Goal: Complete application form

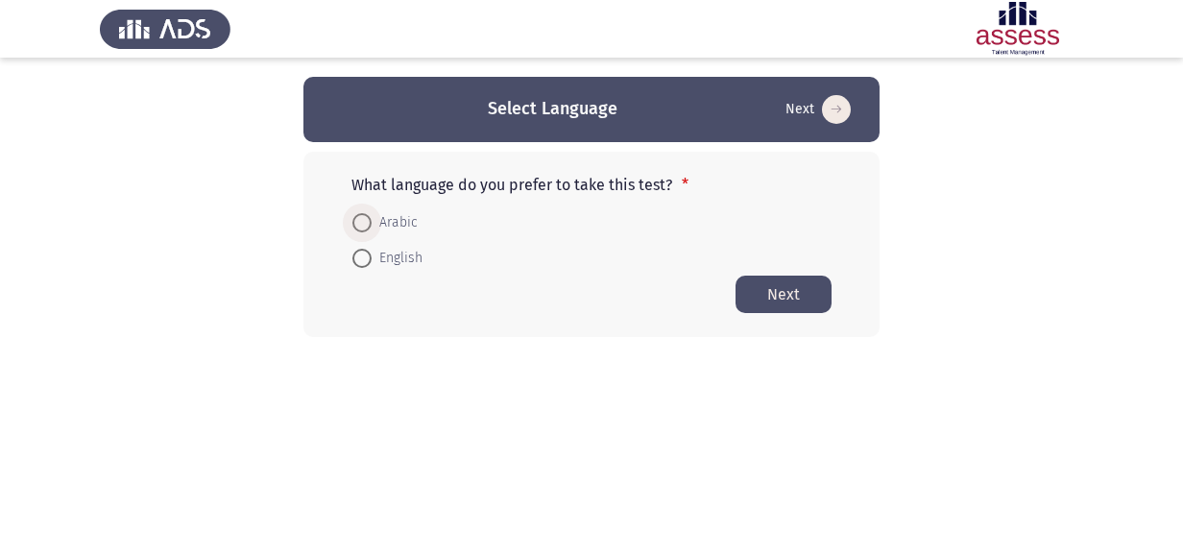
click at [368, 223] on span at bounding box center [361, 222] width 19 height 19
click at [368, 223] on input "Arabic" at bounding box center [361, 222] width 19 height 19
radio input "true"
click at [784, 288] on button "Next" at bounding box center [783, 293] width 96 height 37
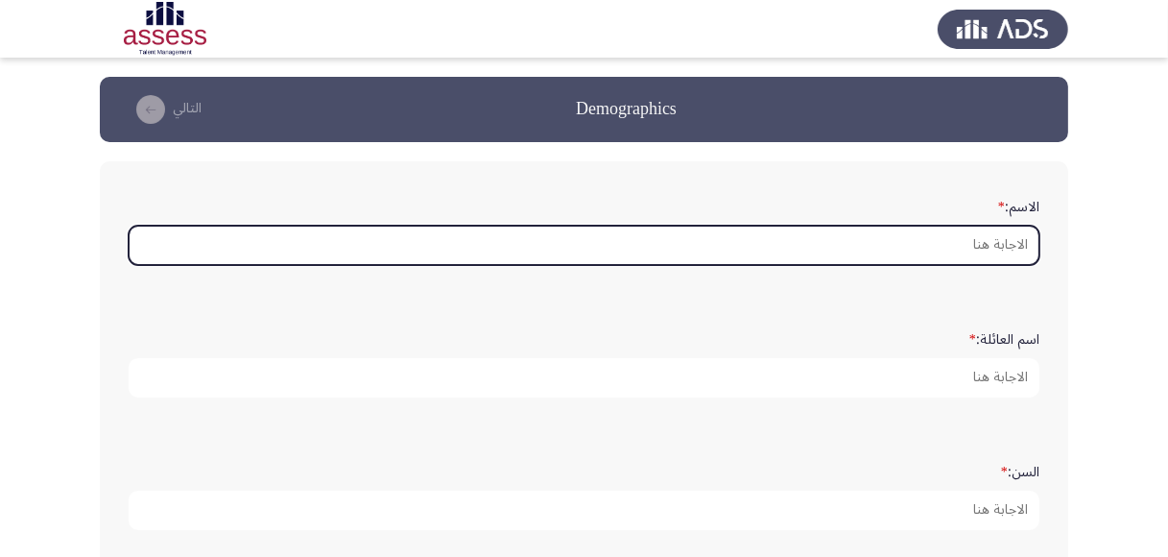
click at [966, 236] on input "الاسم: *" at bounding box center [584, 245] width 911 height 39
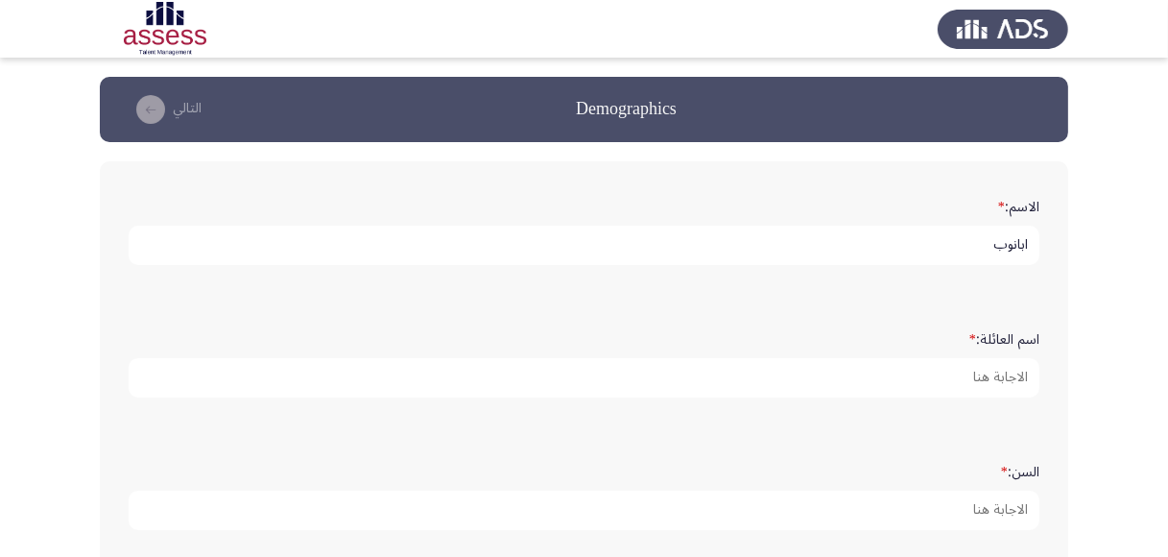
type input "ابانوب"
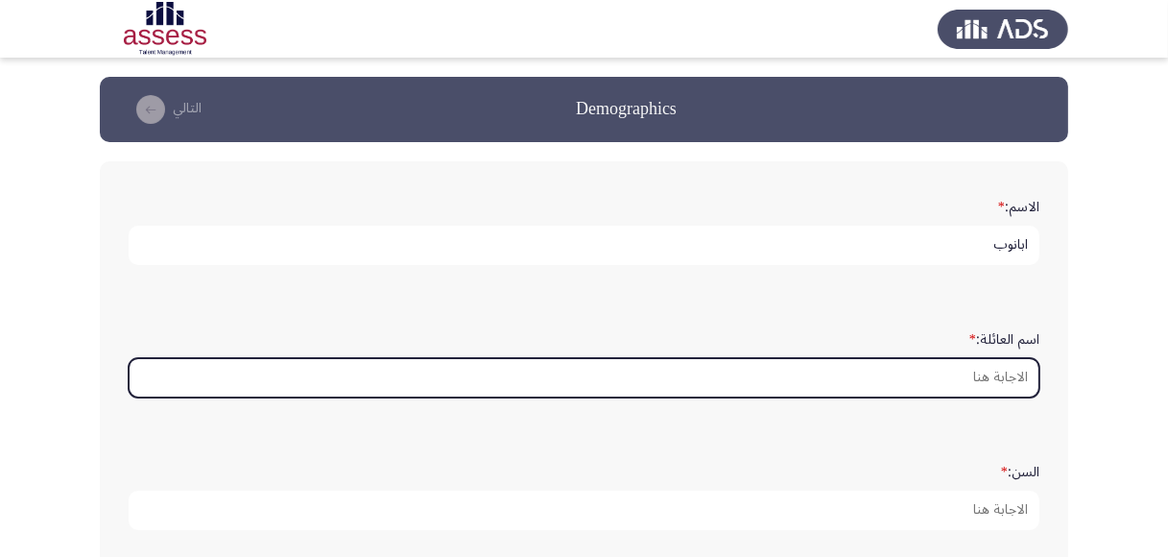
click at [970, 373] on input "اسم العائلة: *" at bounding box center [584, 377] width 911 height 39
type input "س"
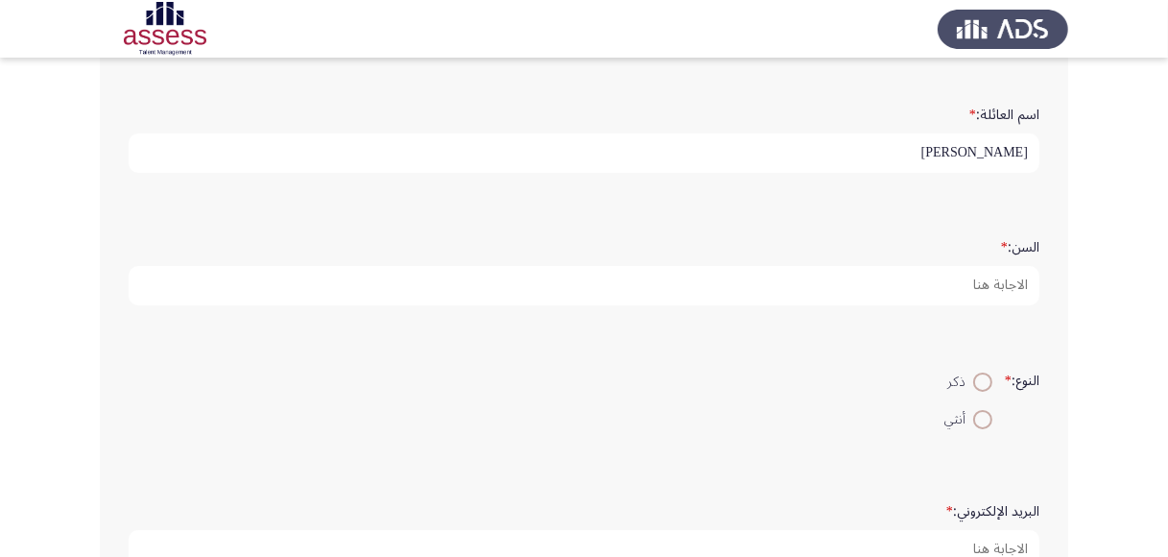
scroll to position [250, 0]
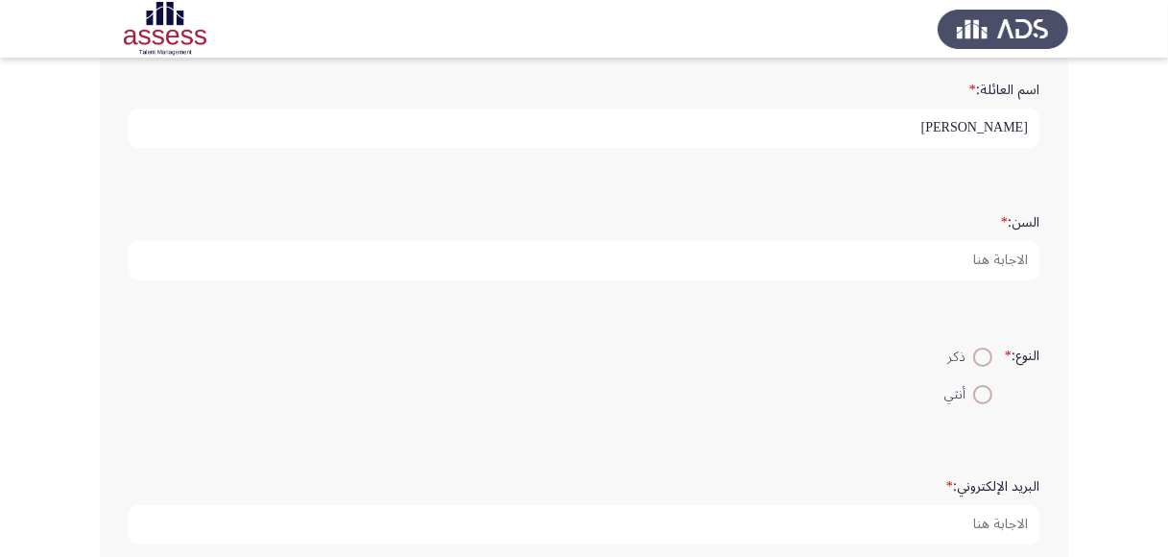
type input "[PERSON_NAME]"
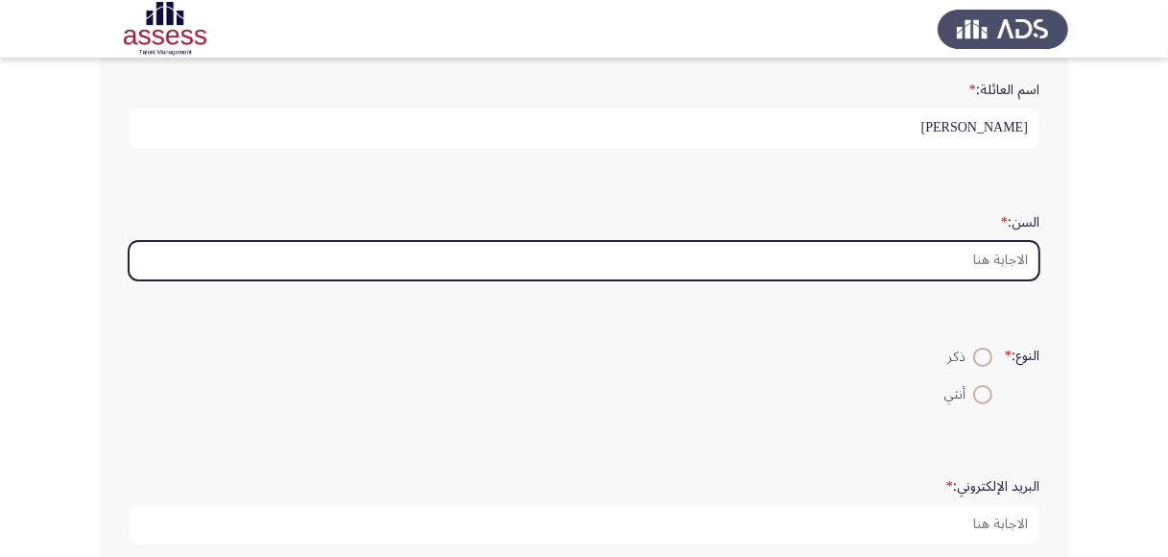
click at [992, 265] on input "السن: *" at bounding box center [584, 260] width 911 height 39
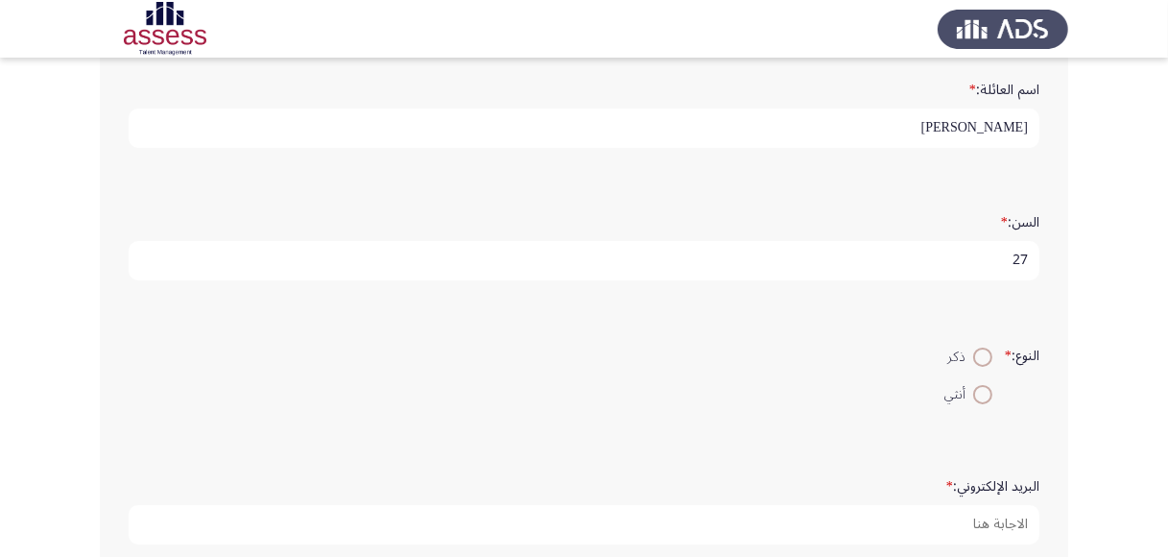
type input "27"
click at [985, 355] on span at bounding box center [982, 357] width 19 height 19
click at [985, 355] on input "ذكر" at bounding box center [982, 357] width 19 height 19
radio input "true"
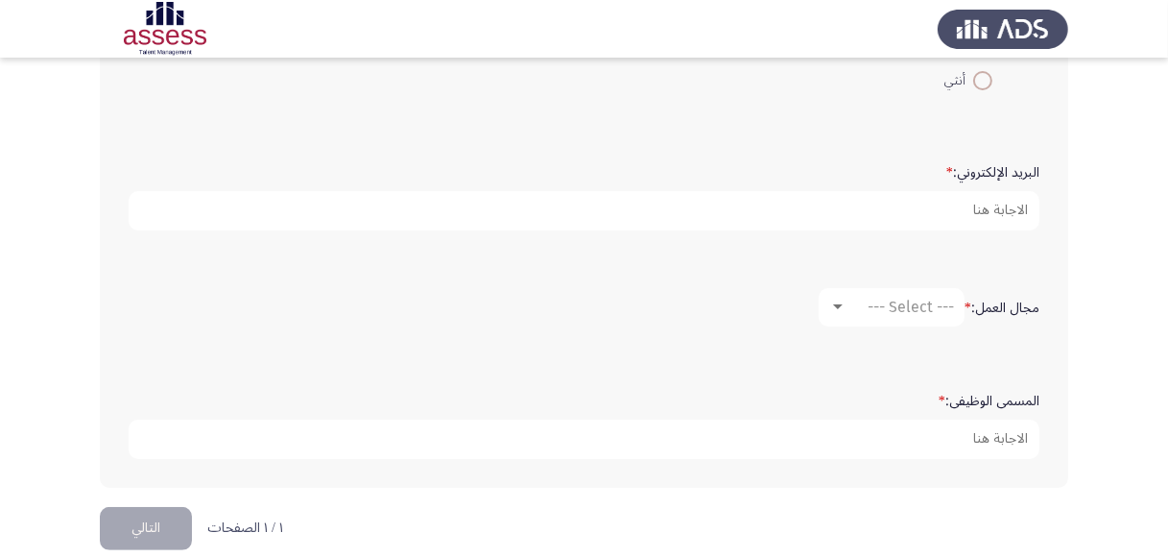
scroll to position [565, 0]
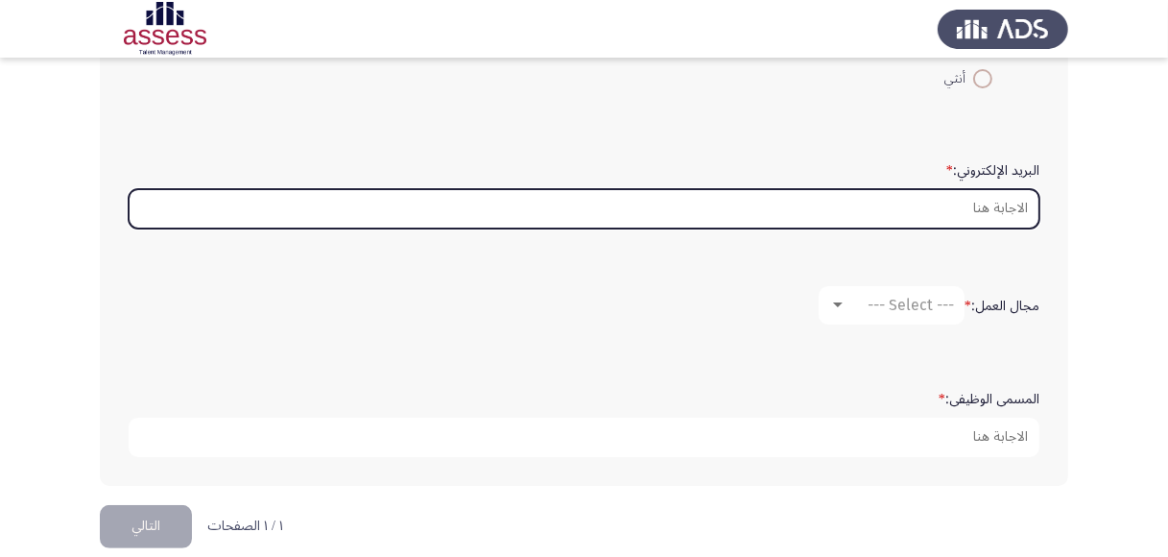
click at [935, 213] on input "البريد الإلكتروني: *" at bounding box center [584, 208] width 911 height 39
type input "ش"
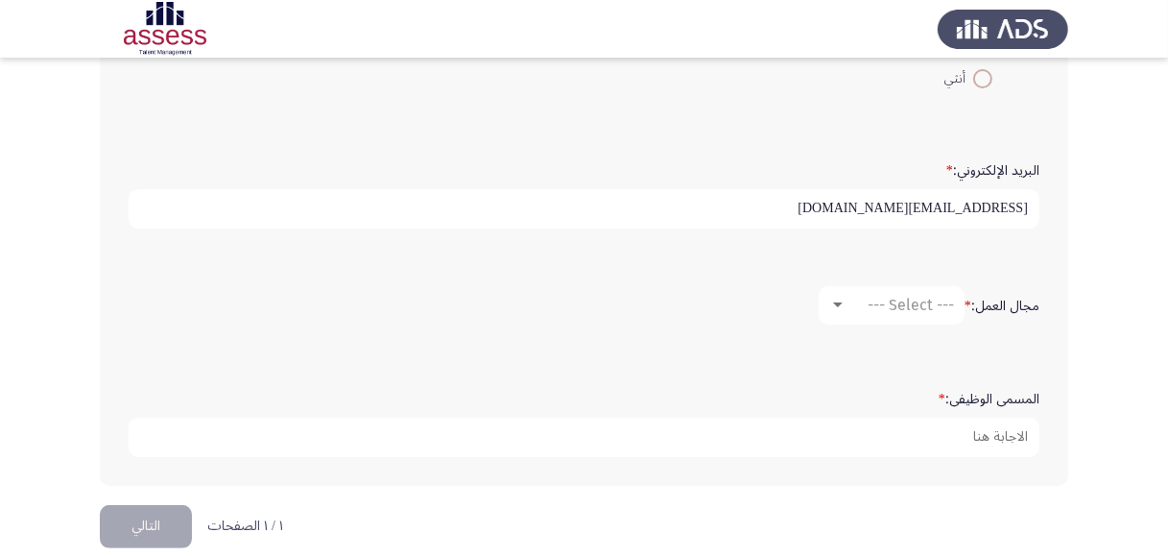
type input "[EMAIL_ADDRESS][DOMAIN_NAME]"
click at [833, 302] on div at bounding box center [838, 304] width 10 height 5
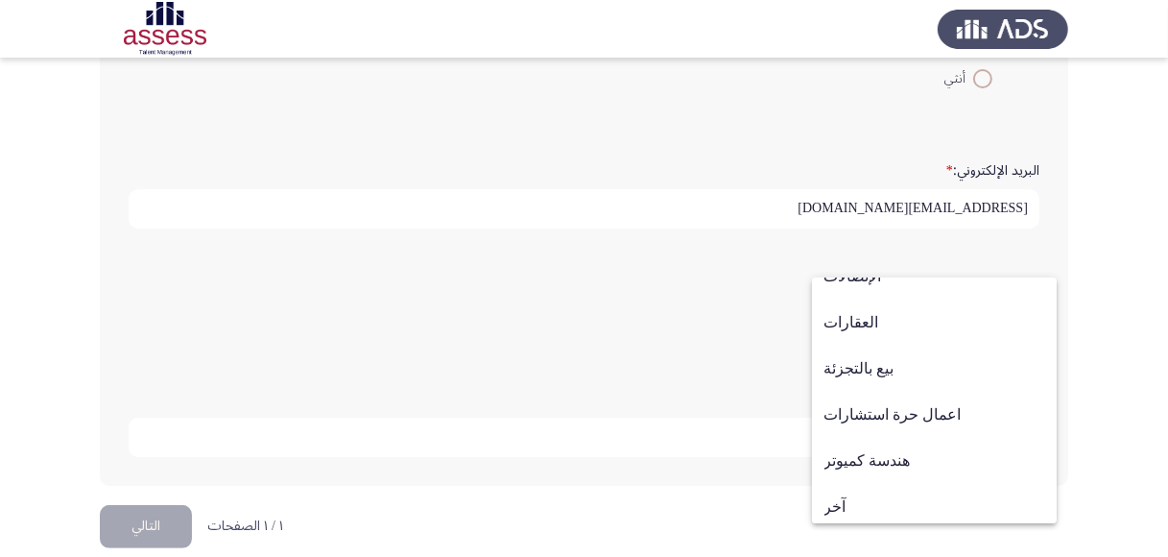
scroll to position [629, 0]
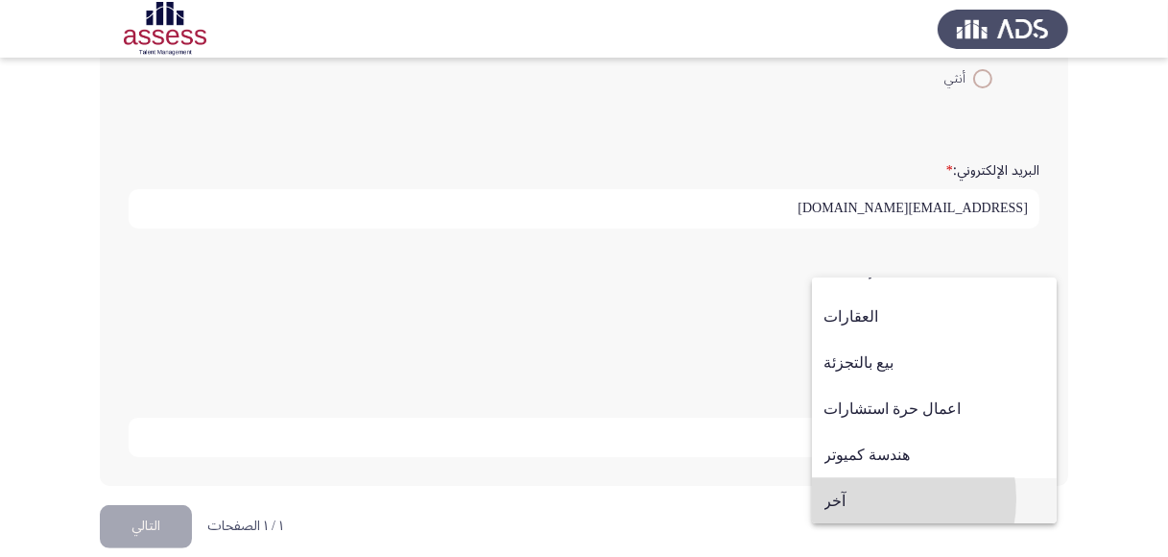
click at [870, 498] on span "آخر" at bounding box center [935, 501] width 220 height 46
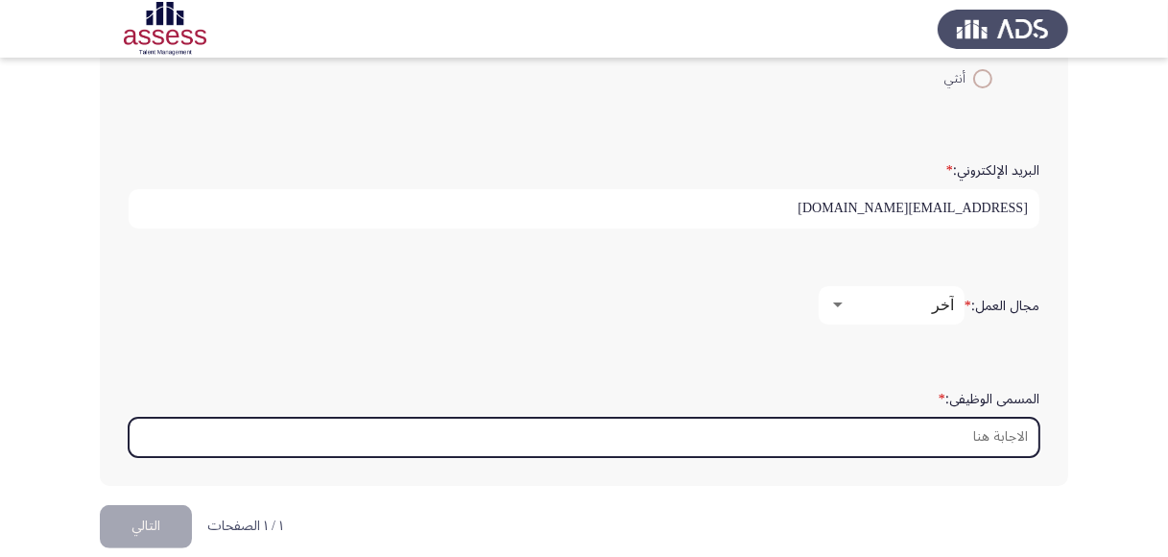
click at [809, 429] on input "المسمى الوظيفى: *" at bounding box center [584, 437] width 911 height 39
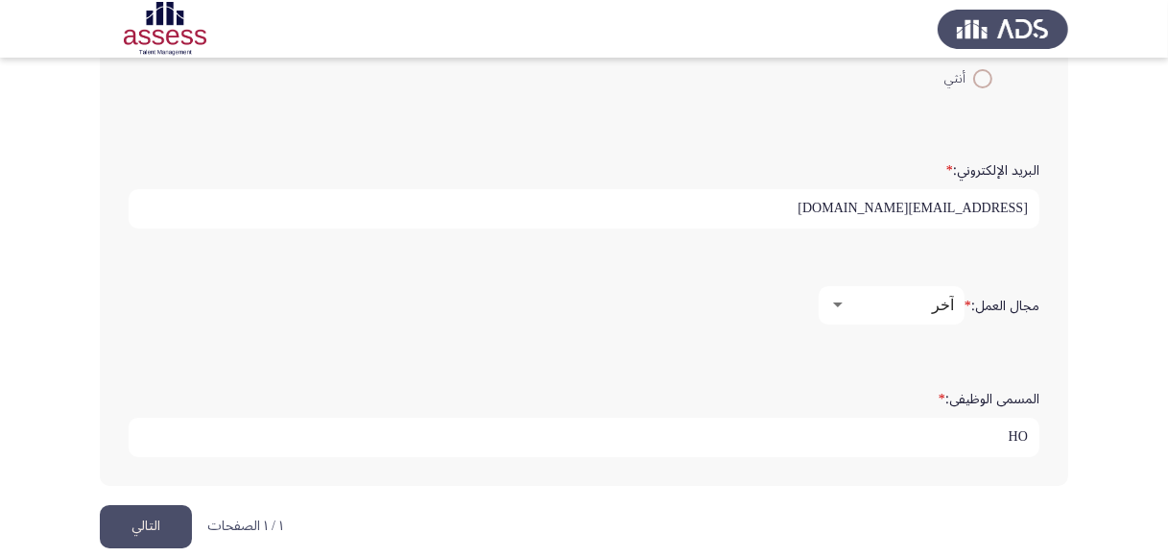
type input "H"
type input "اخصائي رقابه الجوده"
click at [163, 522] on button "التالي" at bounding box center [146, 526] width 92 height 43
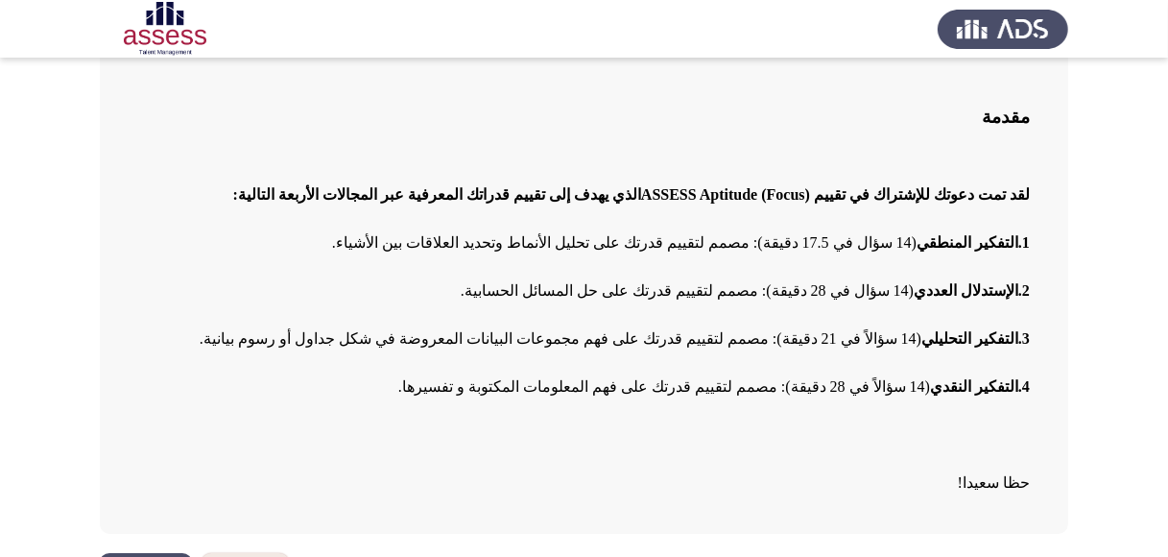
scroll to position [175, 0]
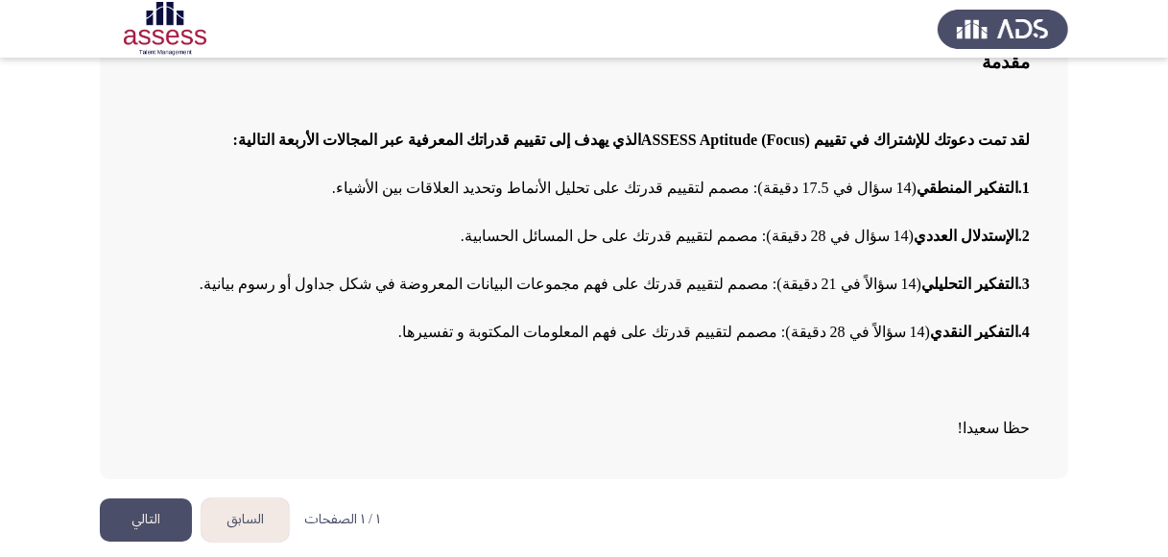
click at [159, 516] on button "التالي" at bounding box center [146, 519] width 92 height 43
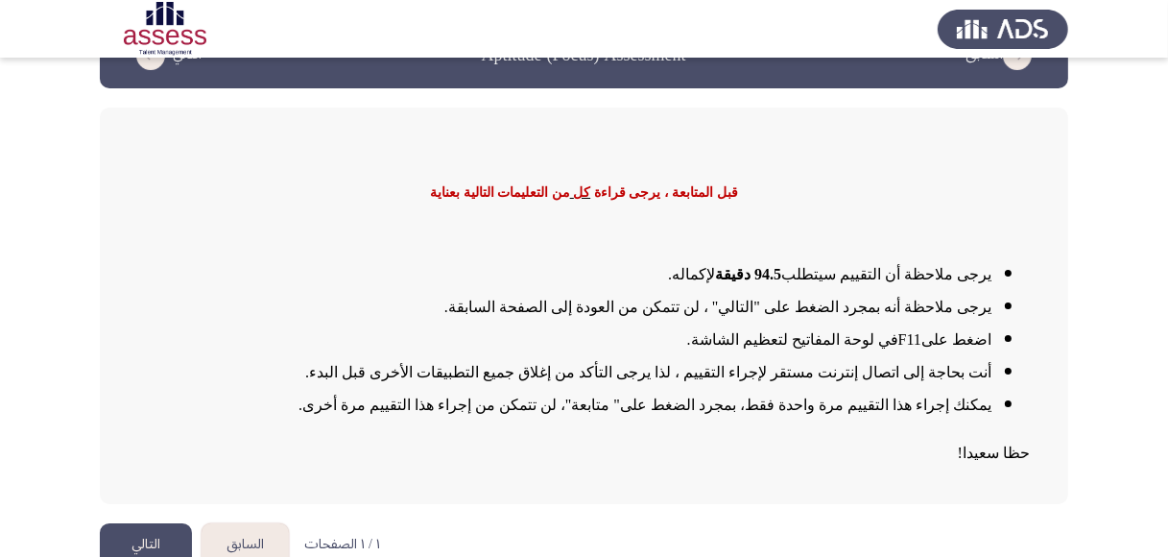
scroll to position [78, 0]
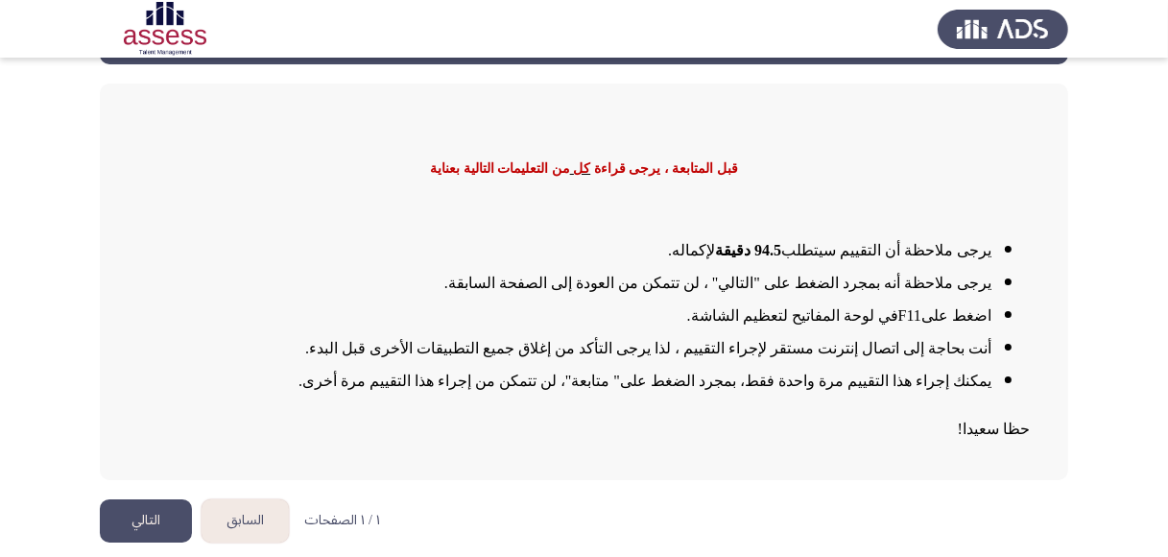
click at [147, 516] on button "التالي" at bounding box center [146, 520] width 92 height 43
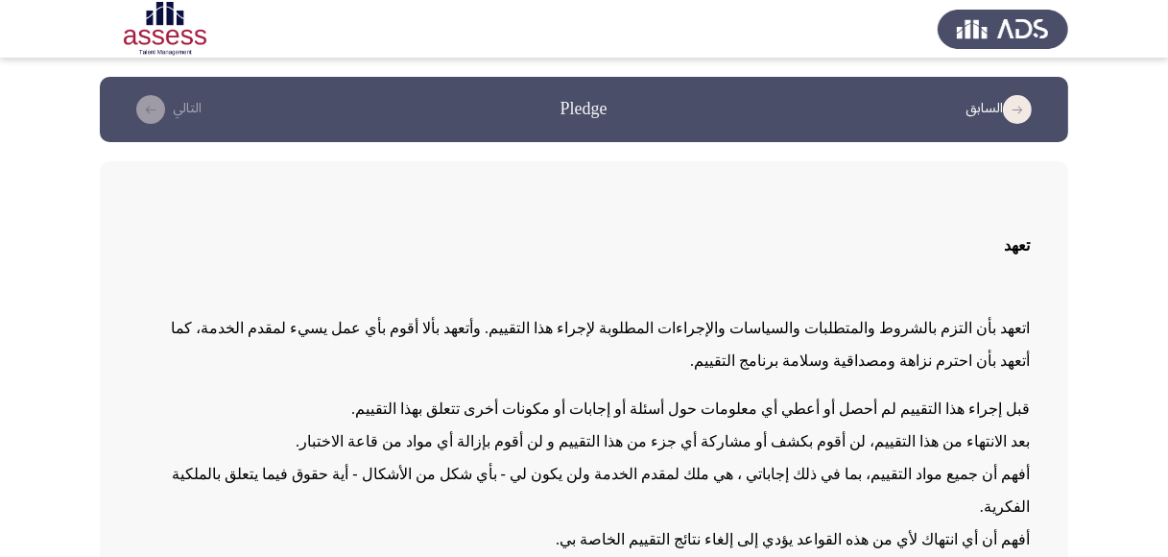
scroll to position [178, 0]
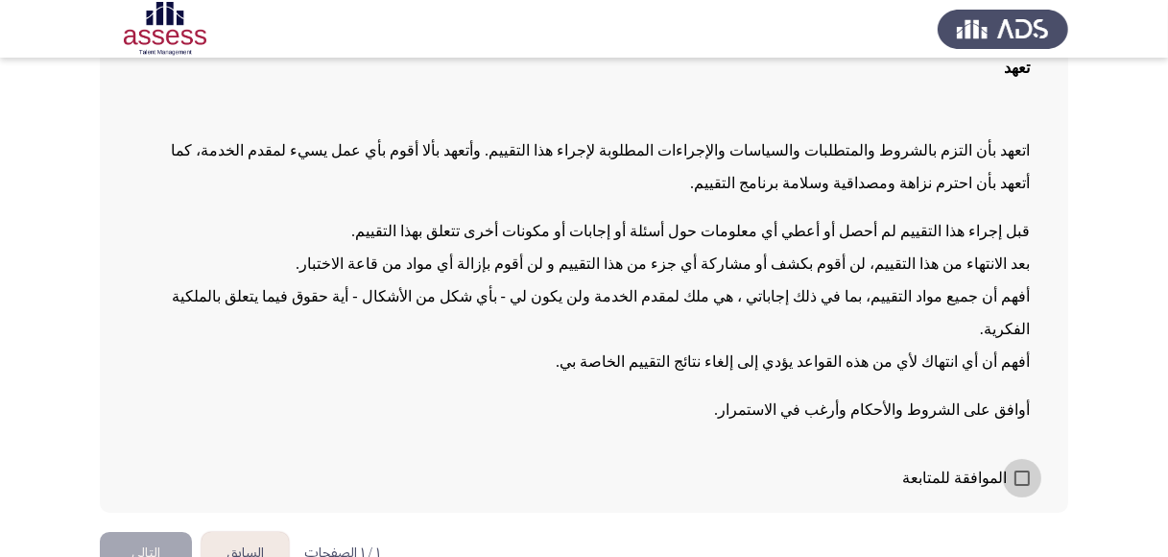
click at [1024, 470] on span at bounding box center [1022, 477] width 15 height 15
click at [1022, 486] on input "الموافقة للمتابعة" at bounding box center [1021, 486] width 1 height 1
checkbox input "true"
click at [124, 532] on button "التالي" at bounding box center [146, 553] width 92 height 43
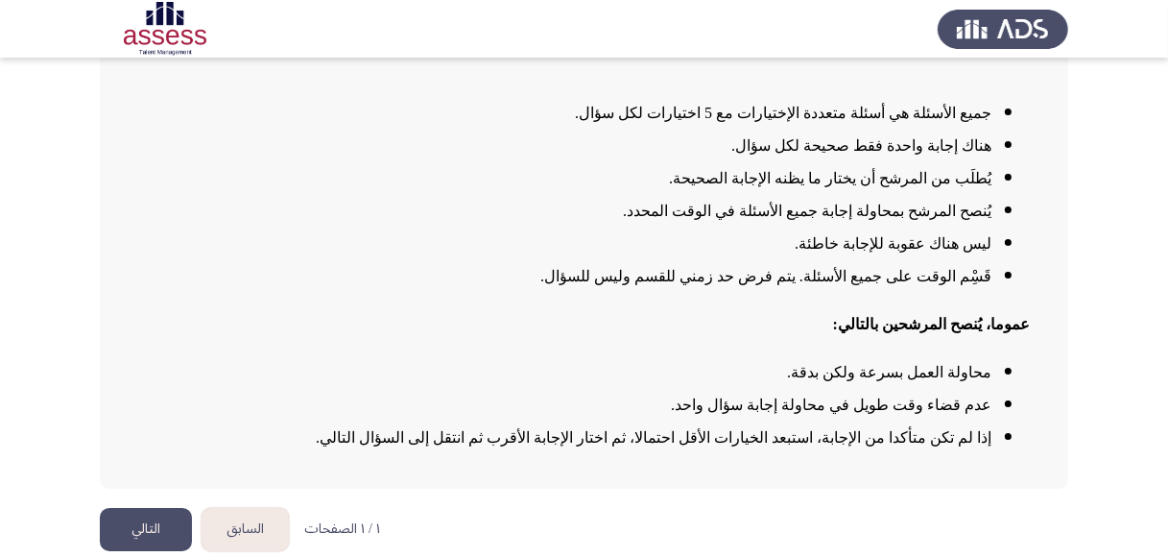
scroll to position [209, 0]
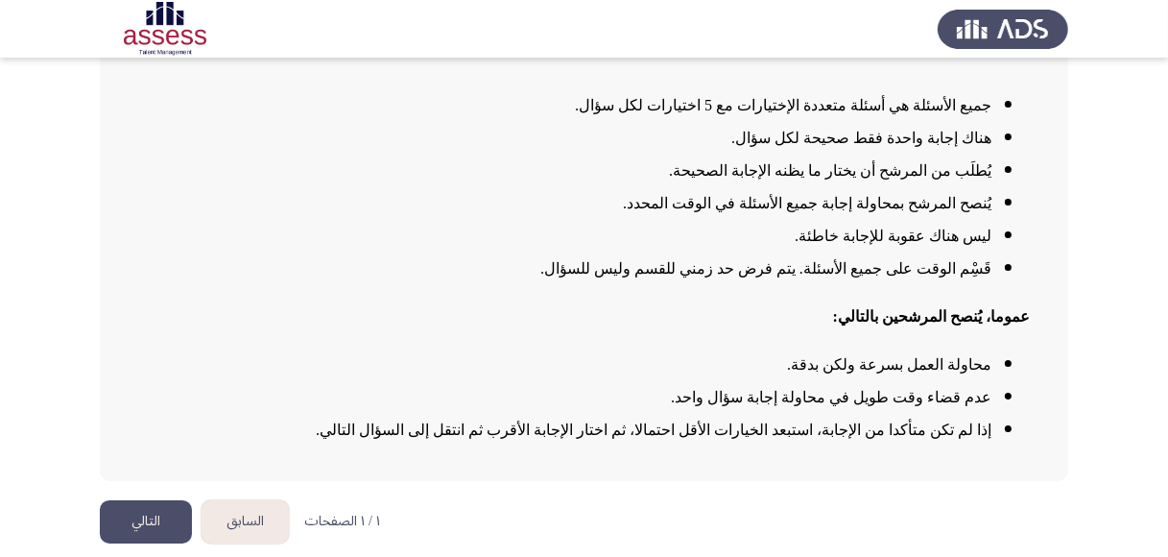
click at [135, 511] on button "التالي" at bounding box center [146, 521] width 92 height 43
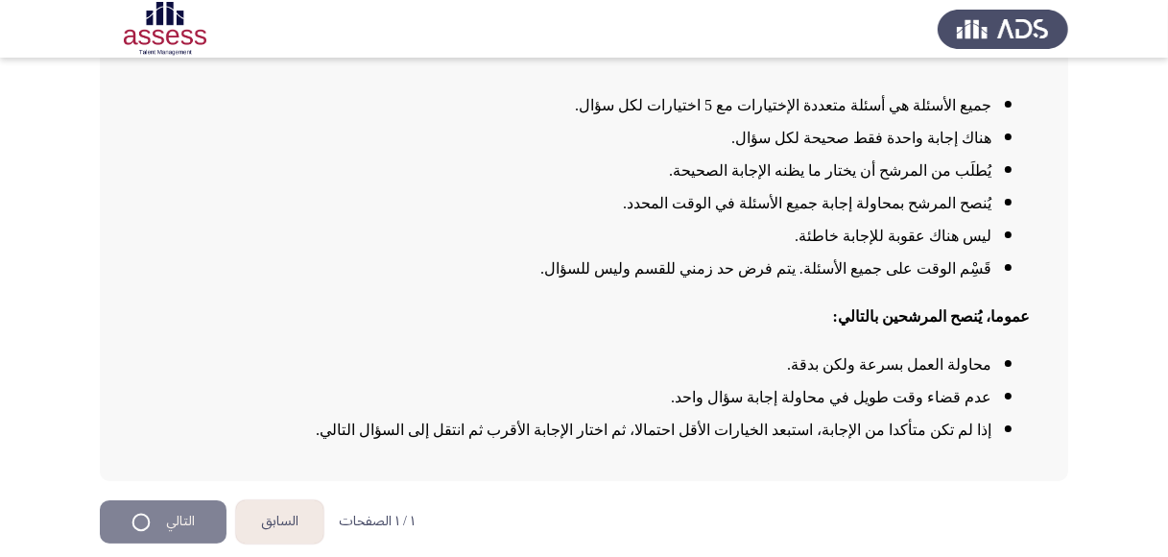
scroll to position [0, 0]
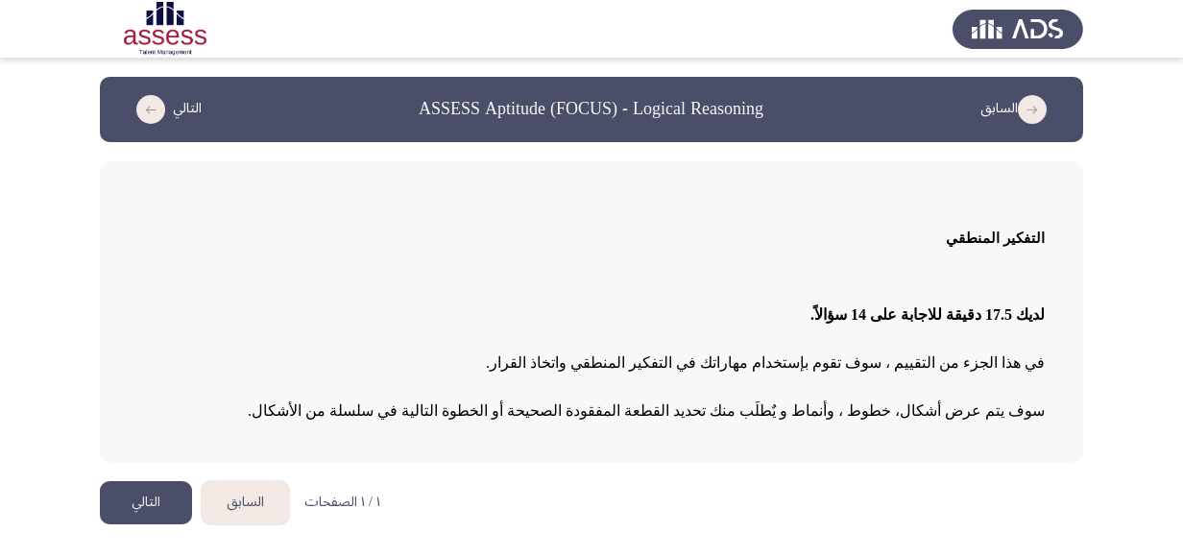
click at [130, 496] on button "التالي" at bounding box center [146, 502] width 92 height 43
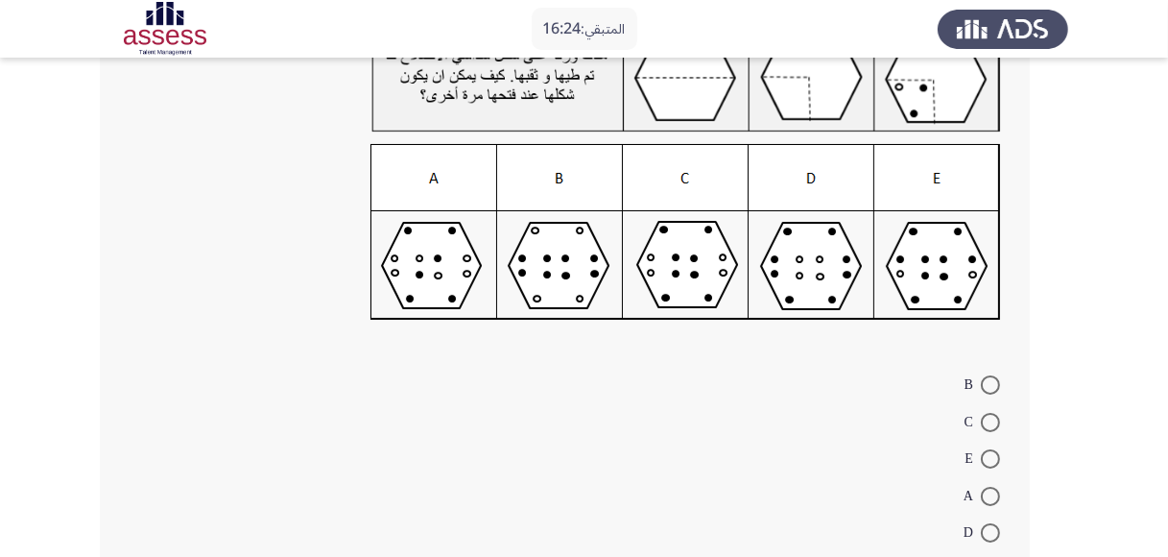
scroll to position [165, 0]
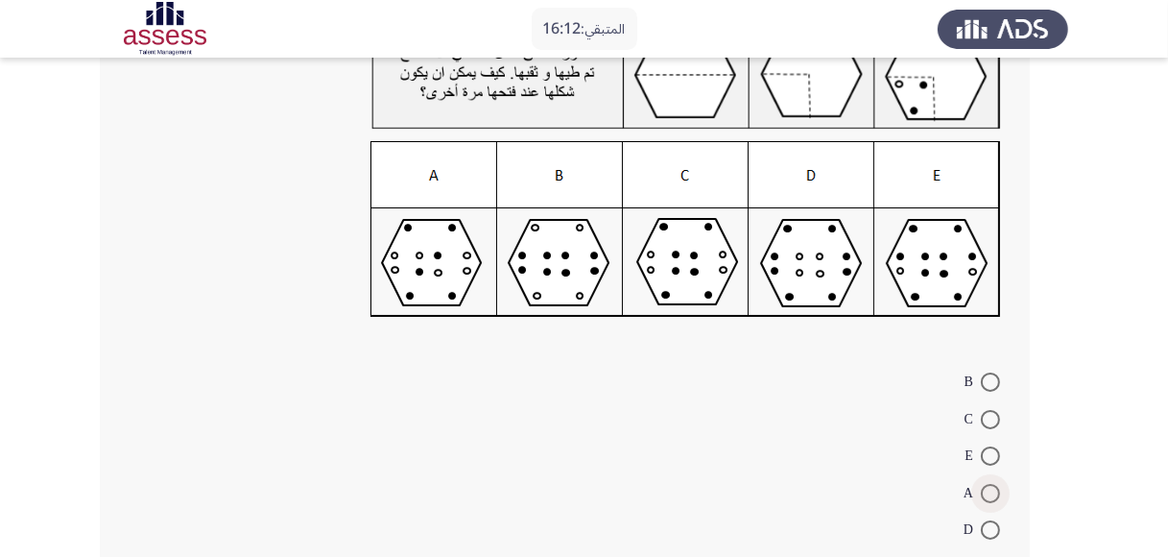
click at [987, 488] on span at bounding box center [990, 493] width 19 height 19
click at [987, 488] on input "A" at bounding box center [990, 493] width 19 height 19
radio input "true"
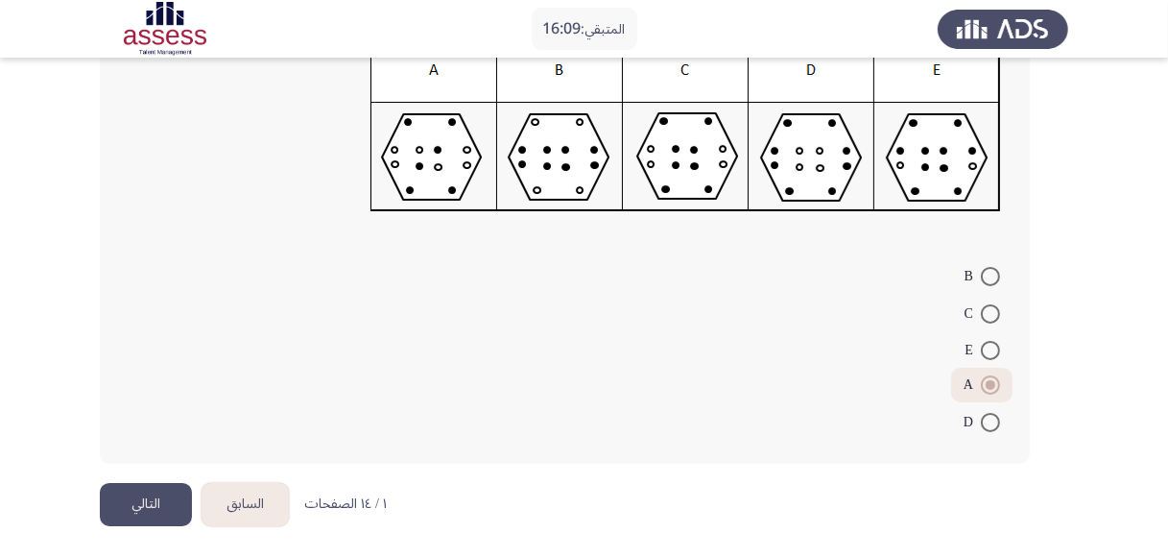
click at [132, 503] on button "التالي" at bounding box center [146, 504] width 92 height 43
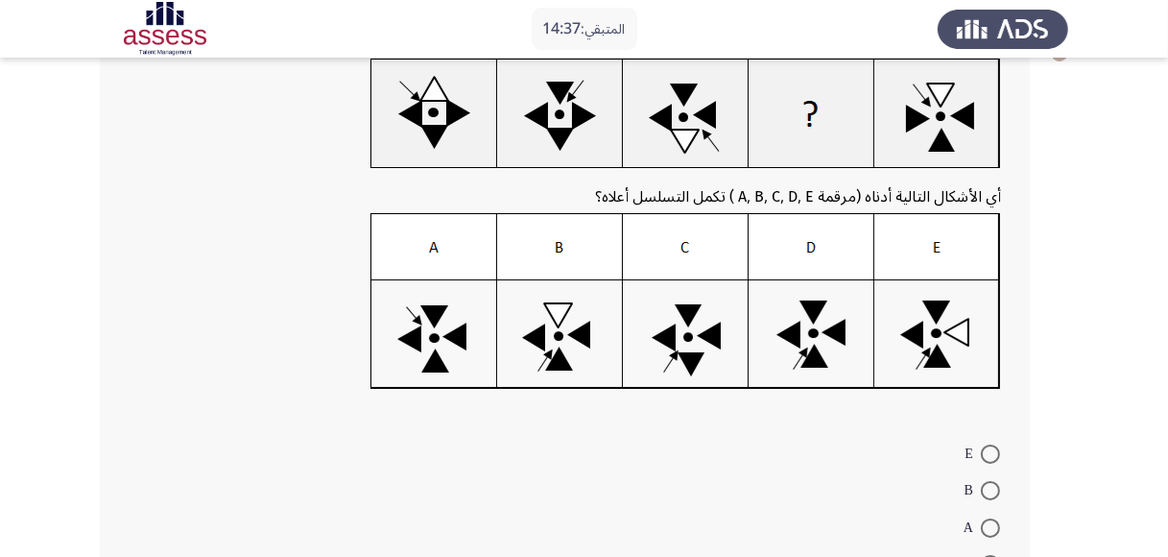
scroll to position [128, 0]
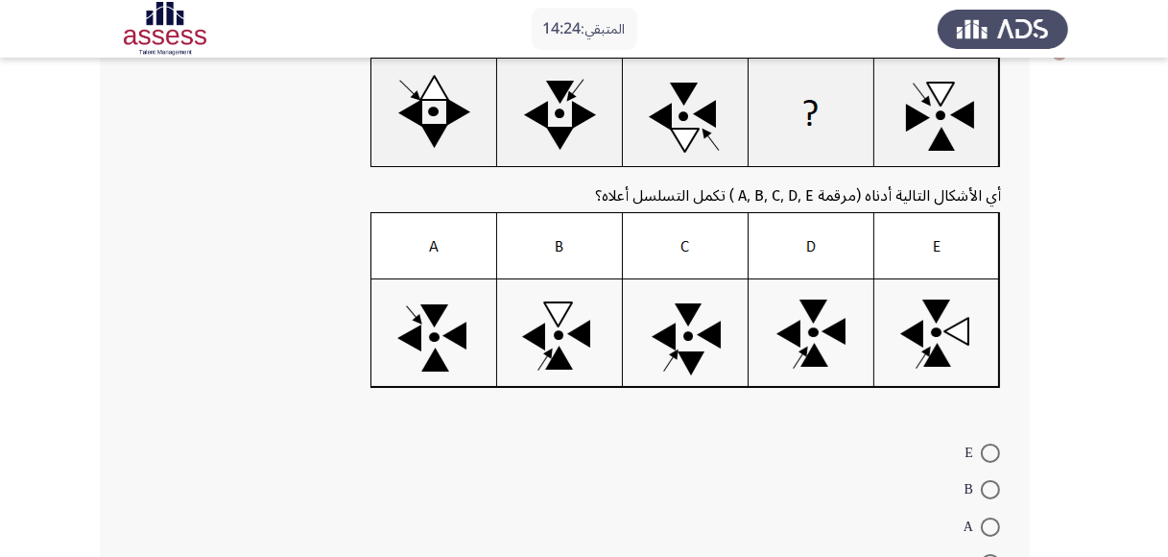
click at [803, 349] on img at bounding box center [686, 300] width 631 height 177
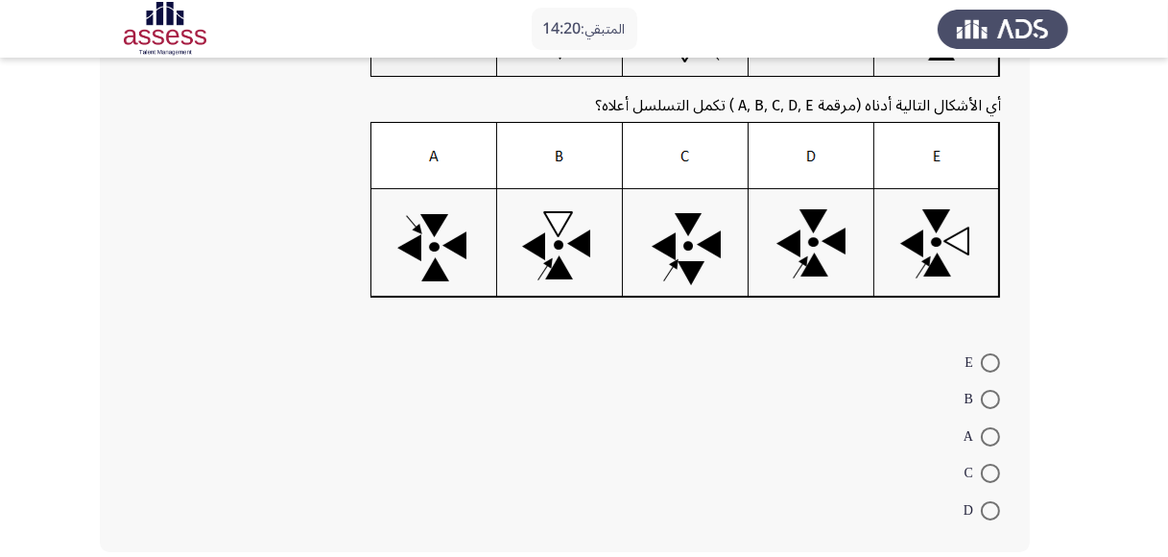
scroll to position [305, 0]
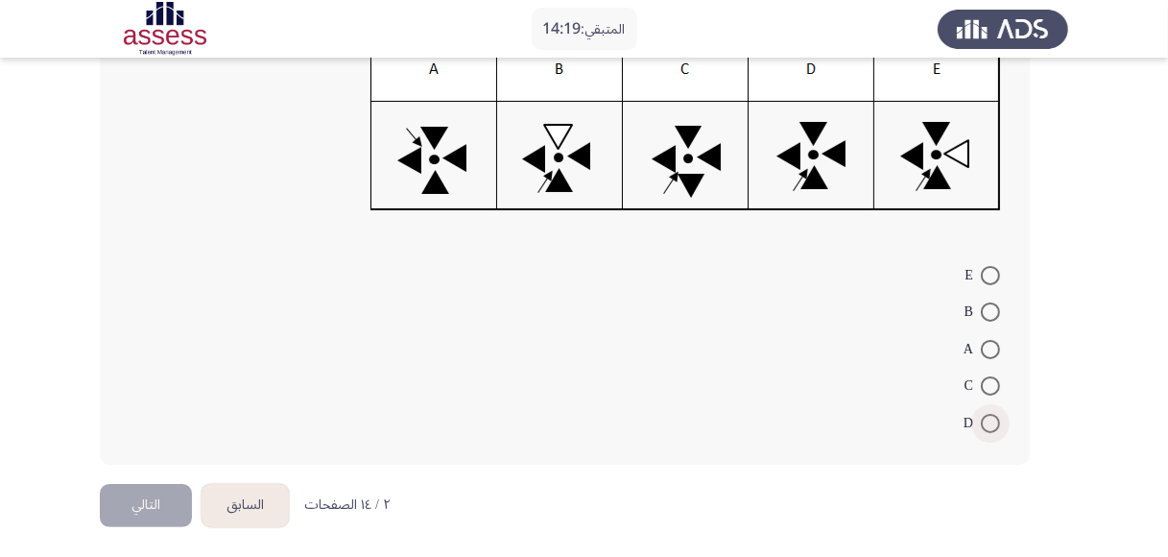
click at [983, 421] on span at bounding box center [990, 423] width 19 height 19
click at [983, 421] on input "D" at bounding box center [990, 423] width 19 height 19
radio input "true"
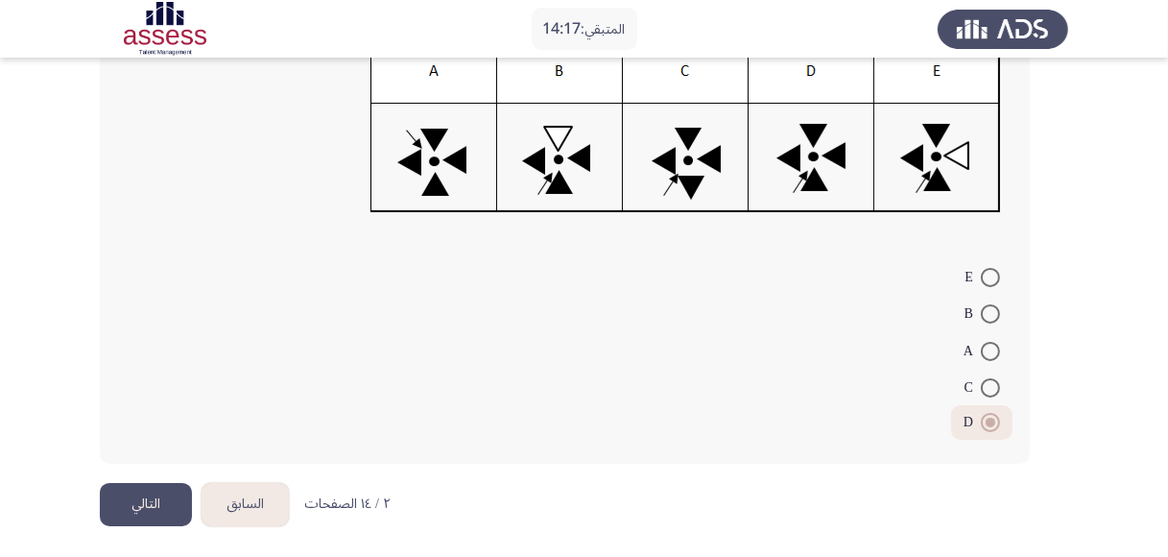
click at [141, 497] on button "التالي" at bounding box center [146, 504] width 92 height 43
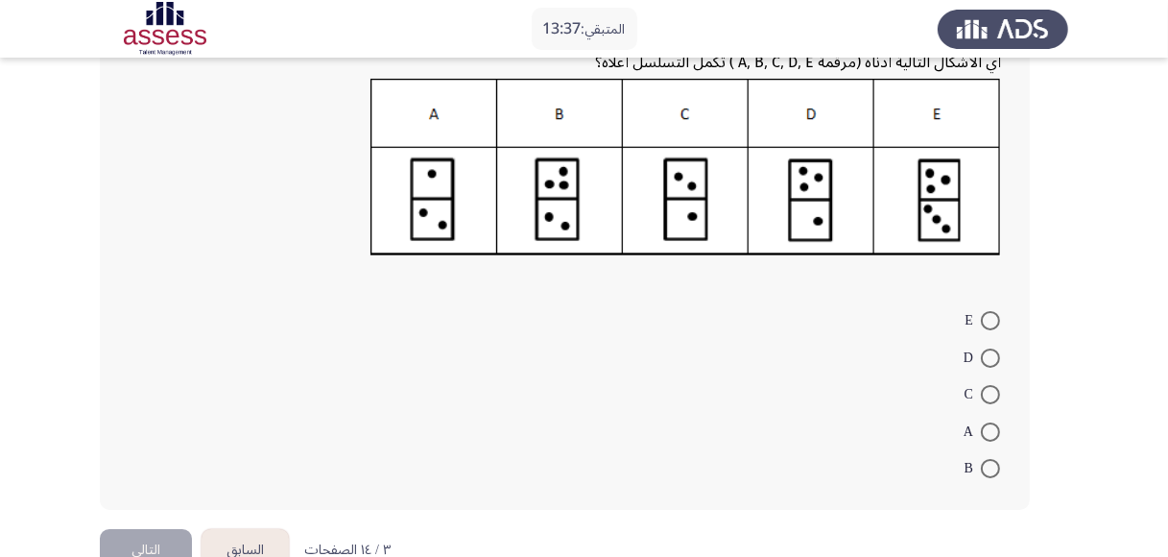
scroll to position [263, 0]
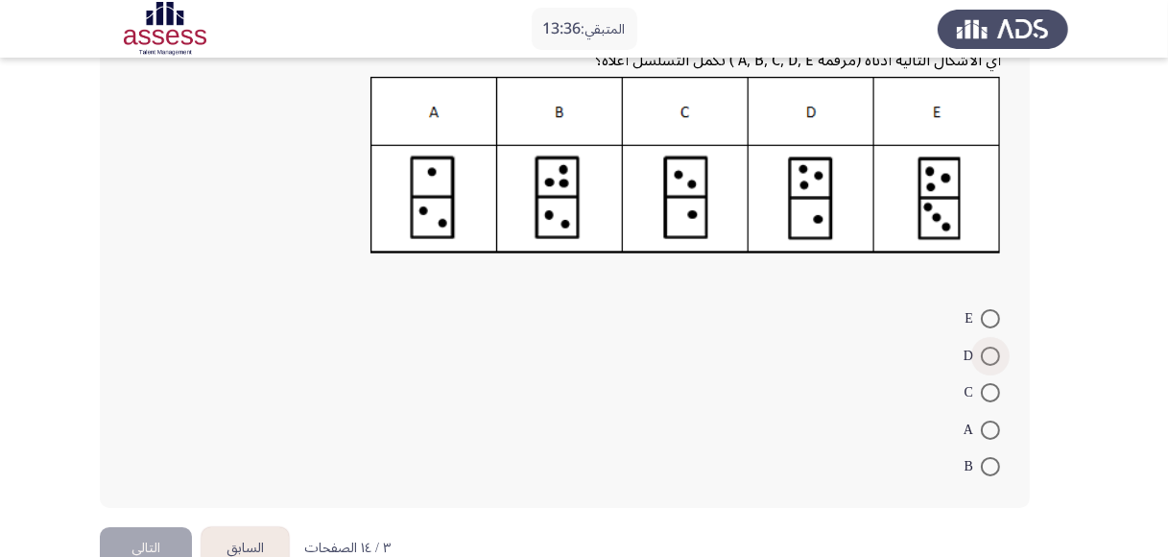
click at [992, 355] on span at bounding box center [990, 356] width 19 height 19
click at [992, 355] on input "D" at bounding box center [990, 356] width 19 height 19
radio input "true"
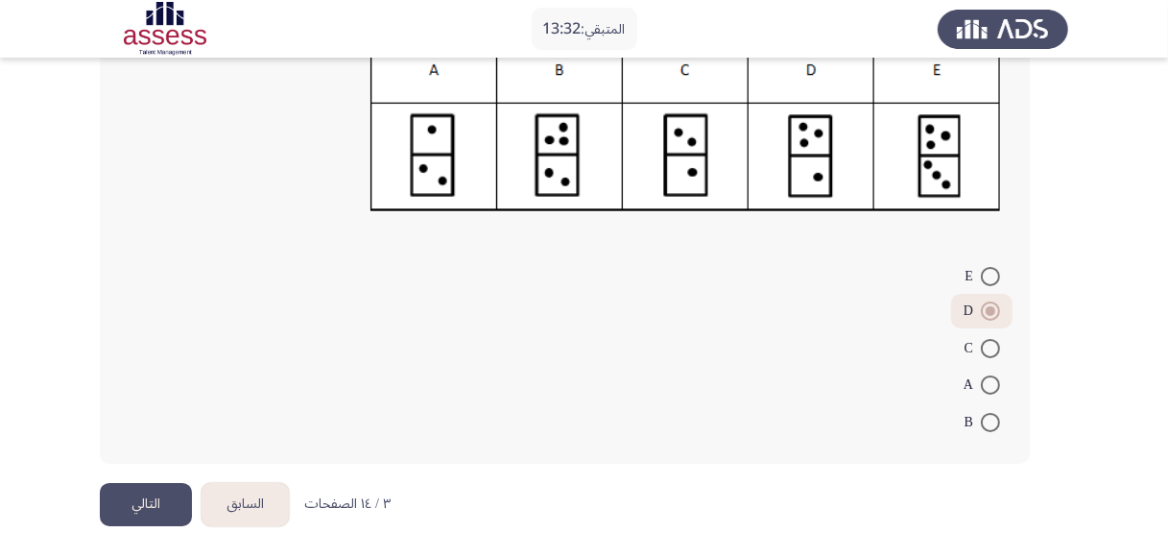
click at [135, 496] on button "التالي" at bounding box center [146, 504] width 92 height 43
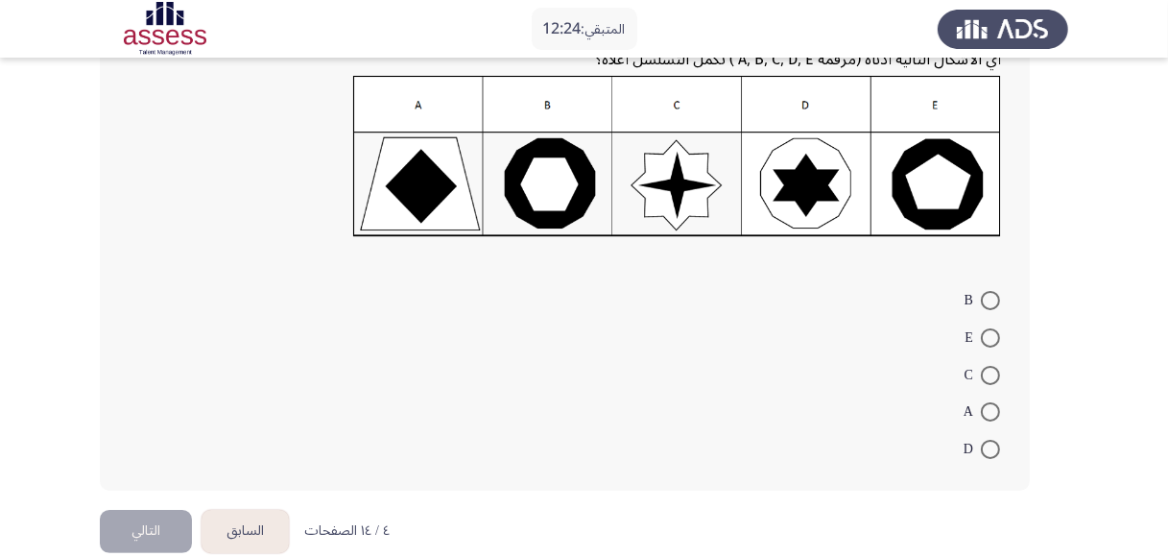
scroll to position [259, 0]
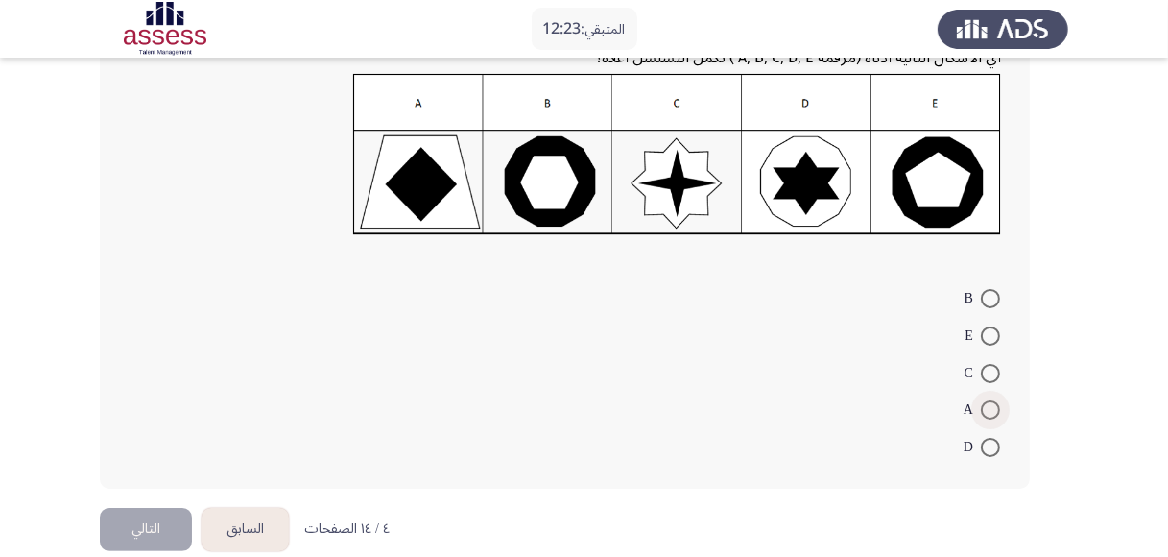
click at [988, 405] on span at bounding box center [990, 409] width 19 height 19
click at [988, 405] on input "A" at bounding box center [990, 409] width 19 height 19
radio input "true"
click at [136, 524] on button "التالي" at bounding box center [146, 526] width 92 height 43
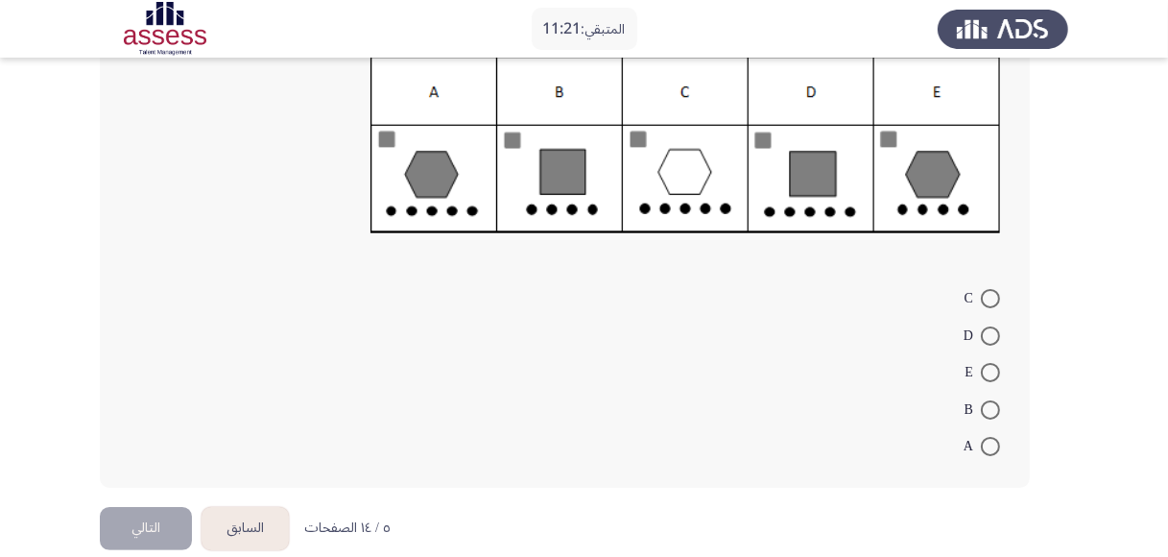
scroll to position [284, 0]
click at [994, 295] on span at bounding box center [990, 297] width 19 height 19
click at [994, 295] on input "C" at bounding box center [990, 297] width 19 height 19
radio input "true"
click at [167, 520] on button "التالي" at bounding box center [146, 525] width 92 height 43
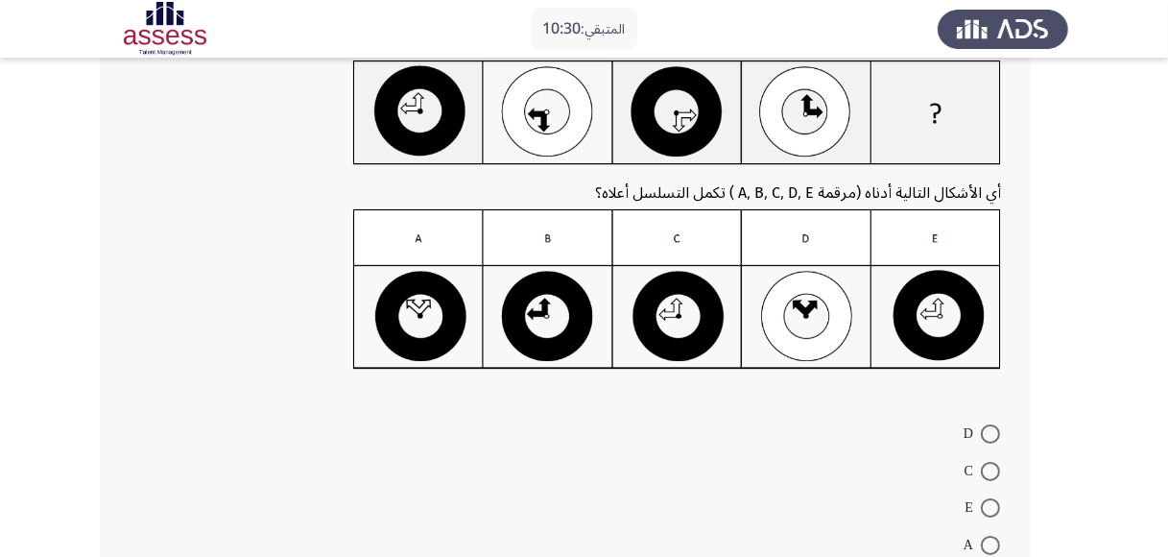
scroll to position [189, 0]
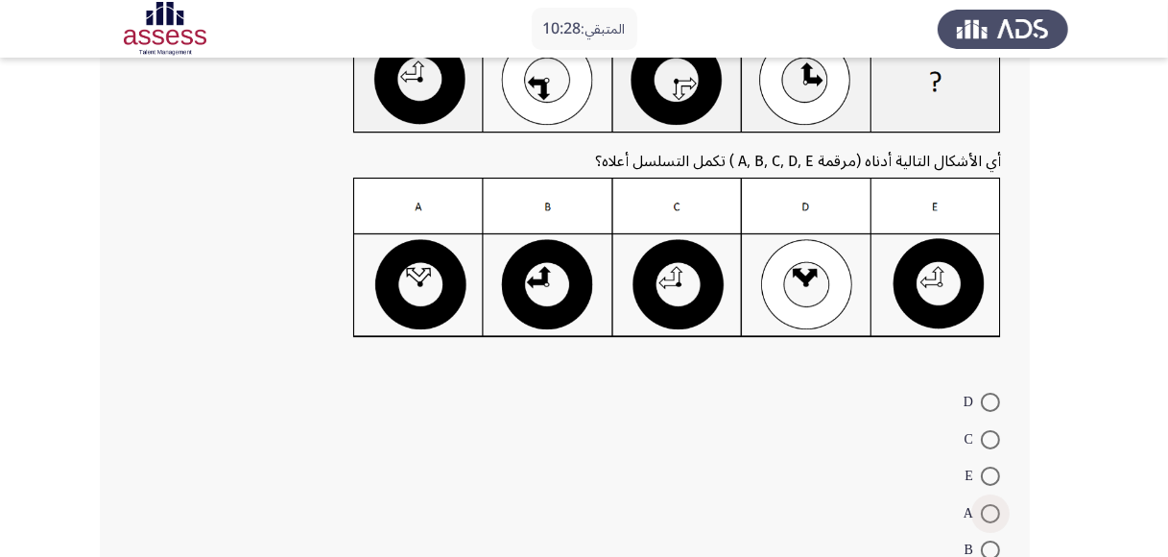
click at [991, 512] on span at bounding box center [990, 513] width 19 height 19
click at [991, 512] on input "A" at bounding box center [990, 513] width 19 height 19
radio input "true"
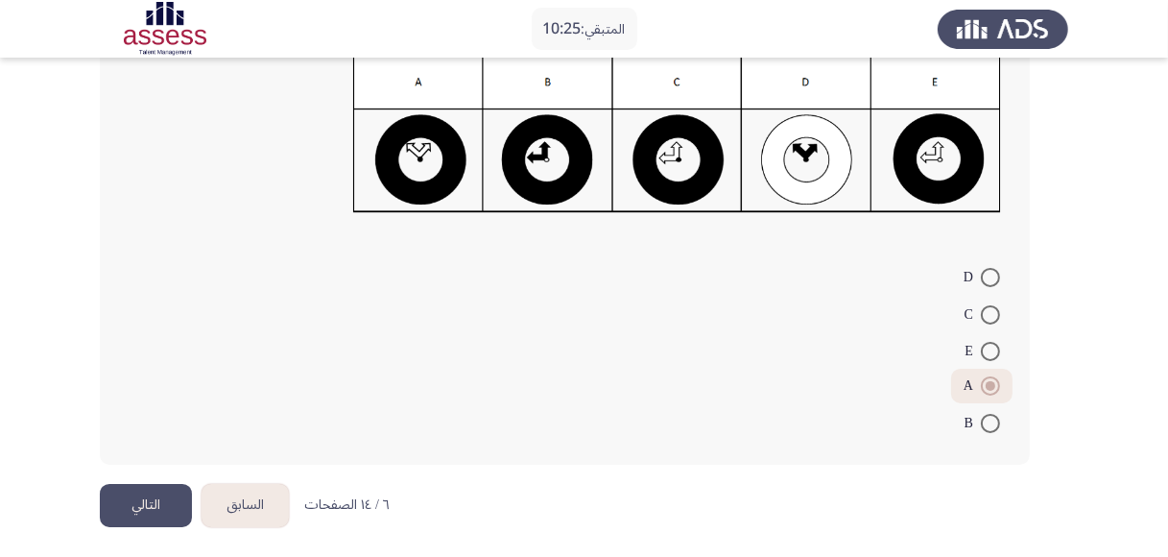
click at [165, 492] on button "التالي" at bounding box center [146, 505] width 92 height 43
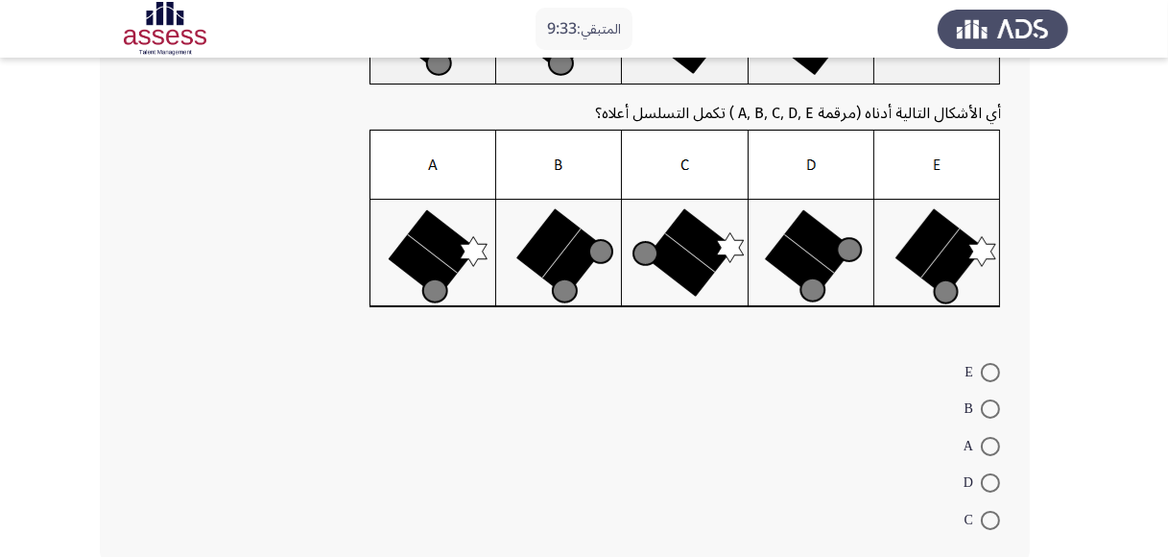
scroll to position [256, 0]
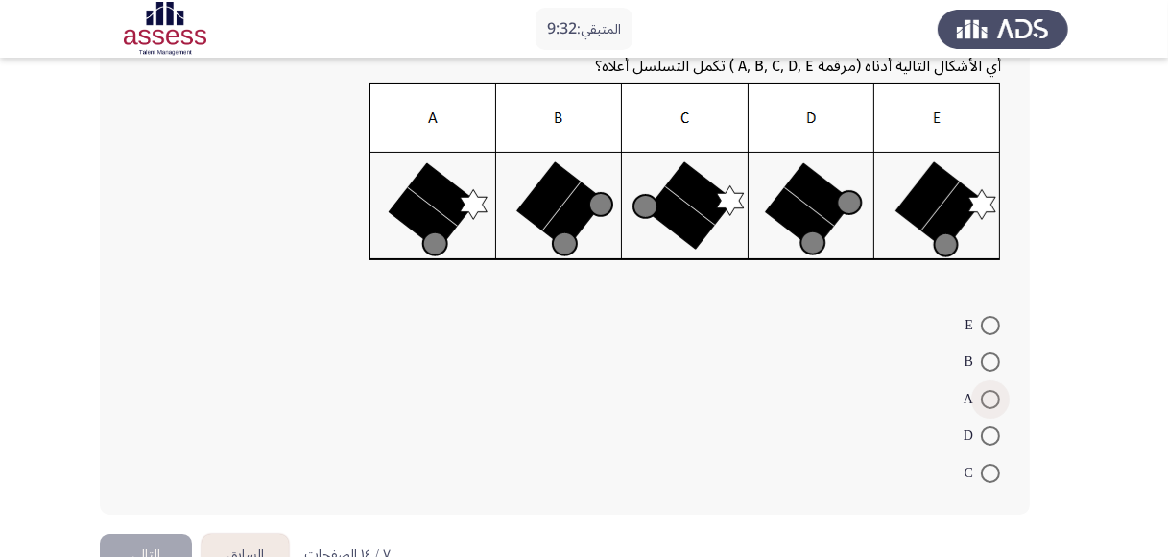
click at [994, 397] on span at bounding box center [990, 399] width 19 height 19
click at [994, 397] on input "A" at bounding box center [990, 399] width 19 height 19
radio input "true"
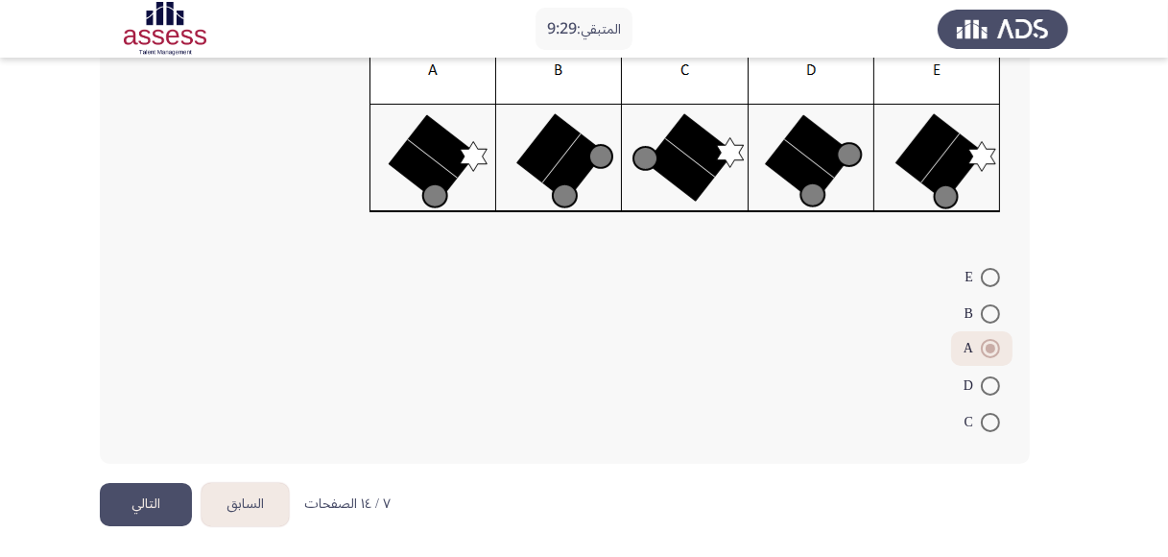
click at [161, 498] on button "التالي" at bounding box center [146, 504] width 92 height 43
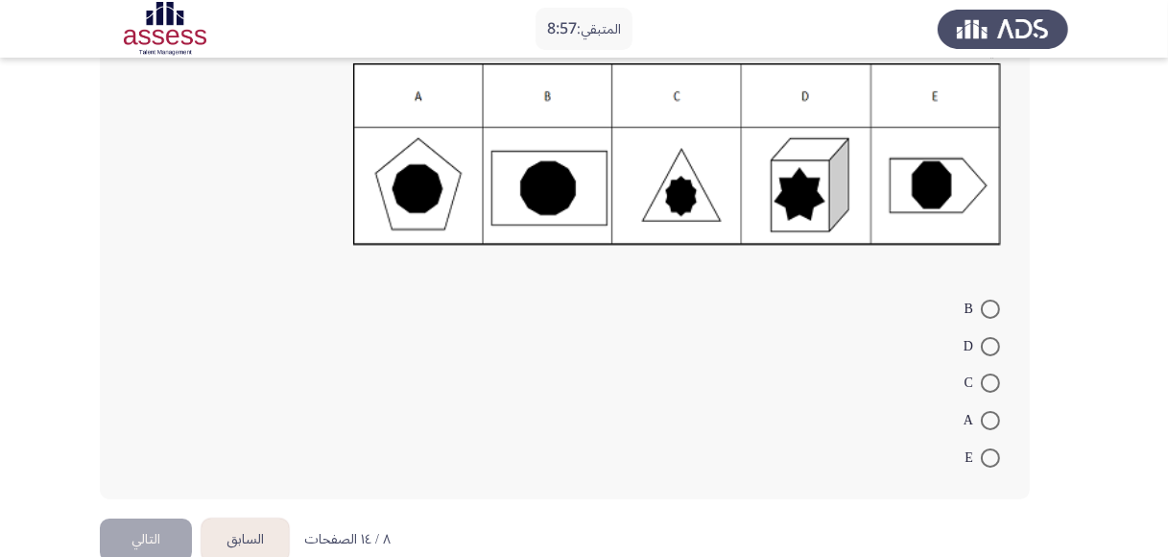
scroll to position [274, 0]
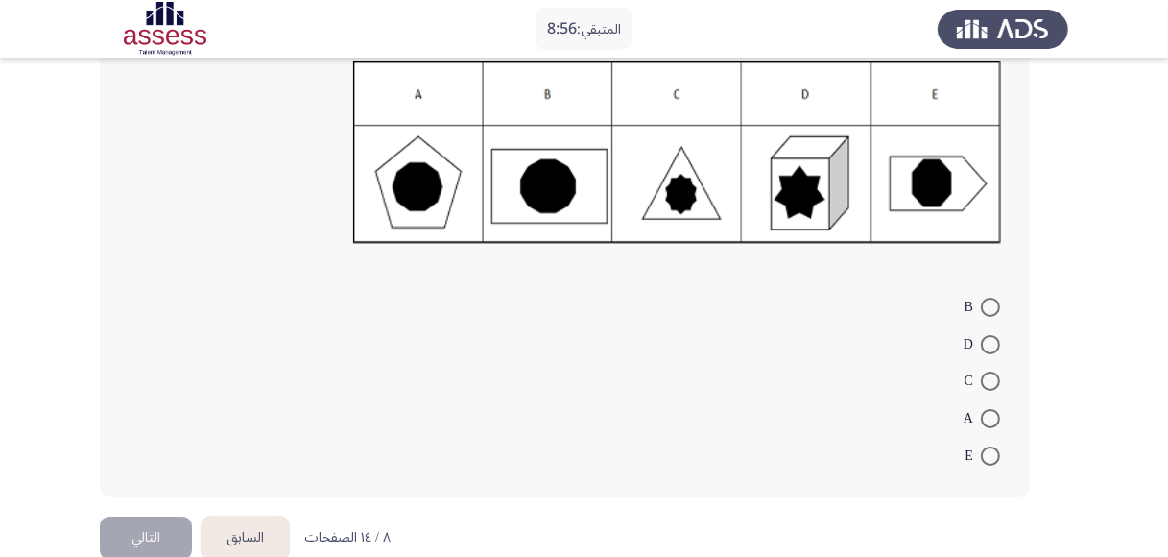
click at [985, 305] on span at bounding box center [990, 307] width 19 height 19
click at [985, 305] on input "B" at bounding box center [990, 307] width 19 height 19
radio input "true"
click at [156, 524] on button "التالي" at bounding box center [146, 535] width 92 height 43
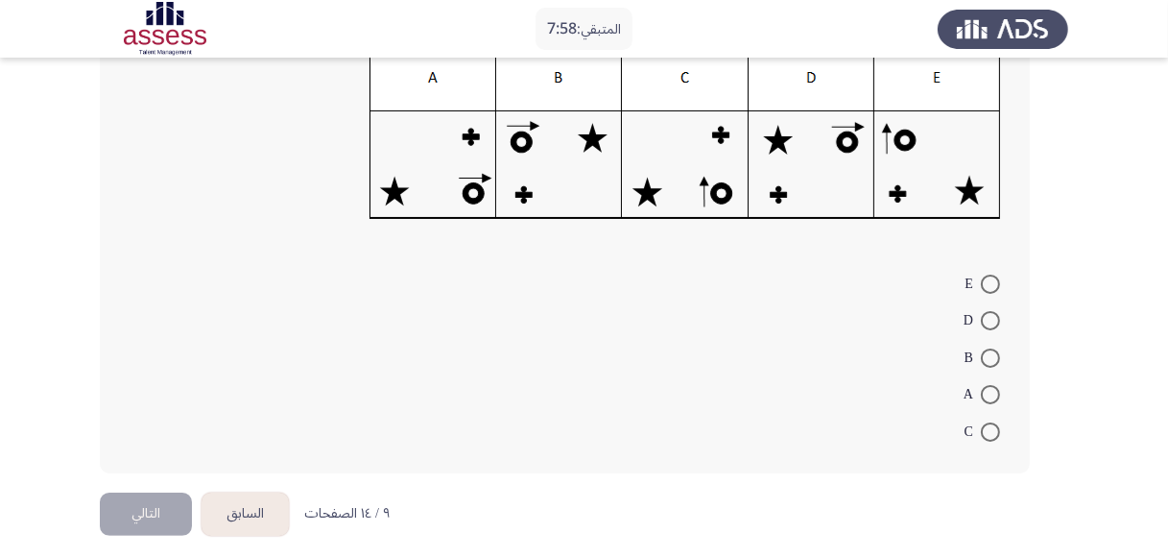
scroll to position [305, 0]
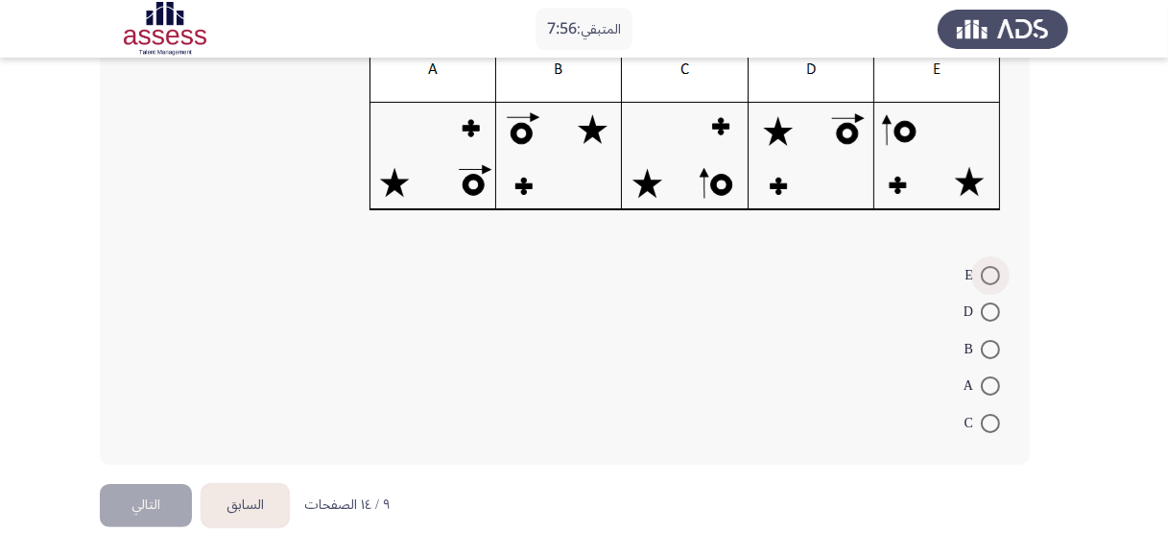
click at [989, 280] on span at bounding box center [990, 275] width 19 height 19
click at [989, 280] on input "E" at bounding box center [990, 275] width 19 height 19
radio input "true"
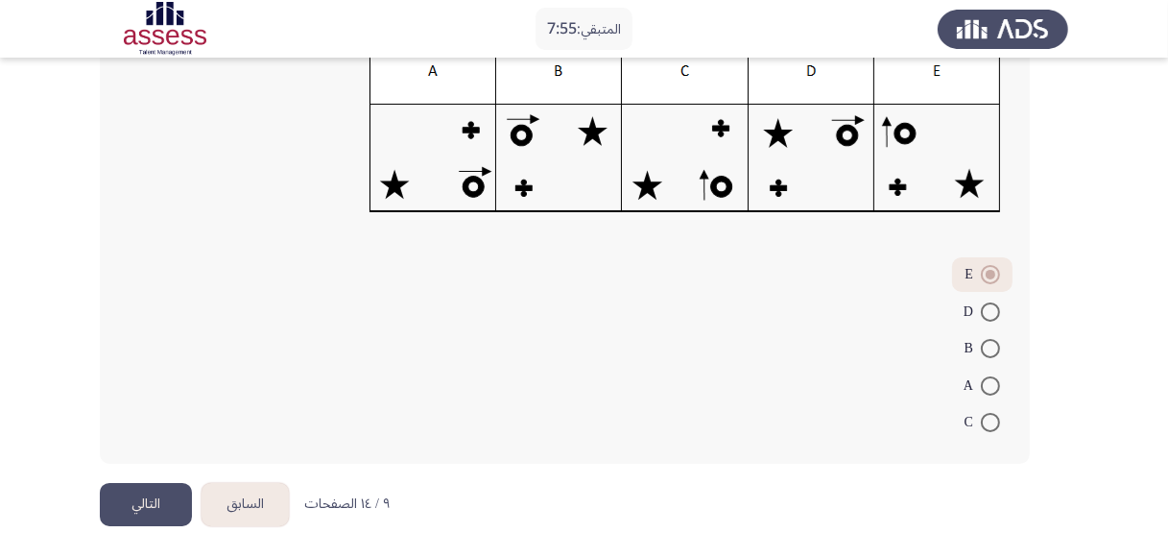
click at [158, 492] on button "التالي" at bounding box center [146, 504] width 92 height 43
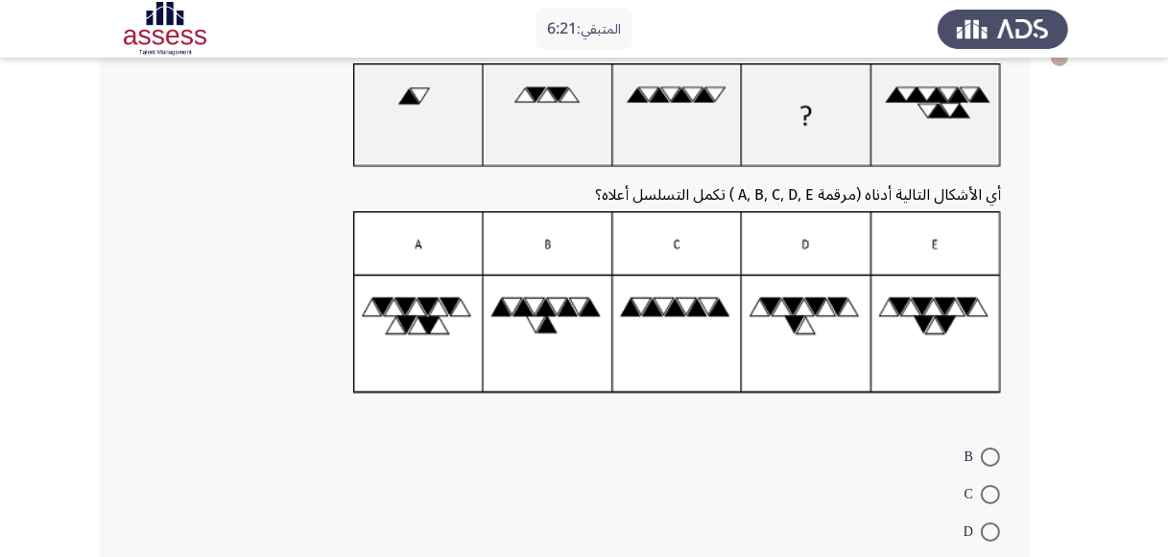
scroll to position [112, 0]
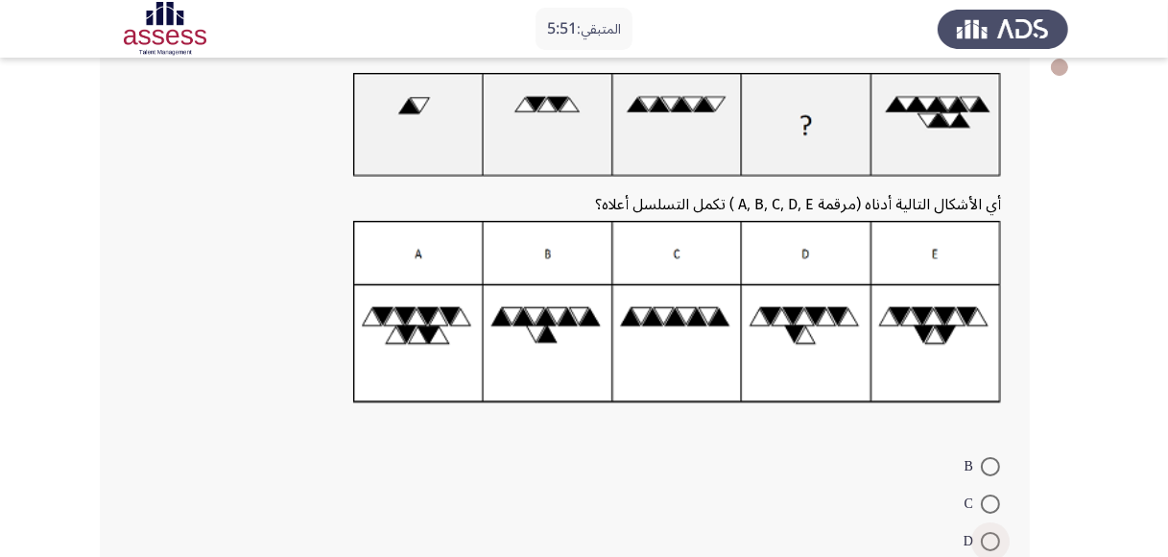
click at [985, 537] on span at bounding box center [990, 541] width 19 height 19
click at [985, 537] on input "D" at bounding box center [990, 541] width 19 height 19
radio input "true"
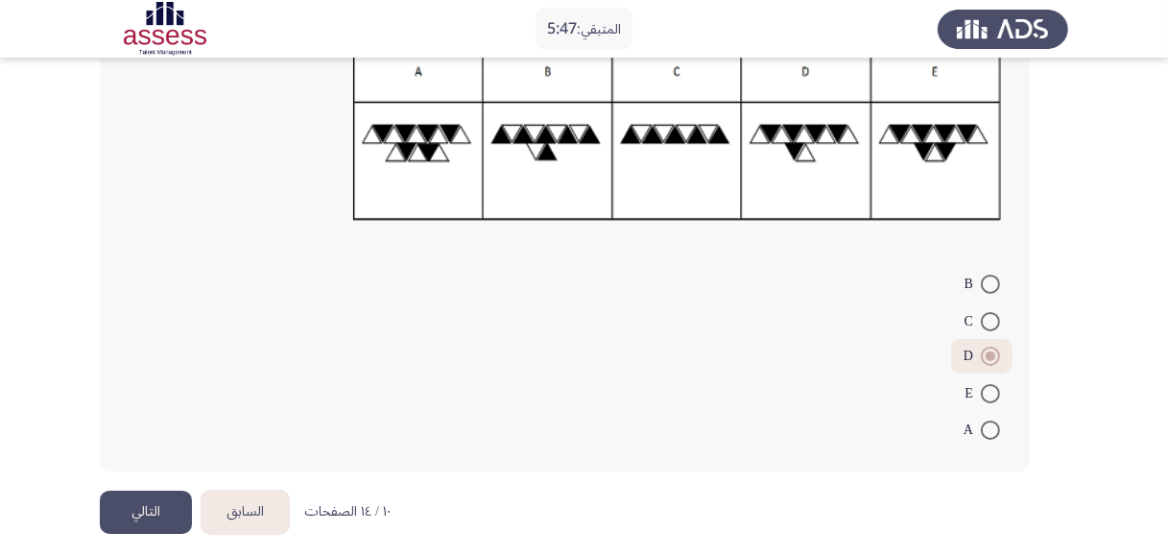
scroll to position [297, 0]
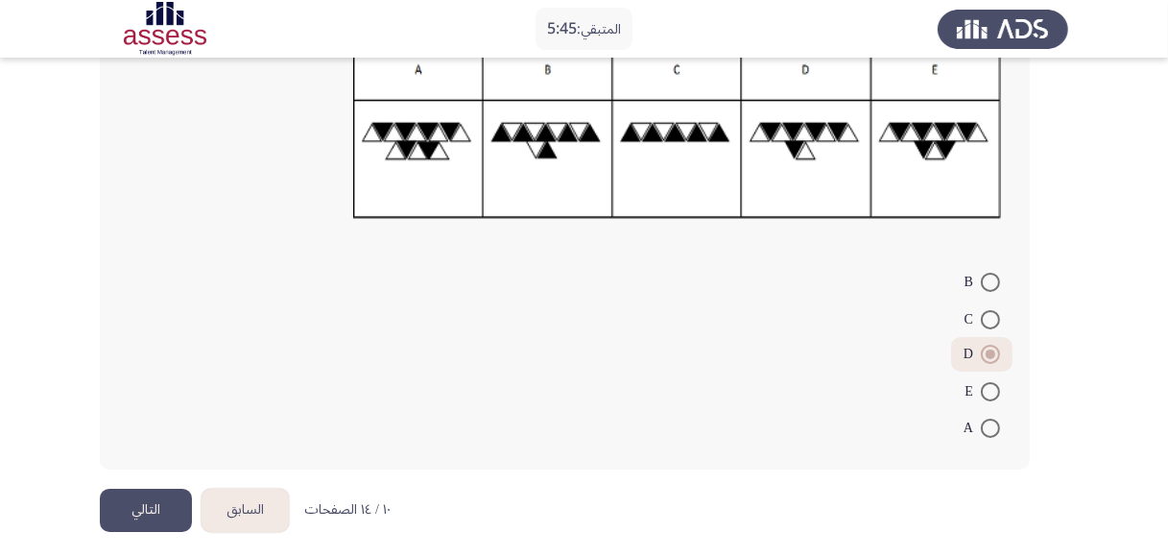
click at [157, 503] on button "التالي" at bounding box center [146, 510] width 92 height 43
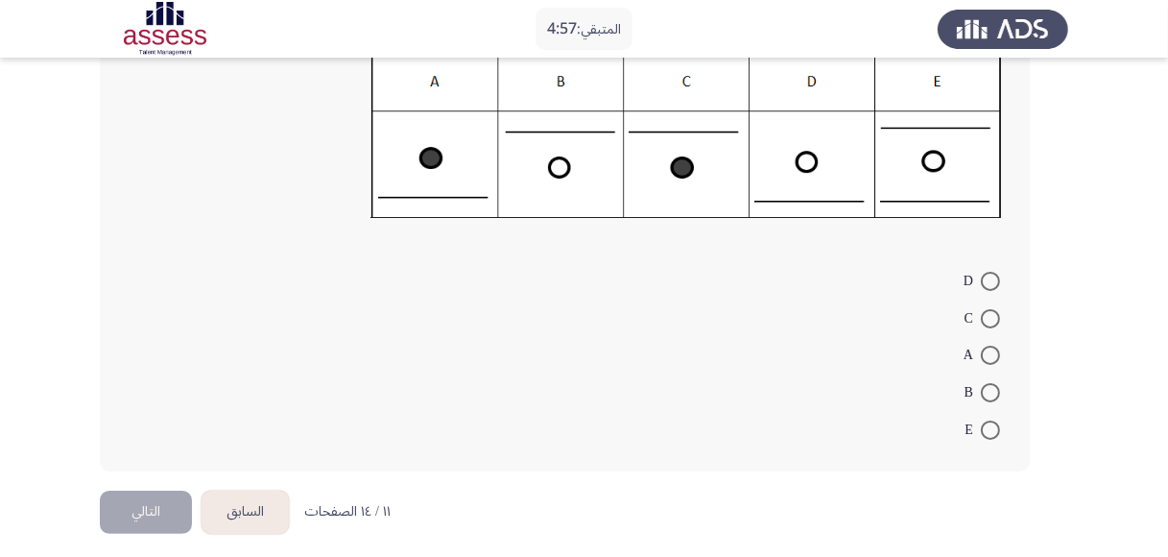
scroll to position [298, 0]
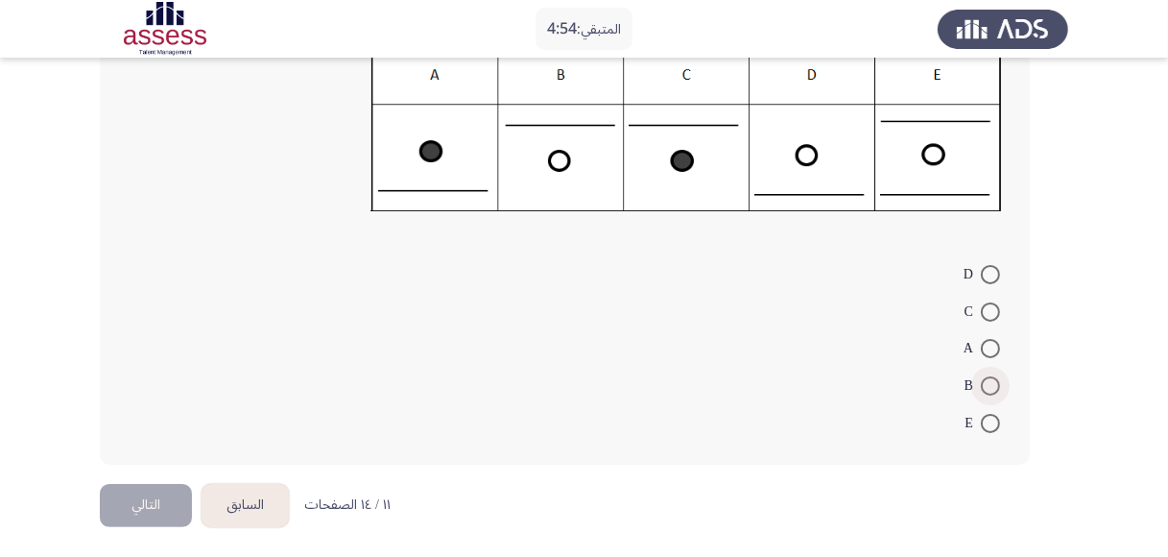
click at [988, 386] on span at bounding box center [990, 385] width 19 height 19
click at [988, 386] on input "B" at bounding box center [990, 385] width 19 height 19
radio input "true"
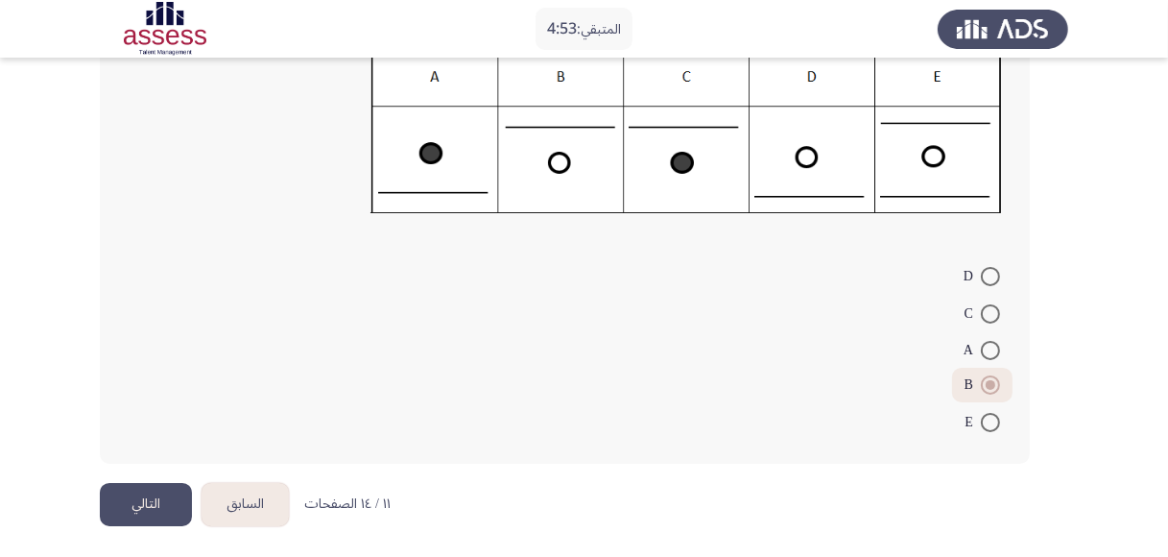
click at [156, 505] on button "التالي" at bounding box center [146, 504] width 92 height 43
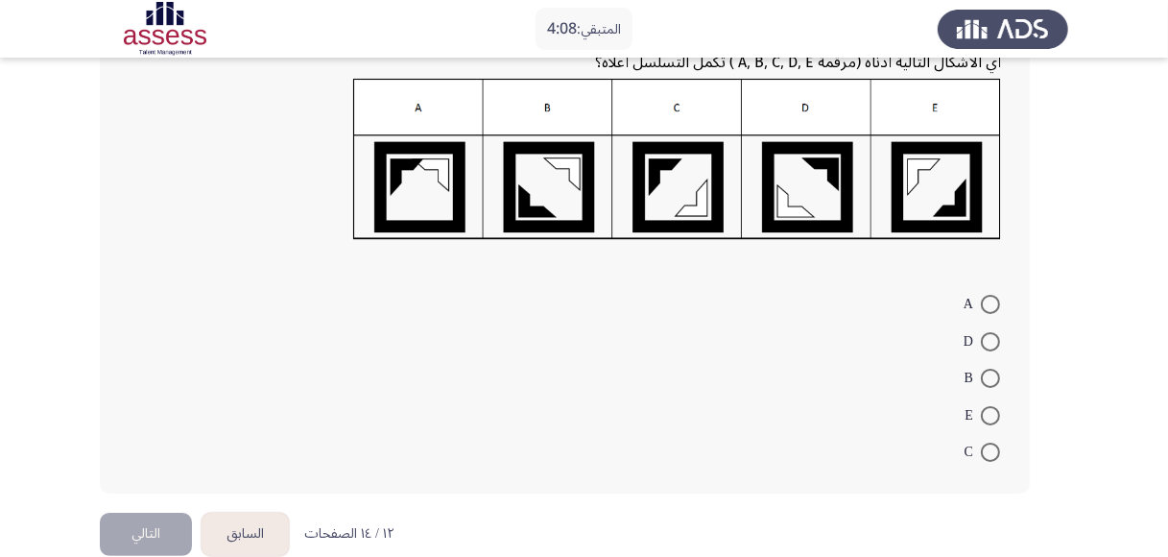
scroll to position [286, 0]
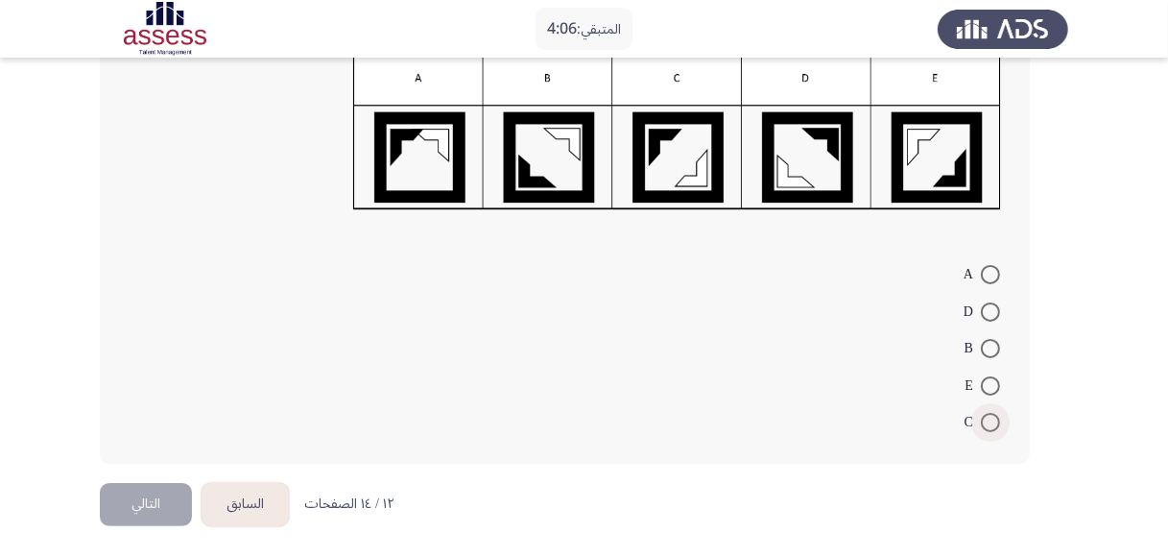
click at [983, 413] on span at bounding box center [990, 422] width 19 height 19
click at [983, 413] on input "C" at bounding box center [990, 422] width 19 height 19
radio input "true"
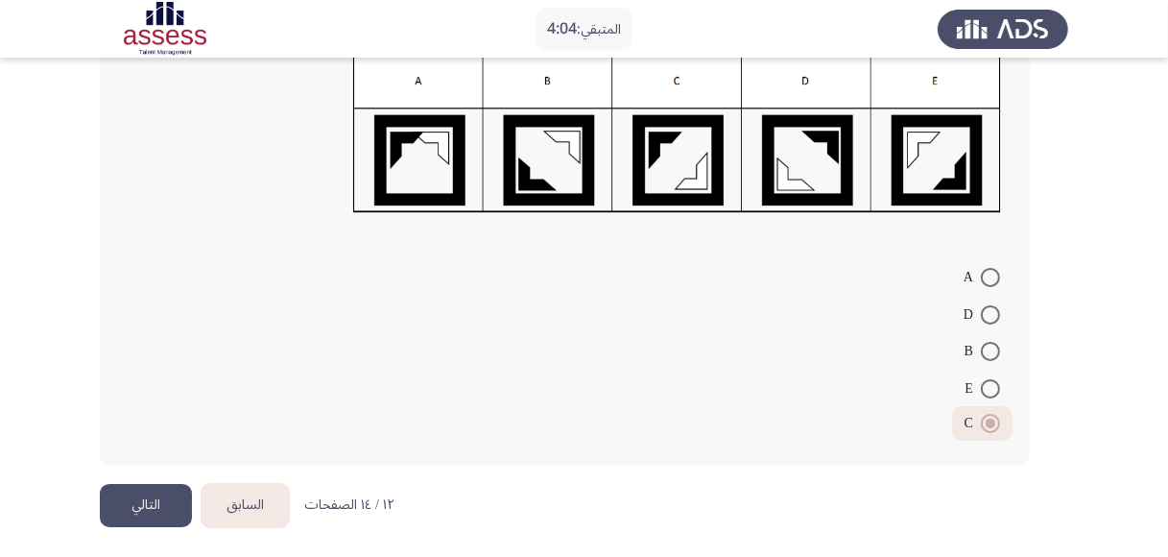
click at [146, 505] on button "التالي" at bounding box center [146, 505] width 92 height 43
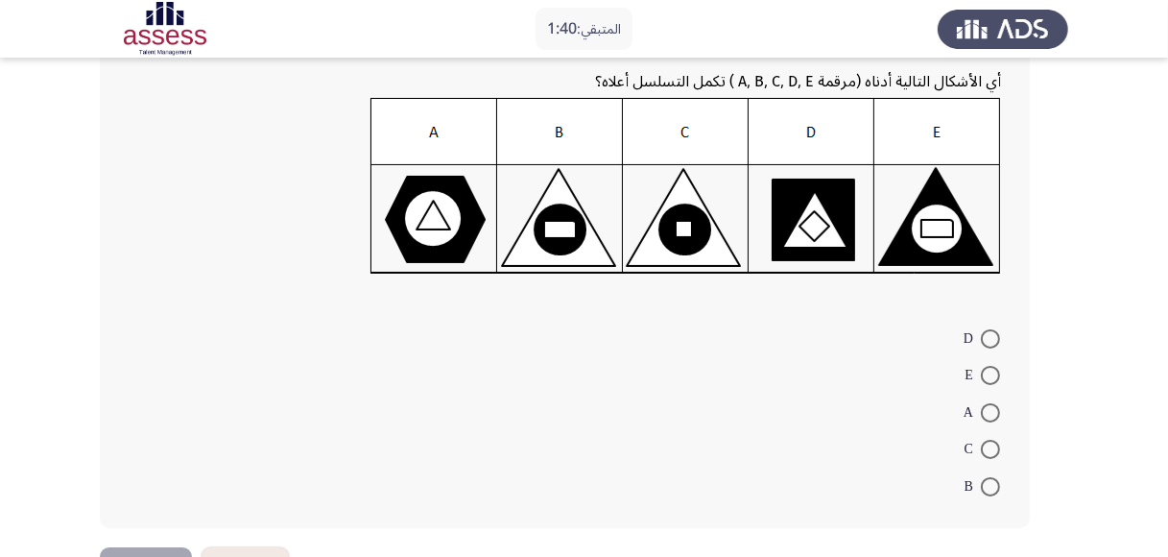
scroll to position [305, 0]
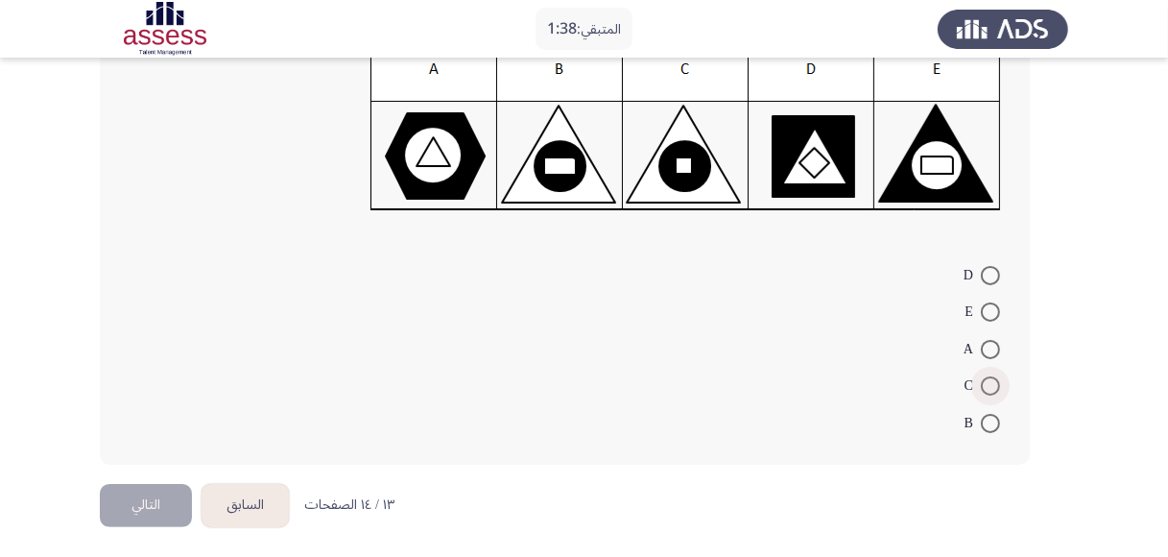
click at [987, 379] on span at bounding box center [990, 385] width 19 height 19
click at [987, 379] on input "C" at bounding box center [990, 385] width 19 height 19
radio input "true"
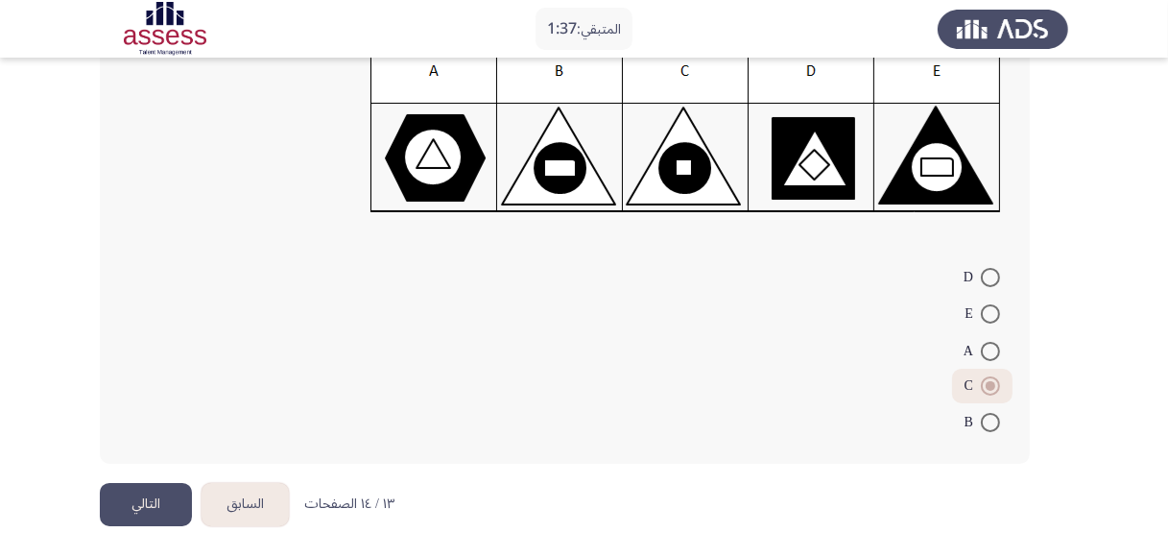
click at [156, 500] on button "التالي" at bounding box center [146, 504] width 92 height 43
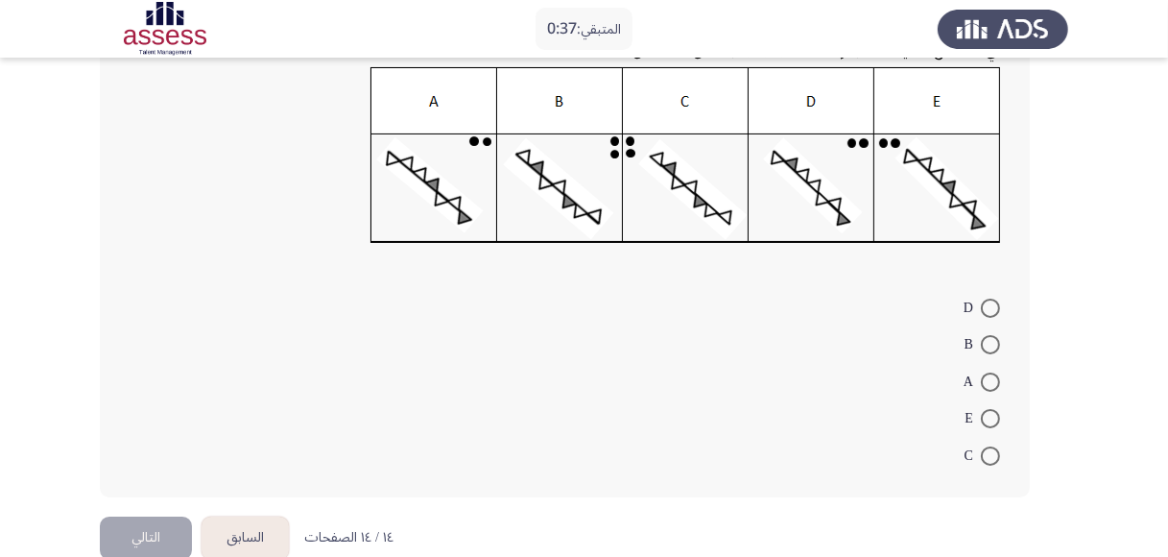
scroll to position [301, 0]
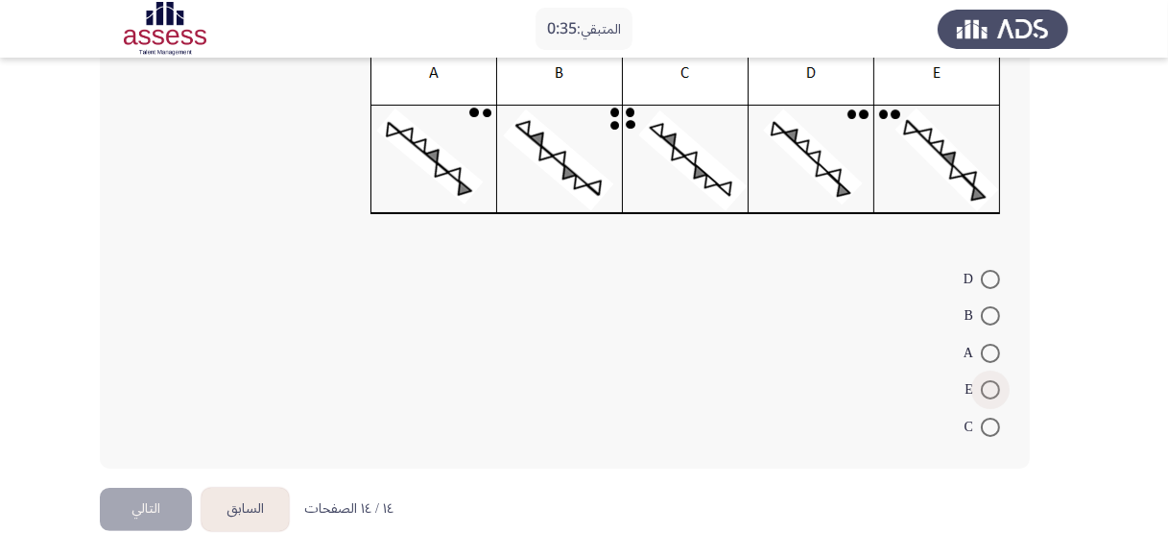
click at [983, 390] on span at bounding box center [990, 389] width 19 height 19
click at [983, 390] on input "E" at bounding box center [990, 389] width 19 height 19
radio input "true"
click at [139, 503] on button "التالي" at bounding box center [146, 506] width 92 height 43
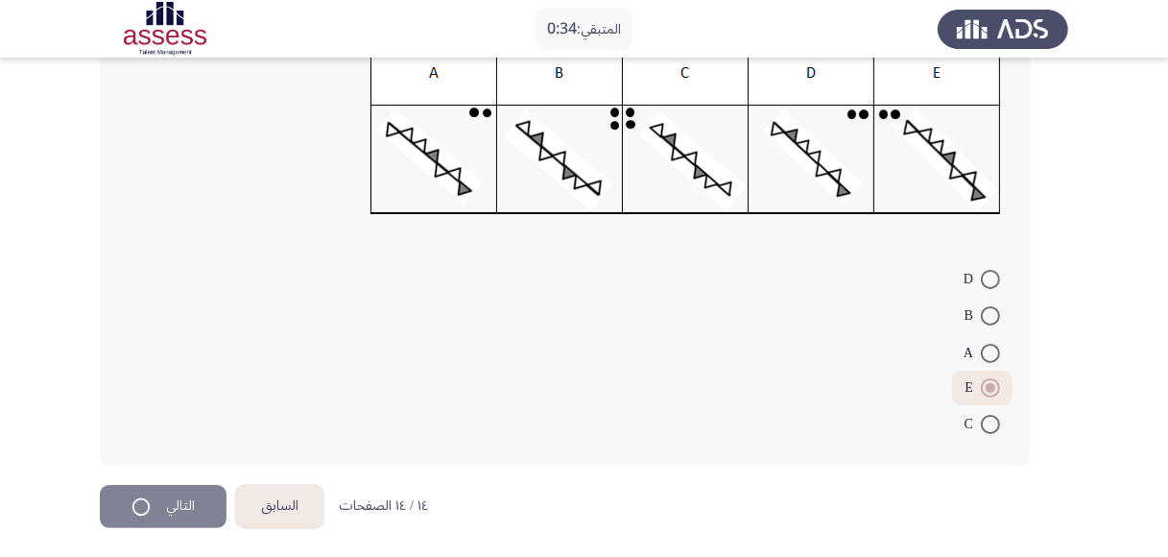
scroll to position [0, 0]
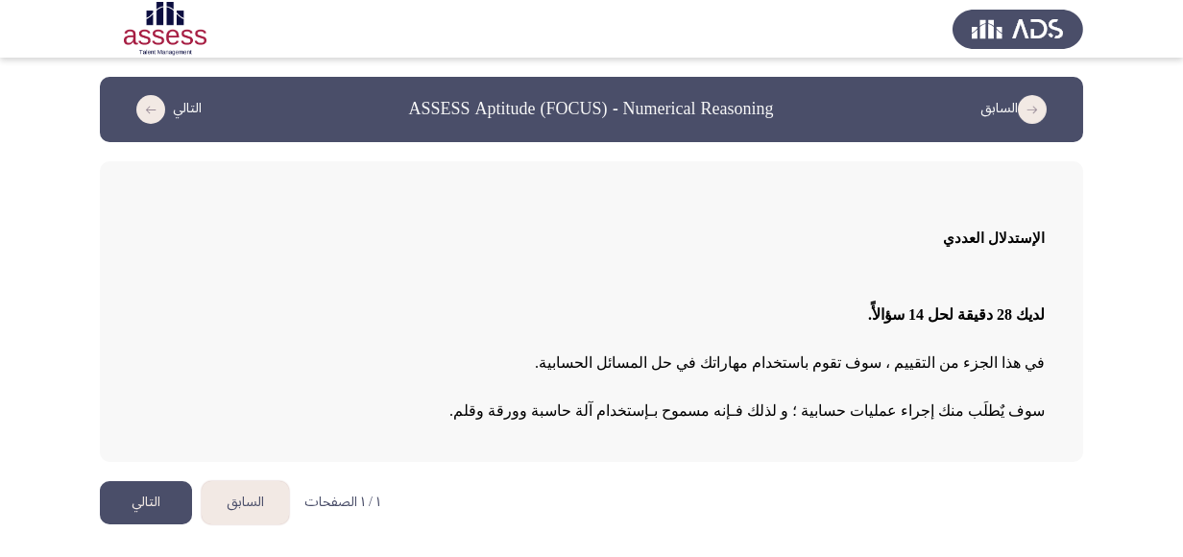
click at [139, 502] on button "التالي" at bounding box center [146, 502] width 92 height 43
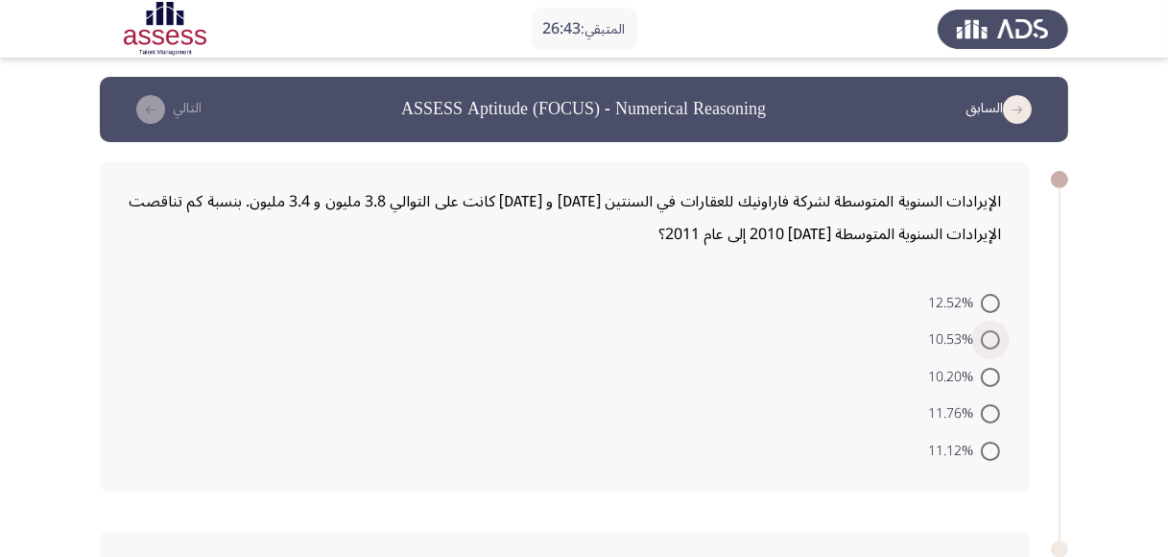
click at [994, 331] on span at bounding box center [990, 339] width 19 height 19
click at [994, 331] on input "10.53%" at bounding box center [990, 339] width 19 height 19
radio input "true"
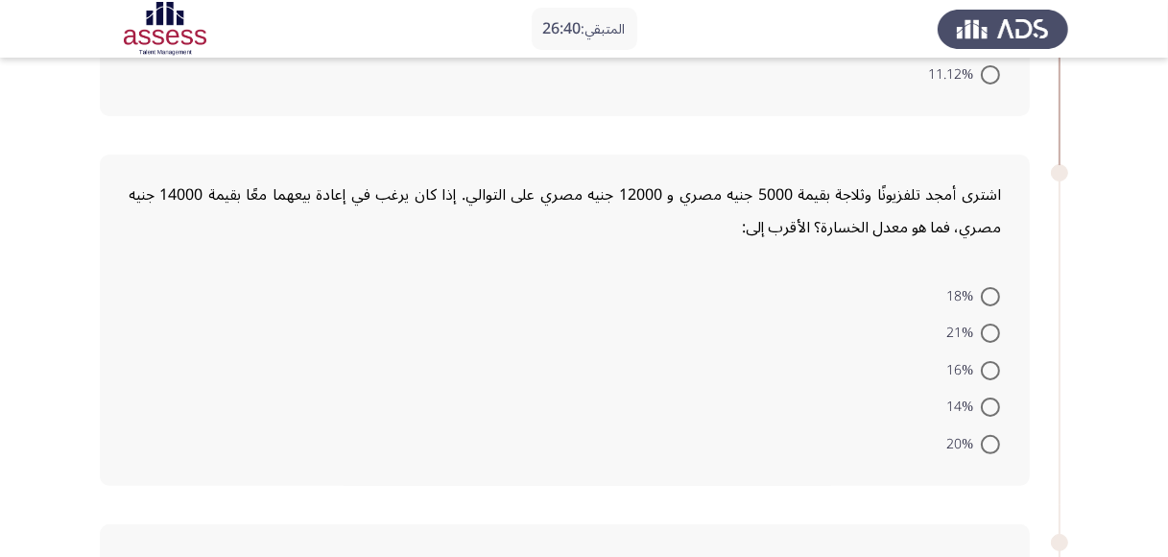
scroll to position [380, 0]
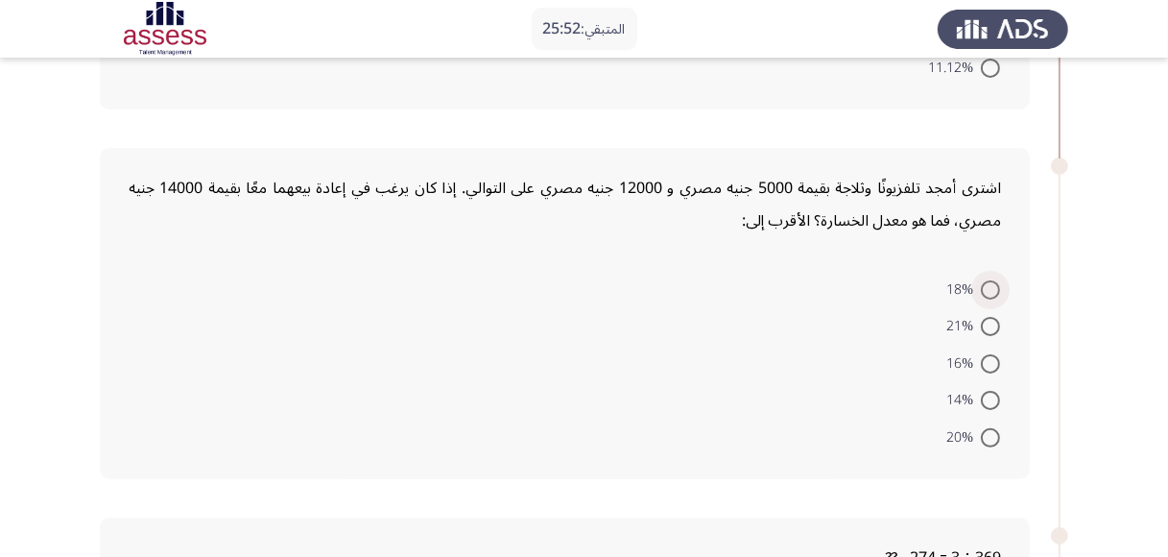
click at [992, 281] on span at bounding box center [990, 289] width 19 height 19
click at [992, 281] on input "18%" at bounding box center [990, 289] width 19 height 19
radio input "true"
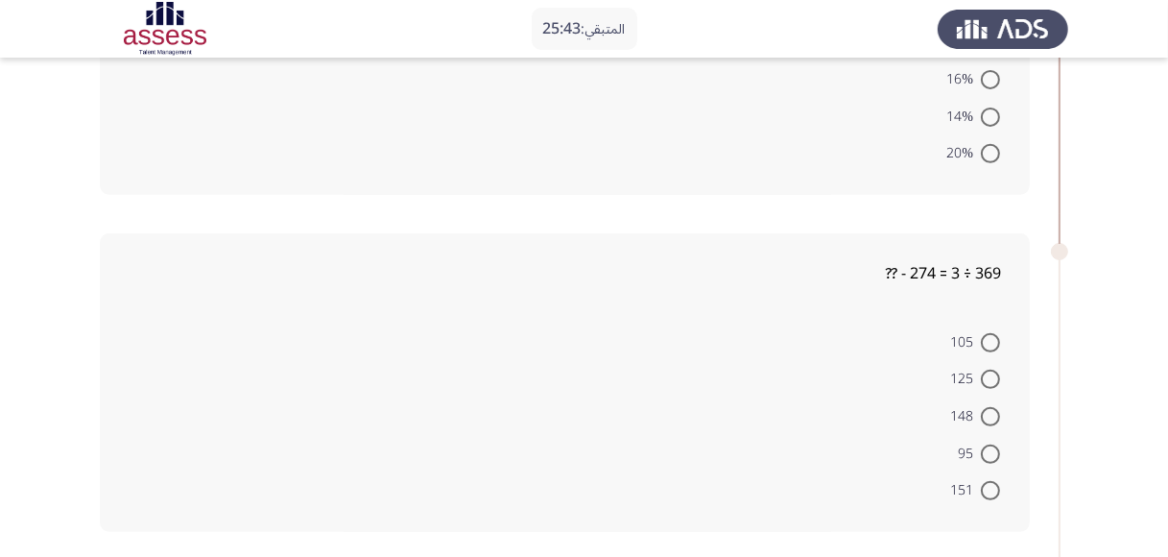
scroll to position [672, 0]
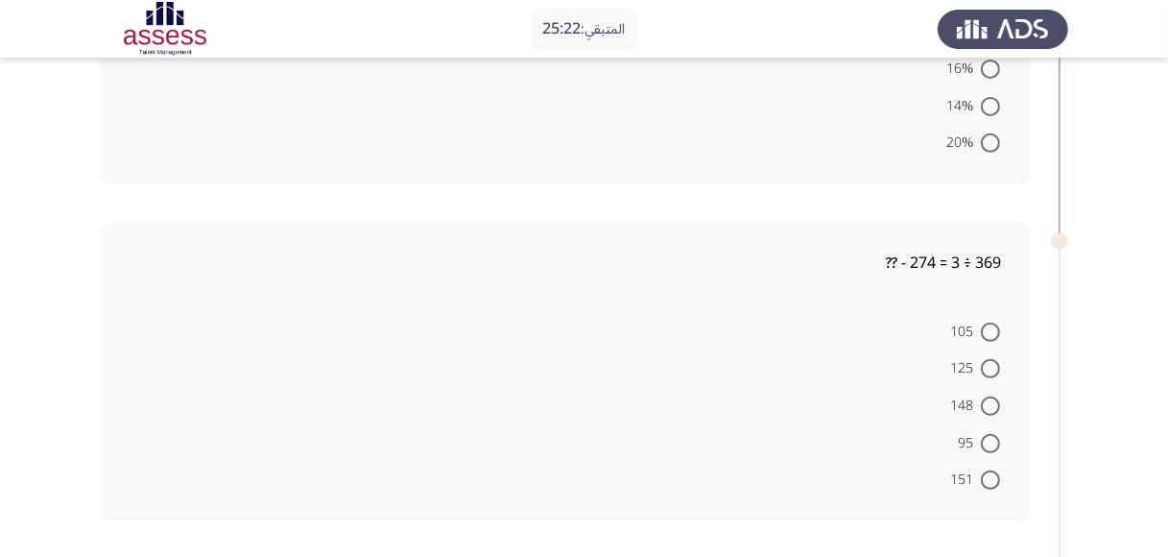
click at [991, 470] on span at bounding box center [990, 479] width 19 height 19
click at [991, 470] on input "151" at bounding box center [990, 479] width 19 height 19
radio input "true"
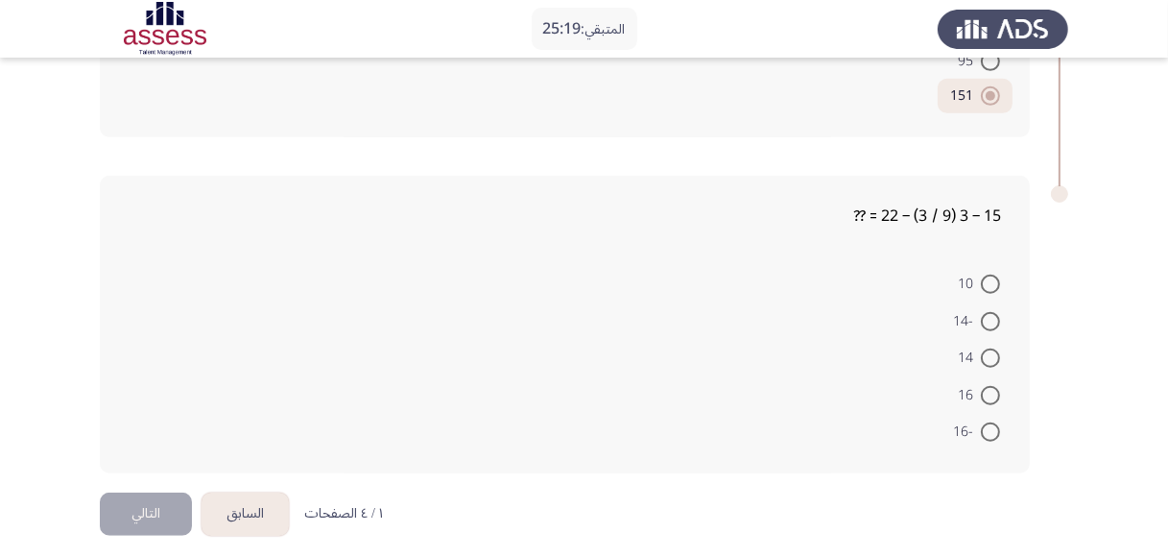
scroll to position [1058, 0]
click at [988, 386] on span at bounding box center [990, 391] width 19 height 19
click at [988, 386] on input "16" at bounding box center [990, 391] width 19 height 19
radio input "true"
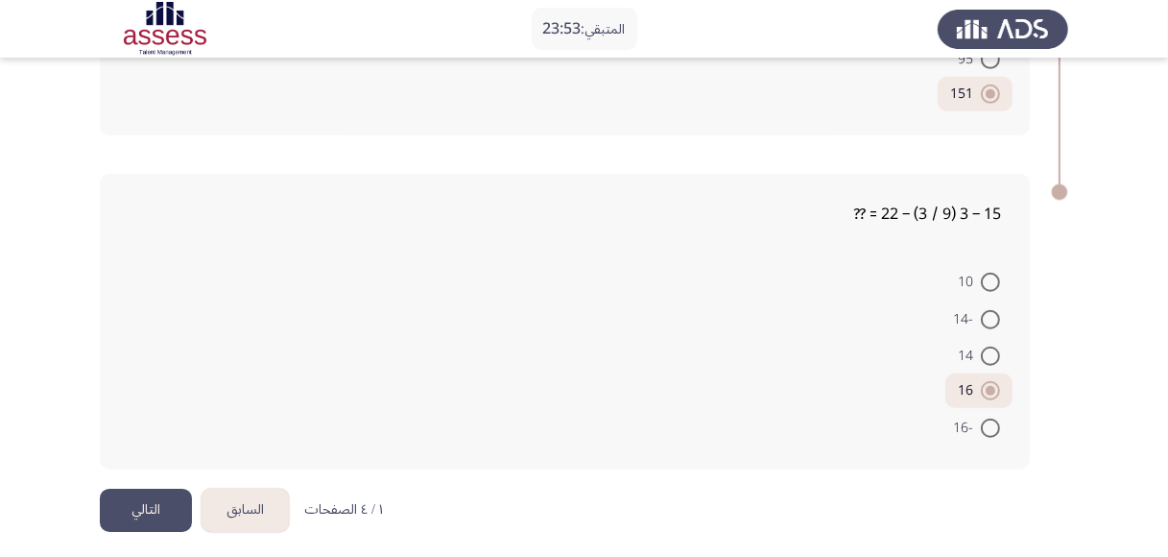
click at [133, 489] on button "التالي" at bounding box center [146, 510] width 92 height 43
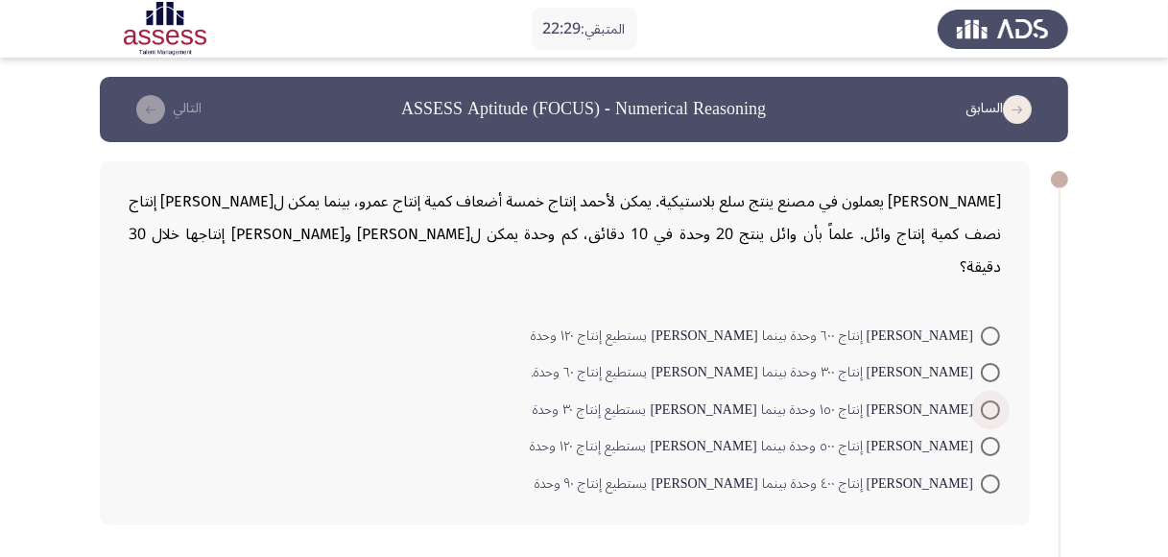
click at [992, 400] on span at bounding box center [990, 409] width 19 height 19
click at [992, 400] on input "[PERSON_NAME] إنتاج ١٥٠ وحدة بينما [PERSON_NAME] يستطيع إنتاج ٣٠ وحدة" at bounding box center [990, 409] width 19 height 19
radio input "true"
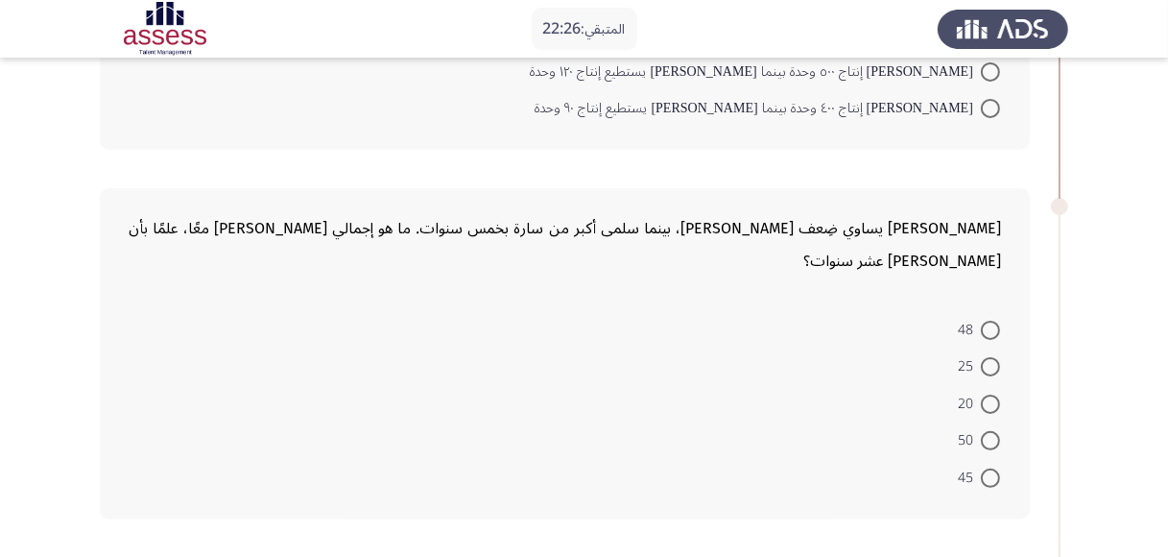
scroll to position [378, 0]
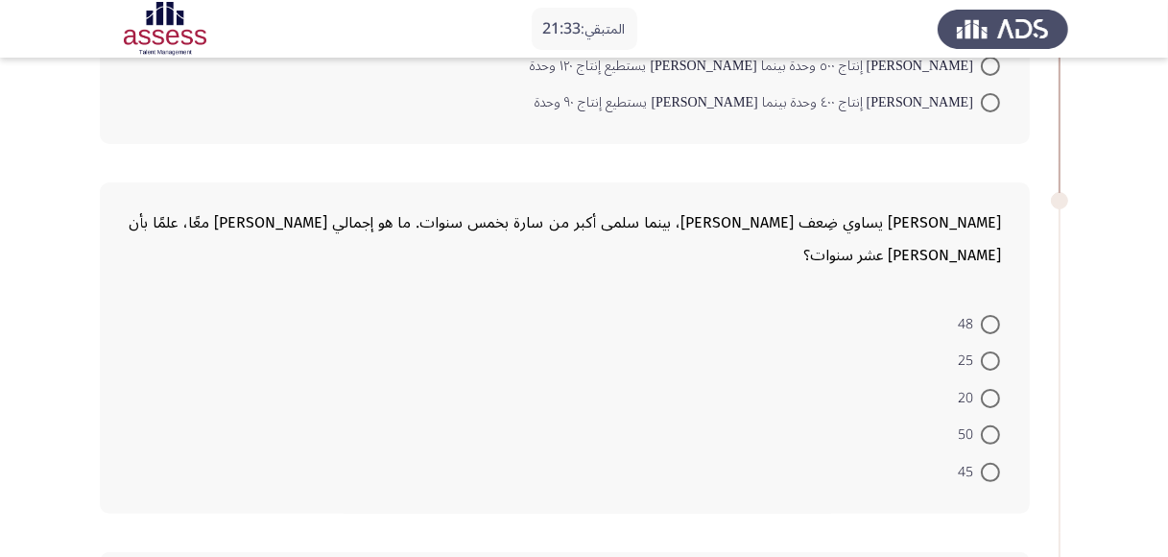
click at [981, 463] on span at bounding box center [990, 472] width 19 height 19
click at [981, 463] on input "45" at bounding box center [990, 472] width 19 height 19
radio input "true"
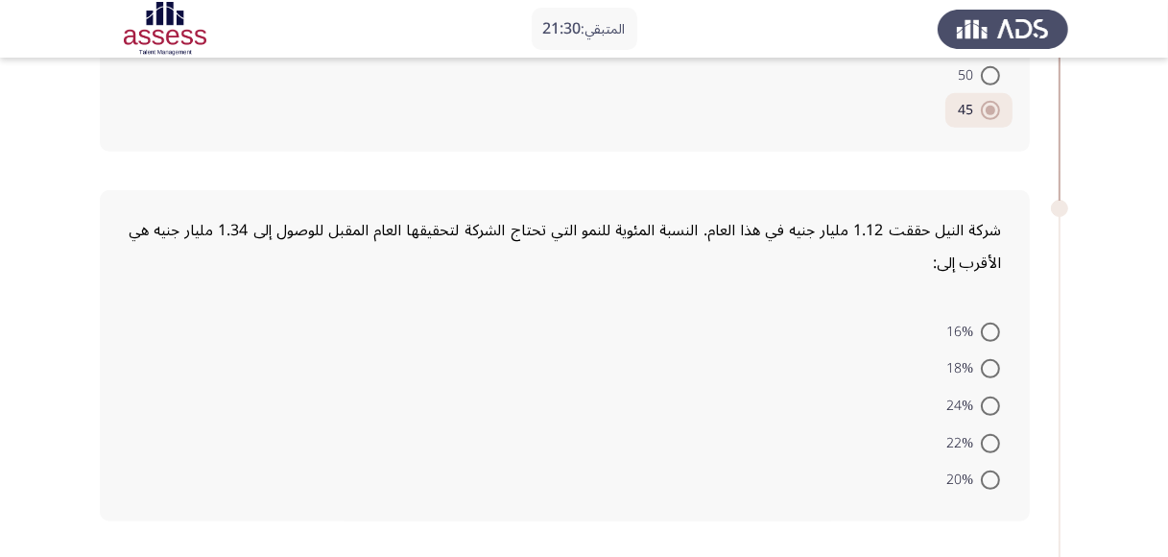
scroll to position [739, 0]
click at [992, 468] on span at bounding box center [990, 477] width 19 height 19
click at [992, 468] on input "20%" at bounding box center [990, 477] width 19 height 19
radio input "true"
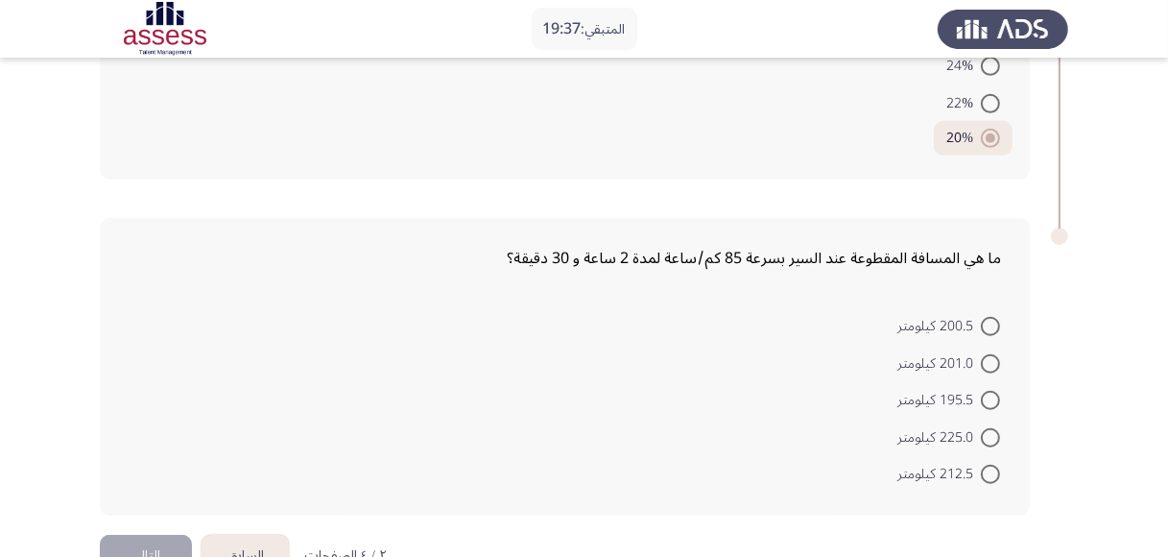
scroll to position [1090, 0]
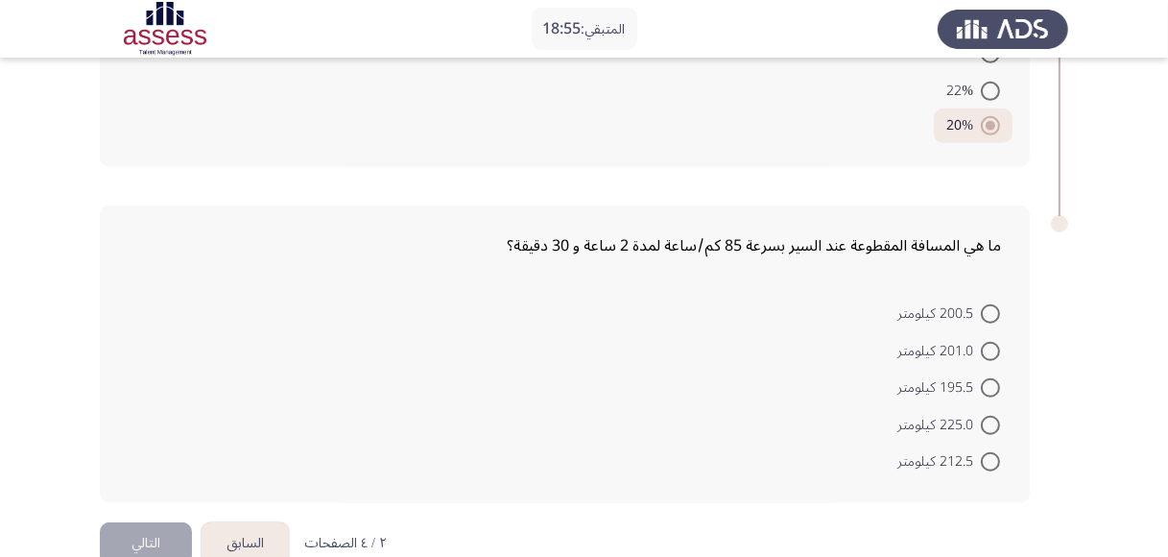
click at [1002, 443] on mat-radio-button "212.5 كيلومتر" at bounding box center [949, 461] width 128 height 37
click at [992, 452] on span at bounding box center [990, 461] width 19 height 19
click at [992, 452] on input "212.5 كيلومتر" at bounding box center [990, 461] width 19 height 19
radio input "true"
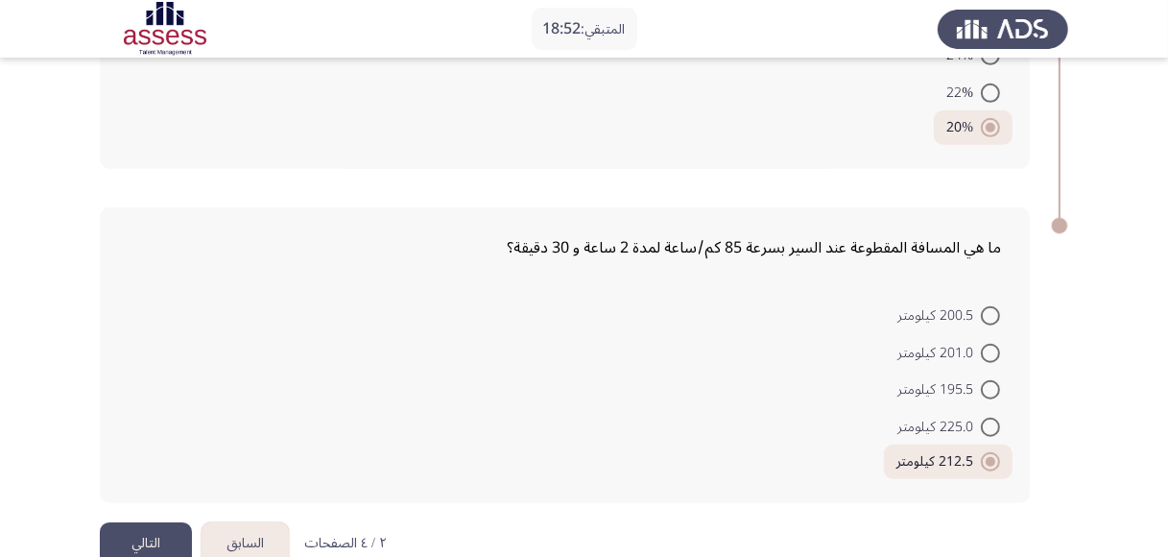
click at [167, 522] on button "التالي" at bounding box center [146, 543] width 92 height 43
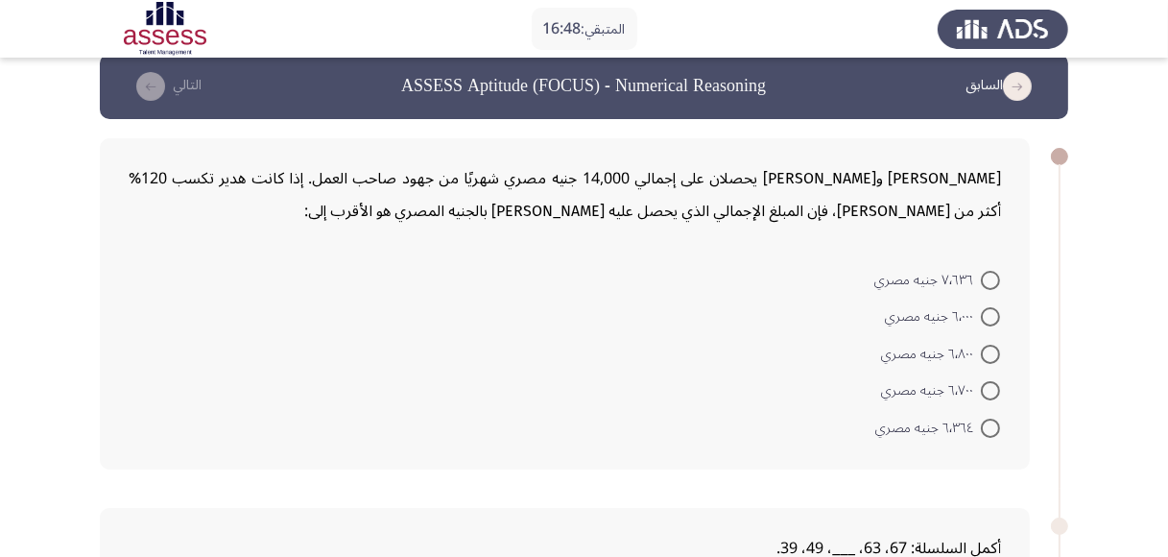
scroll to position [27, 0]
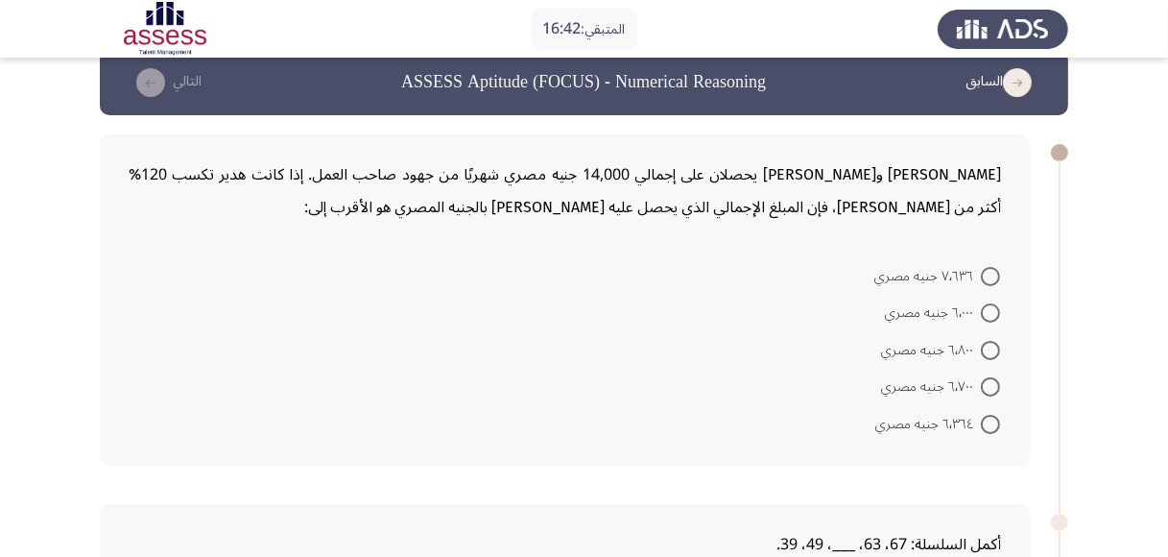
drag, startPoint x: 1182, startPoint y: 137, endPoint x: 1177, endPoint y: 146, distance: 9.9
click at [989, 422] on span at bounding box center [990, 424] width 19 height 19
click at [989, 422] on input "٦٬٣٦٤ جنيه مصري" at bounding box center [990, 424] width 19 height 19
radio input "true"
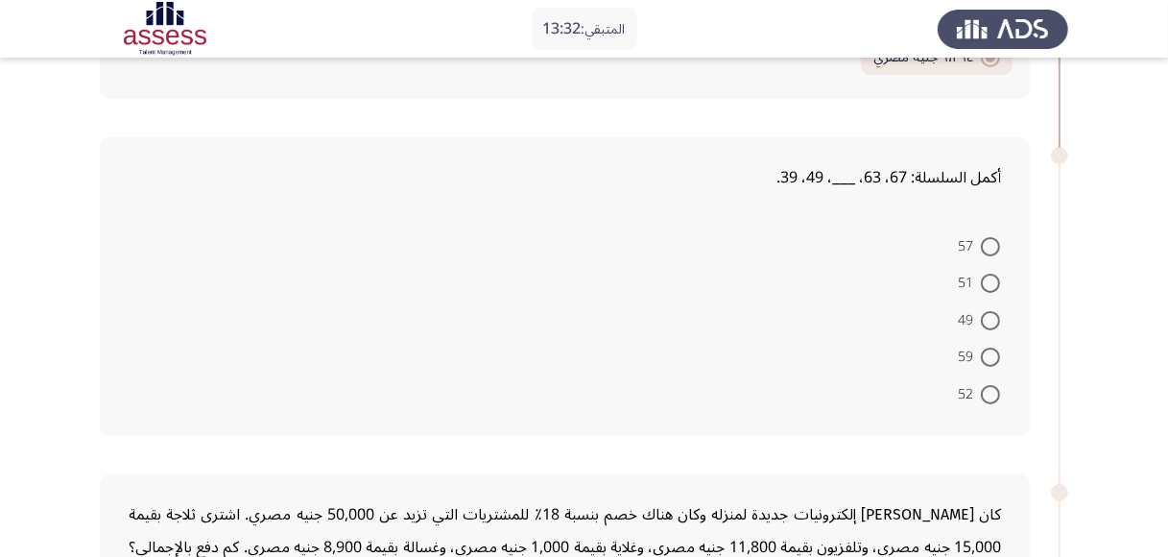
scroll to position [417, 0]
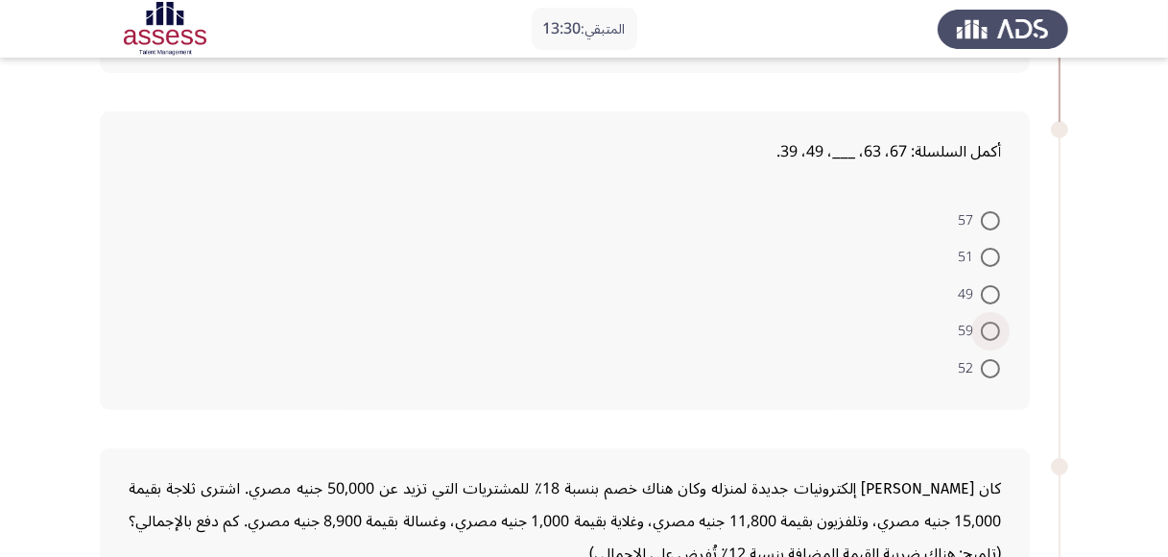
click at [994, 329] on span at bounding box center [990, 331] width 19 height 19
click at [994, 329] on input "59" at bounding box center [990, 331] width 19 height 19
radio input "true"
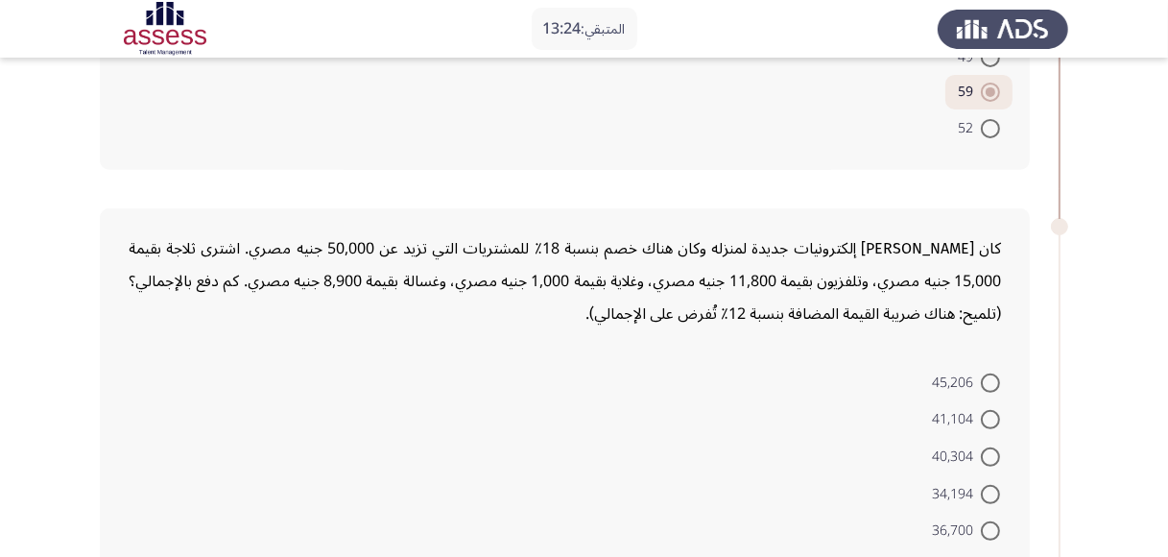
scroll to position [659, 0]
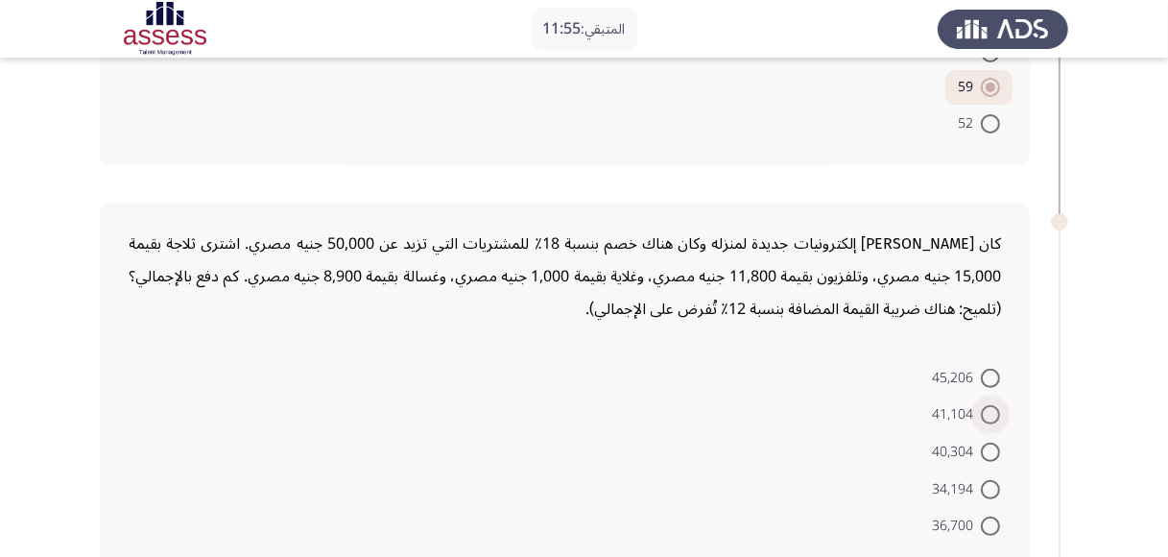
click at [992, 409] on span at bounding box center [990, 414] width 19 height 19
click at [992, 409] on input "41,104" at bounding box center [990, 414] width 19 height 19
radio input "true"
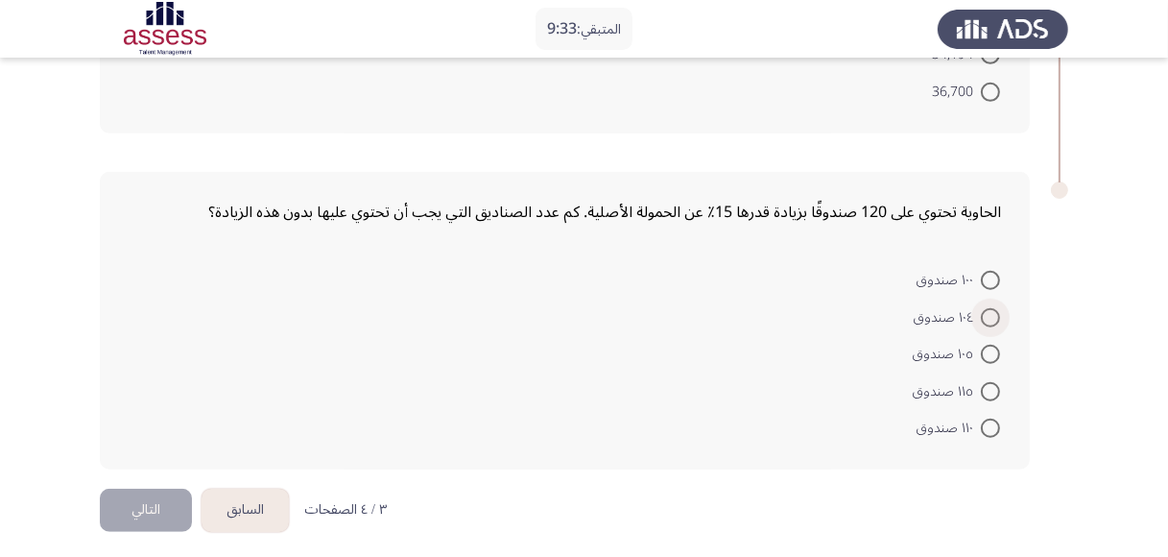
click at [996, 308] on span at bounding box center [990, 317] width 19 height 19
click at [996, 308] on input "١٠٤ صندوق" at bounding box center [990, 317] width 19 height 19
radio input "true"
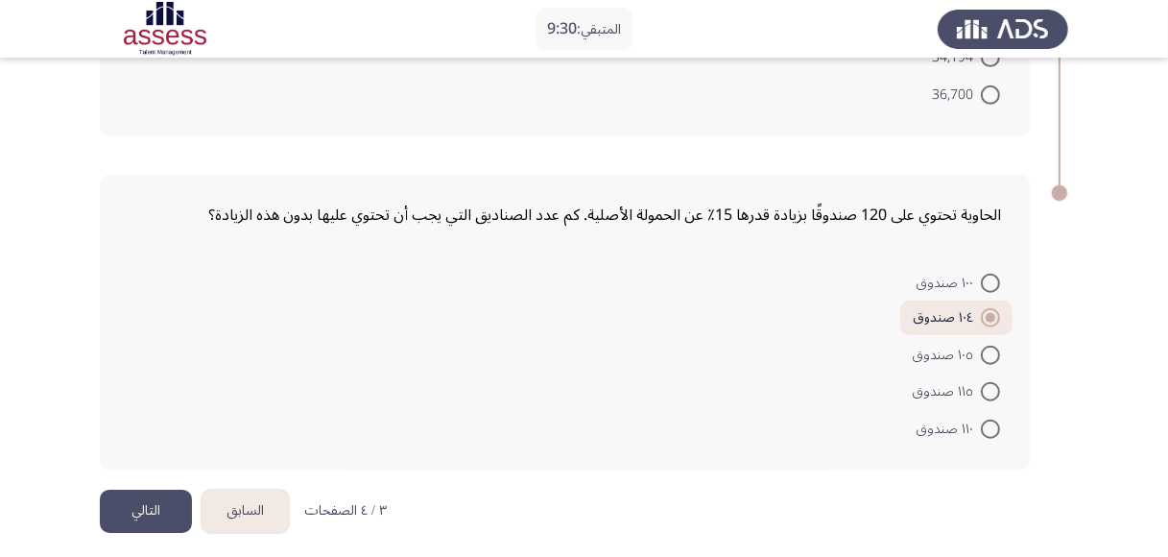
click at [136, 501] on button "التالي" at bounding box center [146, 511] width 92 height 43
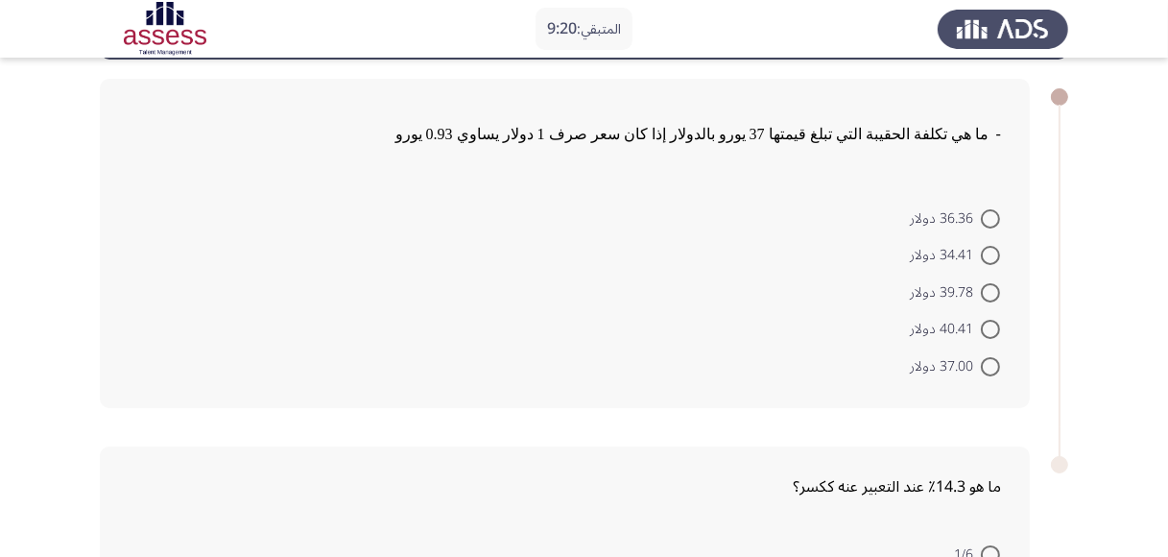
scroll to position [80, 0]
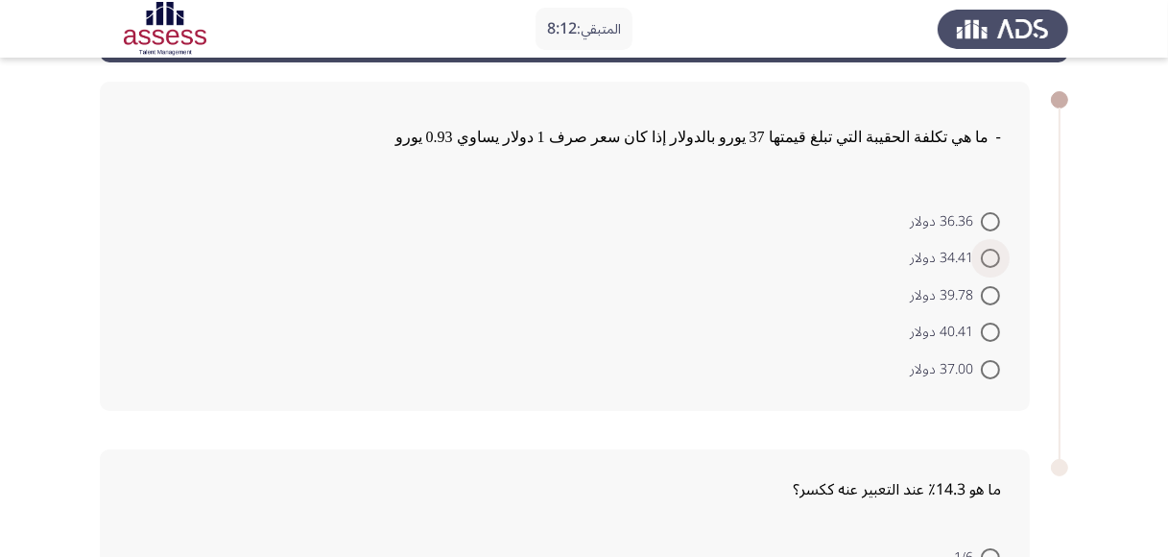
click at [987, 252] on span at bounding box center [990, 258] width 19 height 19
click at [987, 252] on input "34.41 دولار" at bounding box center [990, 258] width 19 height 19
radio input "true"
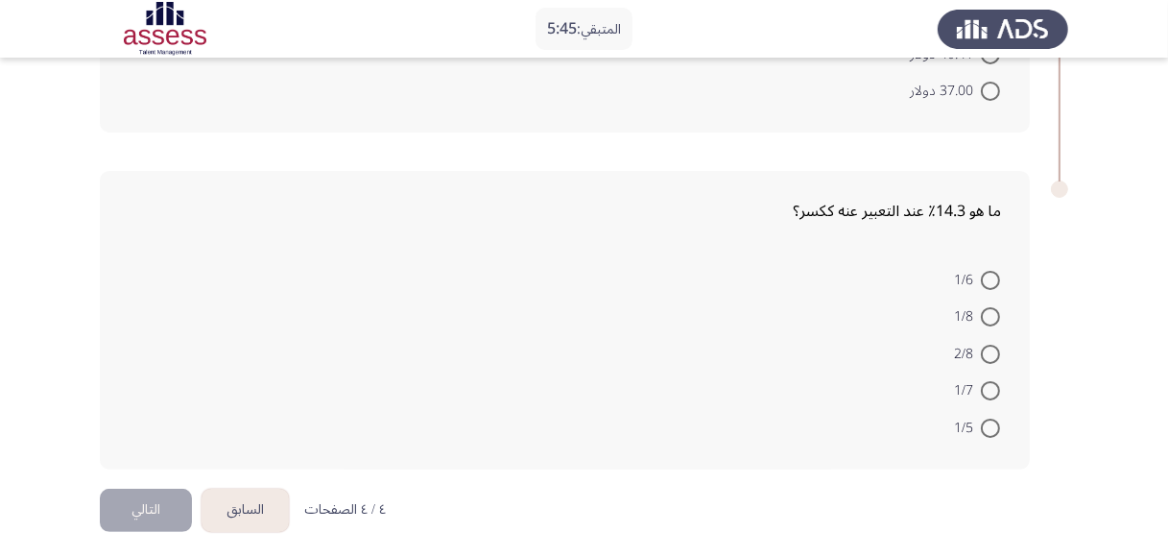
scroll to position [359, 0]
click at [994, 384] on span at bounding box center [990, 386] width 19 height 19
click at [994, 384] on input "1/7" at bounding box center [990, 386] width 19 height 19
radio input "true"
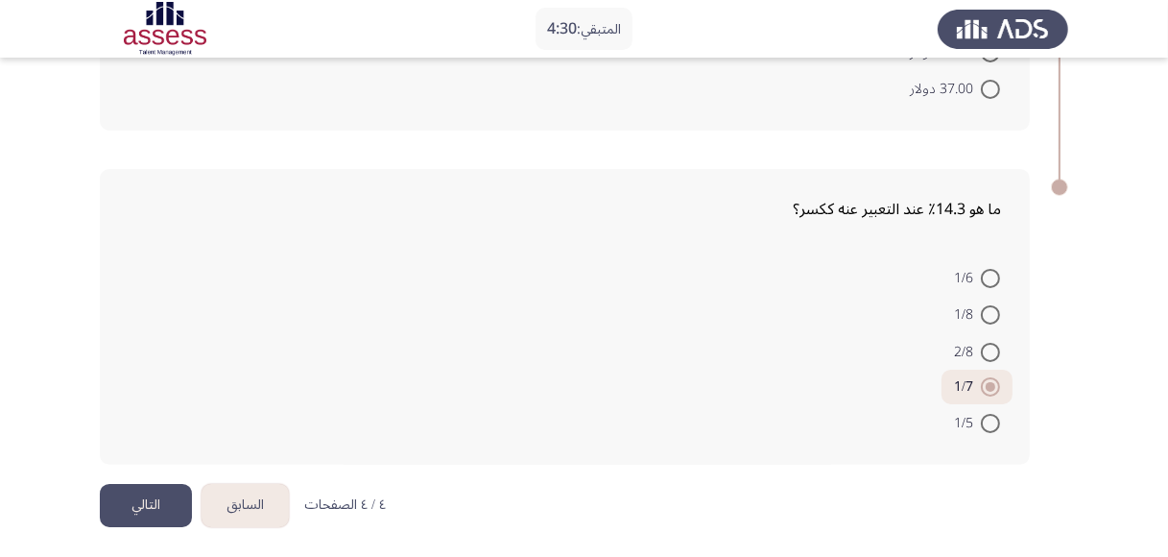
click at [150, 492] on button "التالي" at bounding box center [146, 505] width 92 height 43
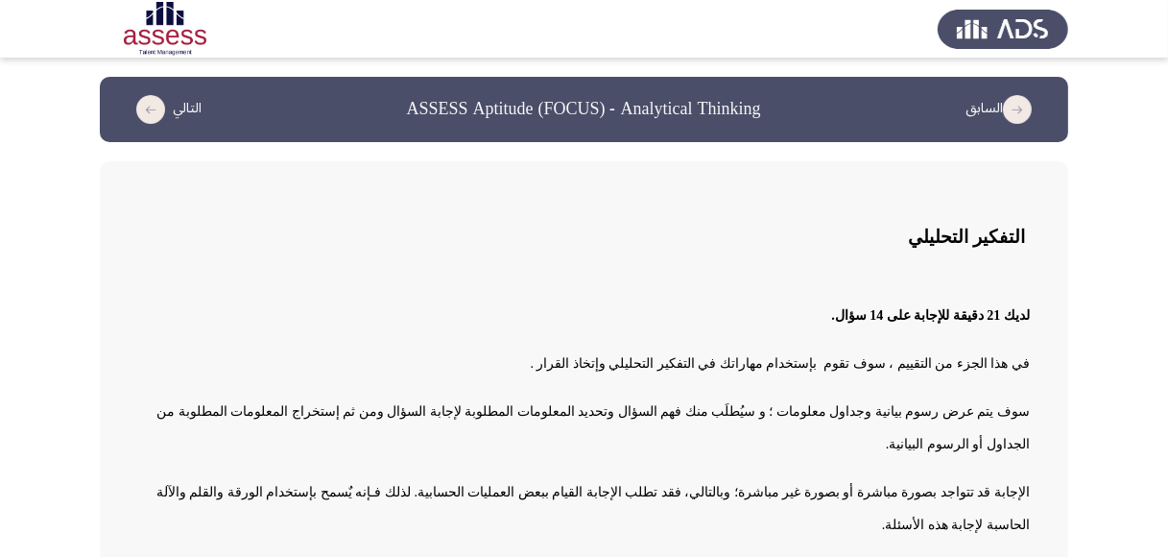
scroll to position [64, 0]
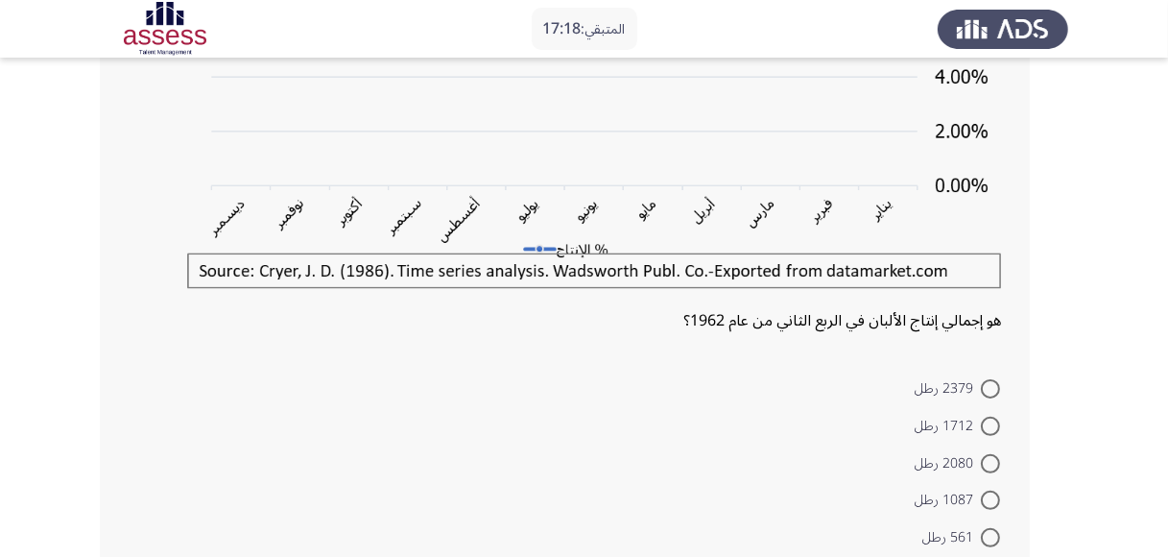
scroll to position [389, 0]
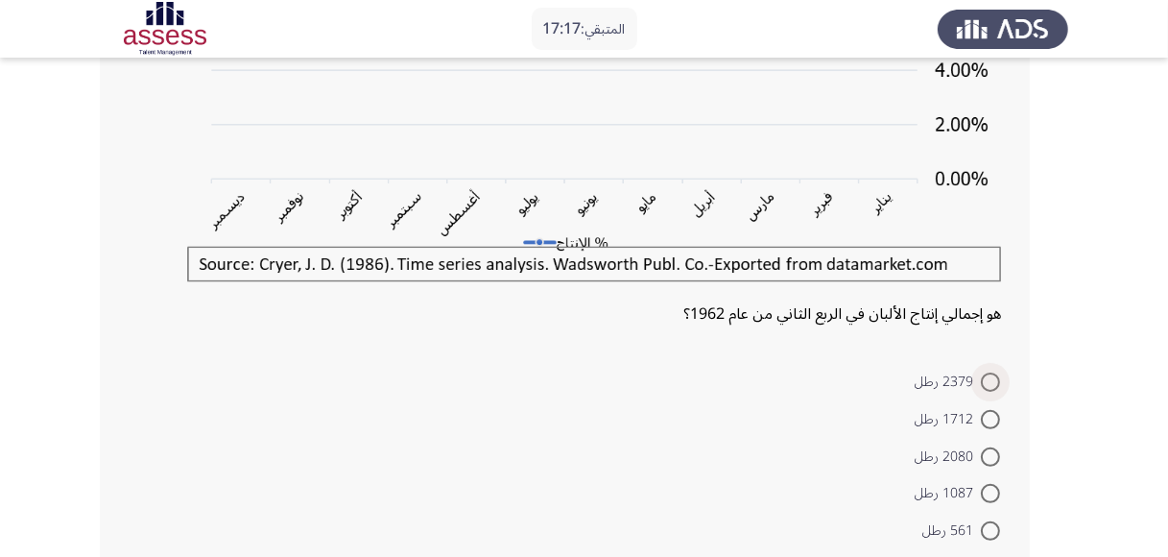
click at [993, 379] on span at bounding box center [990, 381] width 19 height 19
click at [993, 379] on input "2379 رطل" at bounding box center [990, 381] width 19 height 19
radio input "true"
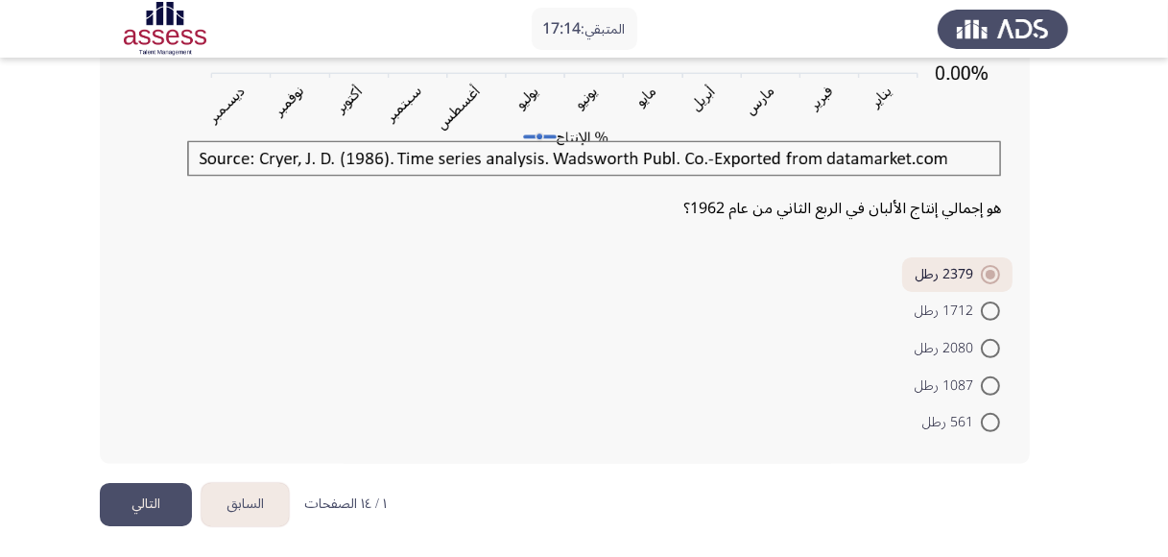
click at [129, 504] on button "التالي" at bounding box center [146, 504] width 92 height 43
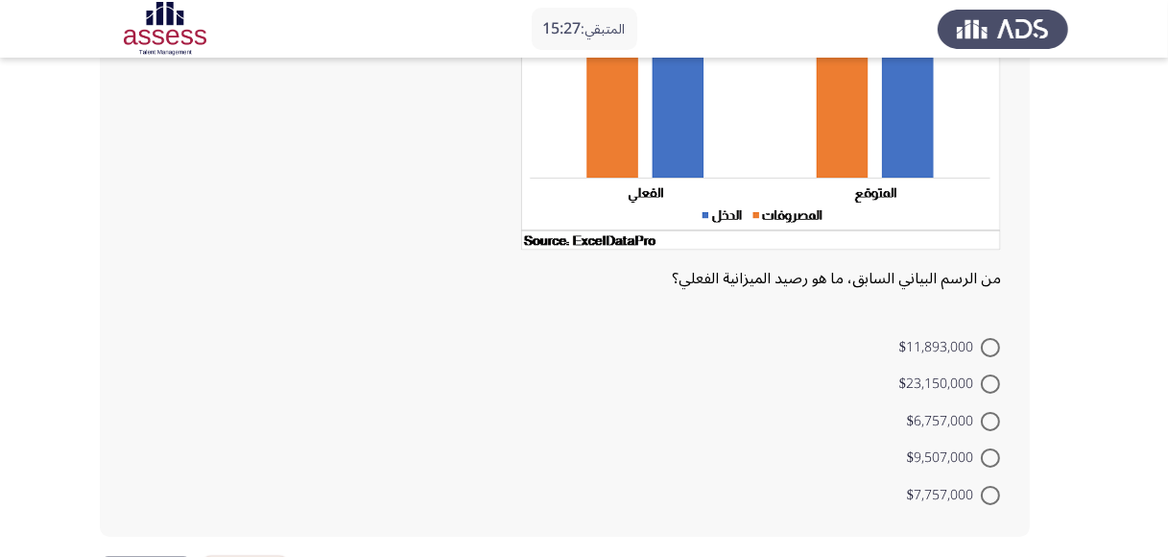
scroll to position [248, 0]
click at [993, 488] on span at bounding box center [990, 495] width 19 height 19
click at [993, 488] on input "$7,757,000" at bounding box center [990, 495] width 19 height 19
radio input "true"
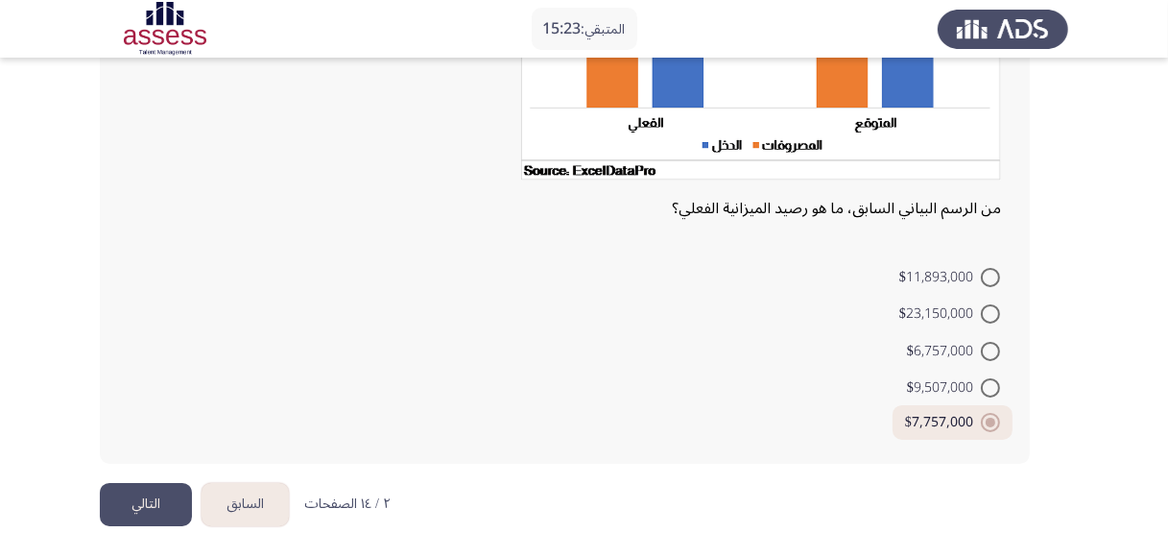
click at [152, 490] on button "التالي" at bounding box center [146, 504] width 92 height 43
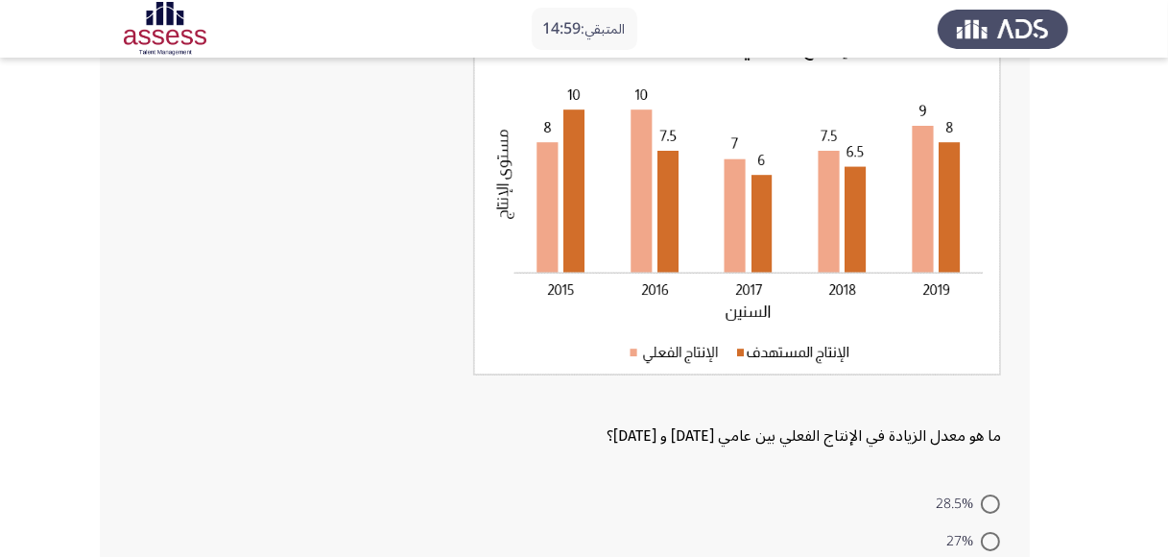
scroll to position [164, 0]
click at [991, 502] on span at bounding box center [990, 504] width 19 height 19
click at [991, 502] on input "28.5%" at bounding box center [990, 504] width 19 height 19
radio input "true"
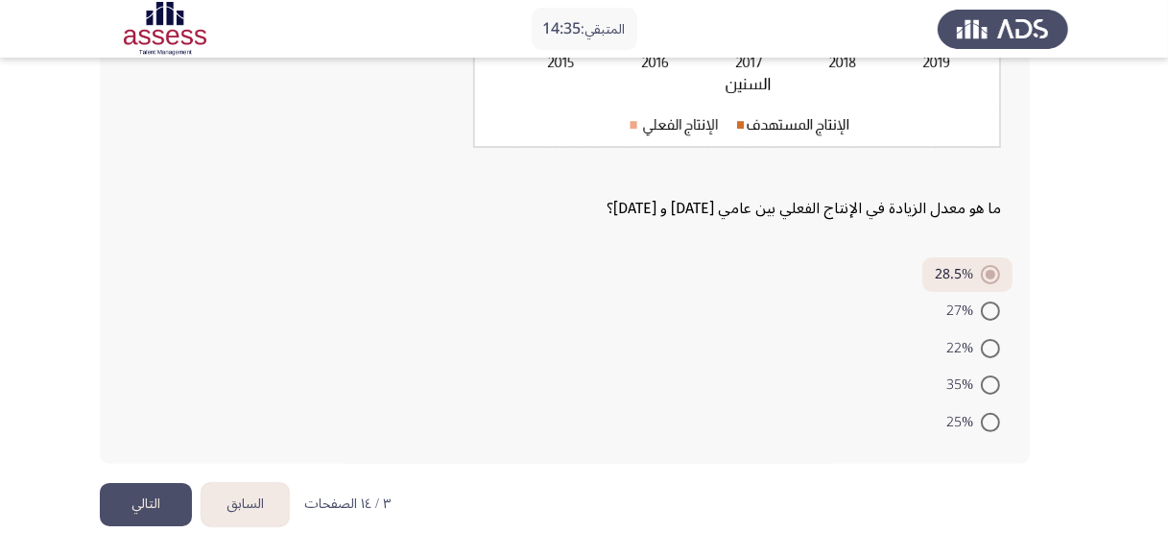
click at [154, 510] on button "التالي" at bounding box center [146, 504] width 92 height 43
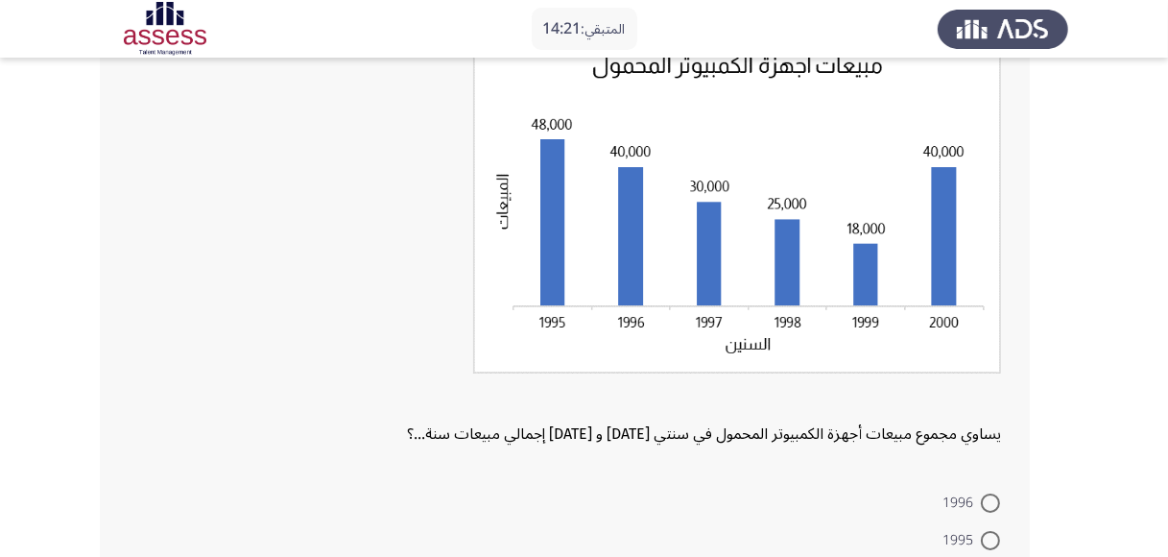
scroll to position [143, 0]
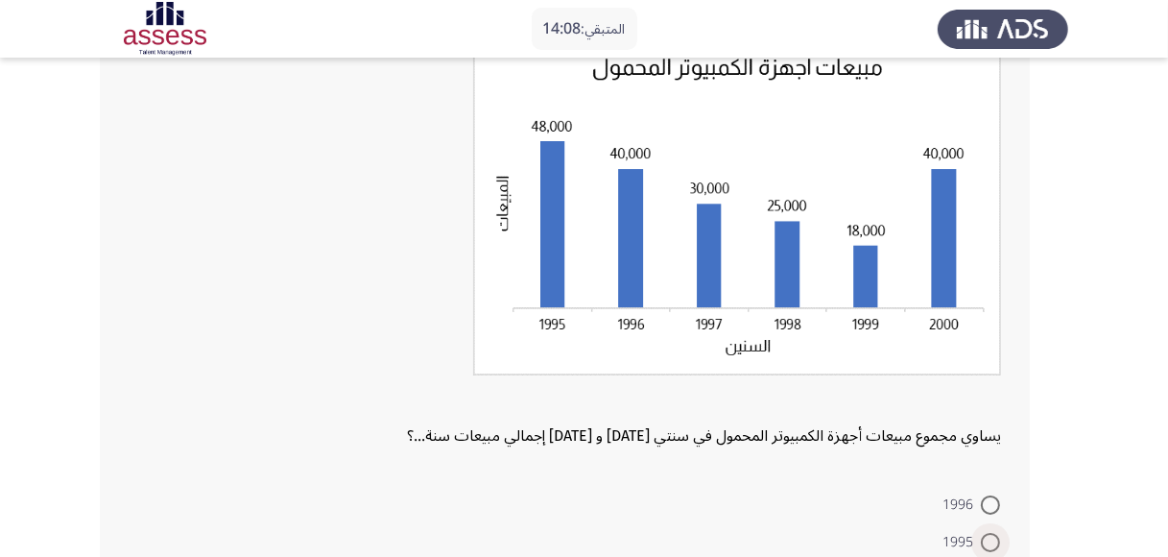
click at [994, 535] on span at bounding box center [990, 542] width 19 height 19
click at [994, 535] on input "1995" at bounding box center [990, 542] width 19 height 19
radio input "true"
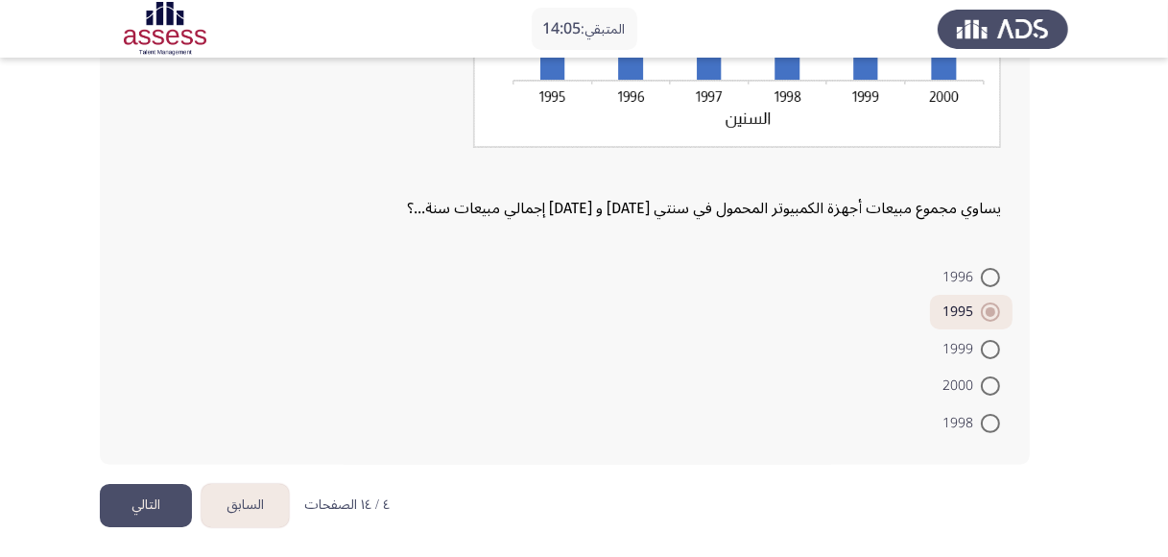
click at [150, 495] on button "التالي" at bounding box center [146, 505] width 92 height 43
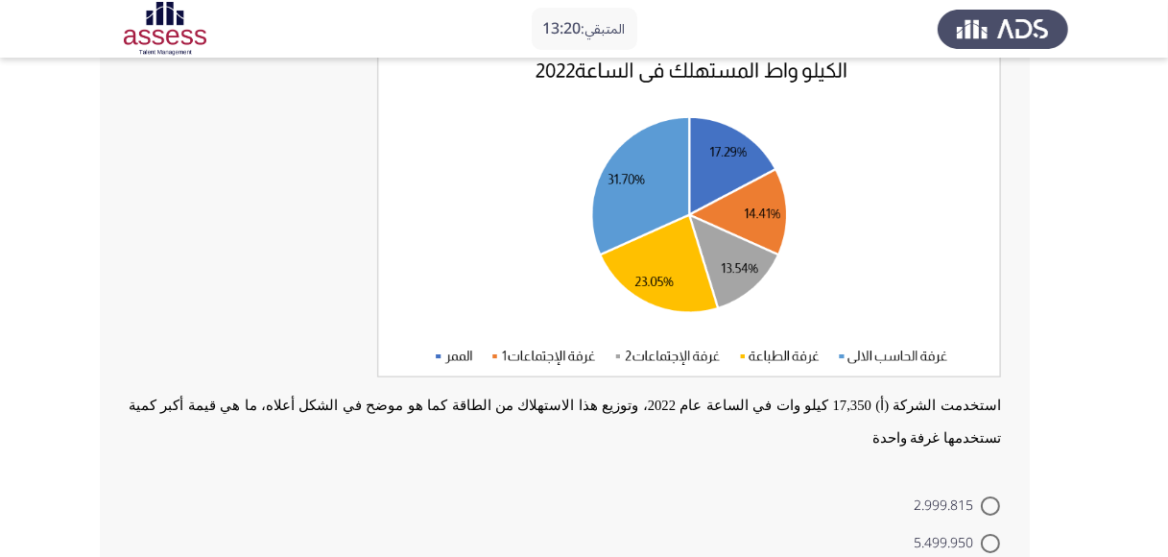
scroll to position [136, 0]
drag, startPoint x: 1167, startPoint y: 284, endPoint x: 1088, endPoint y: 349, distance: 103.0
click at [1088, 349] on app-assessment-container "المتبقي: 12:55 السابق ASSESS Aptitude (FOCUS) - Analytical Thinking التالي استخ…" at bounding box center [584, 328] width 1168 height 776
click at [983, 535] on span at bounding box center [990, 544] width 19 height 19
click at [983, 535] on input "5.499.950" at bounding box center [990, 544] width 19 height 19
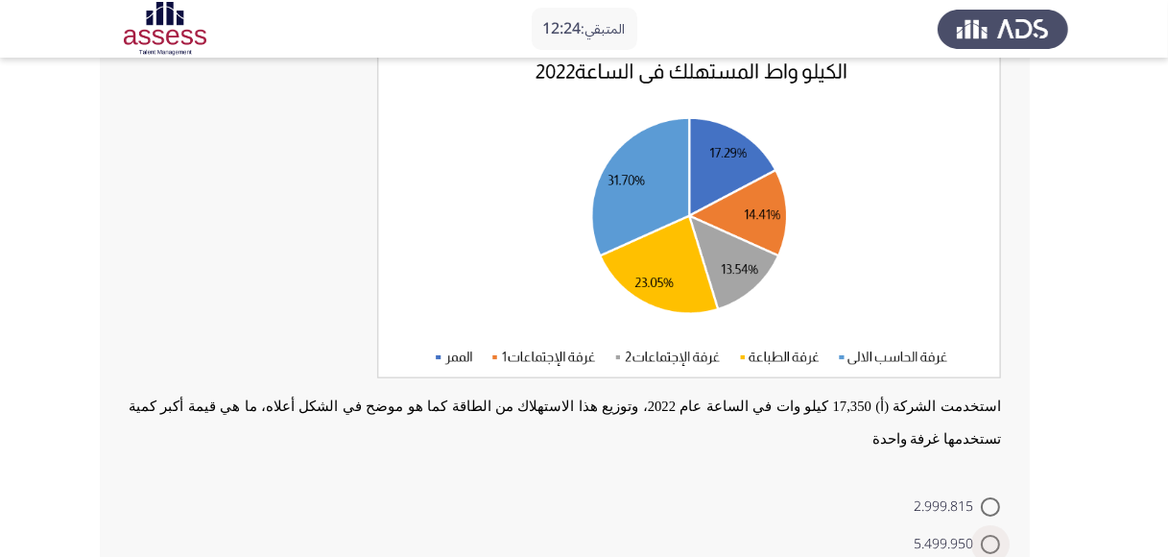
radio input "true"
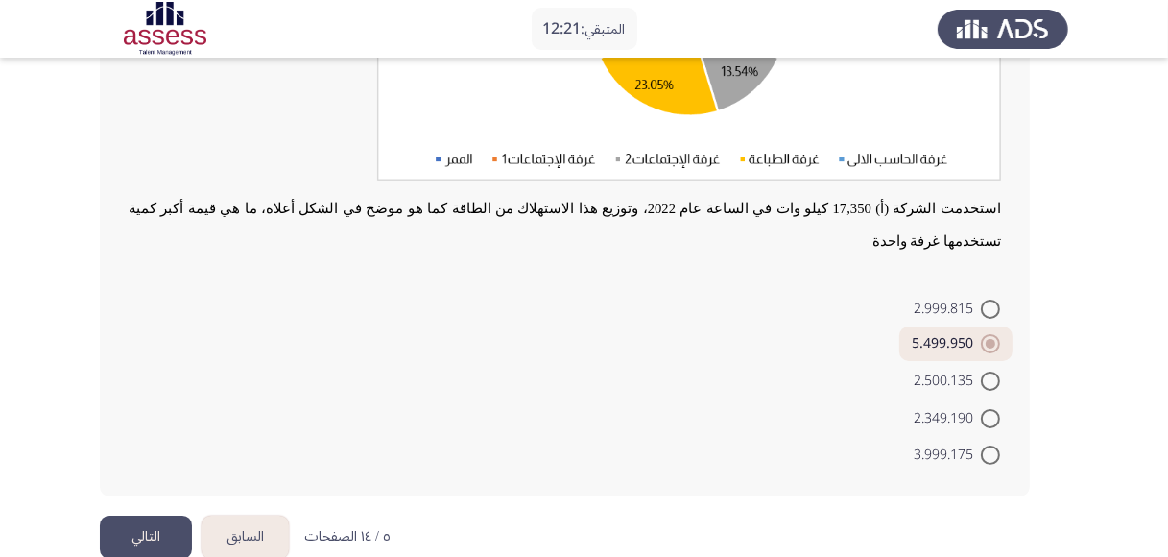
click at [142, 516] on button "التالي" at bounding box center [146, 537] width 92 height 43
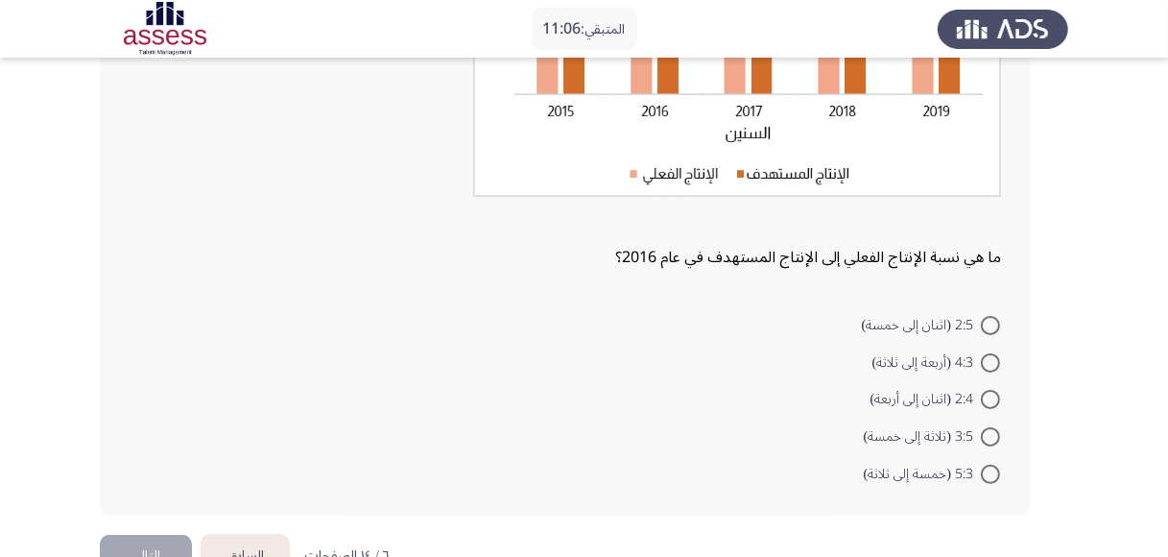
scroll to position [395, 0]
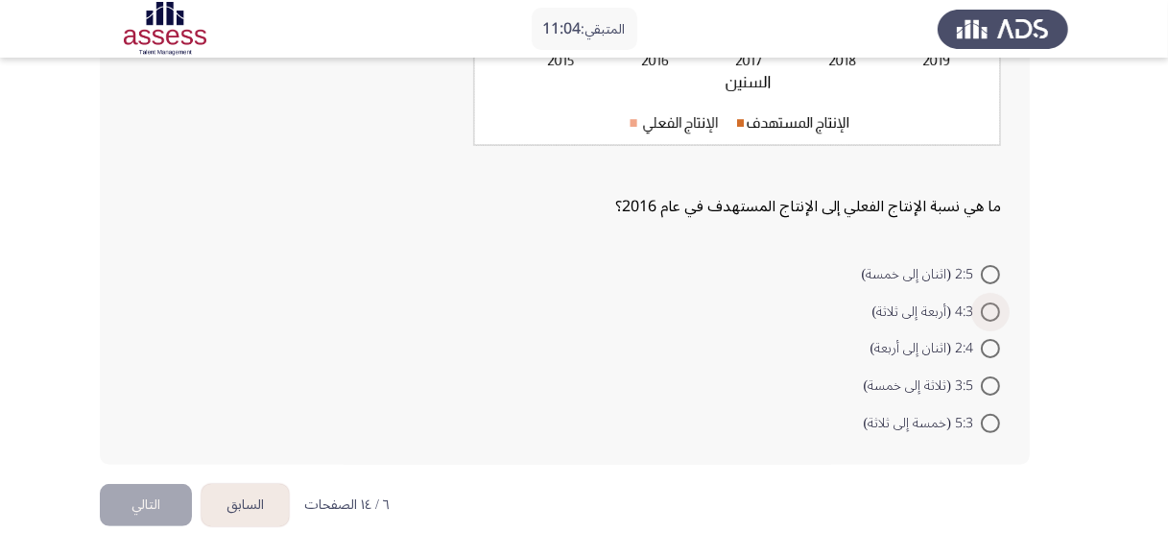
click at [994, 302] on span at bounding box center [990, 311] width 19 height 19
click at [994, 302] on input "4:3 (أربعة إلى ثلاثة)" at bounding box center [990, 311] width 19 height 19
radio input "true"
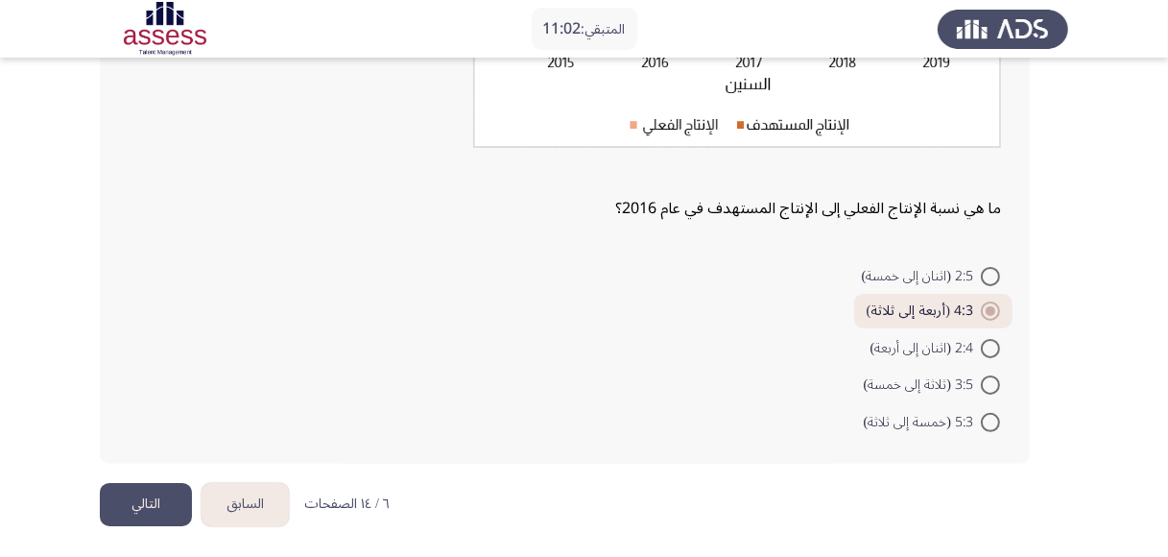
click at [142, 496] on button "التالي" at bounding box center [146, 504] width 92 height 43
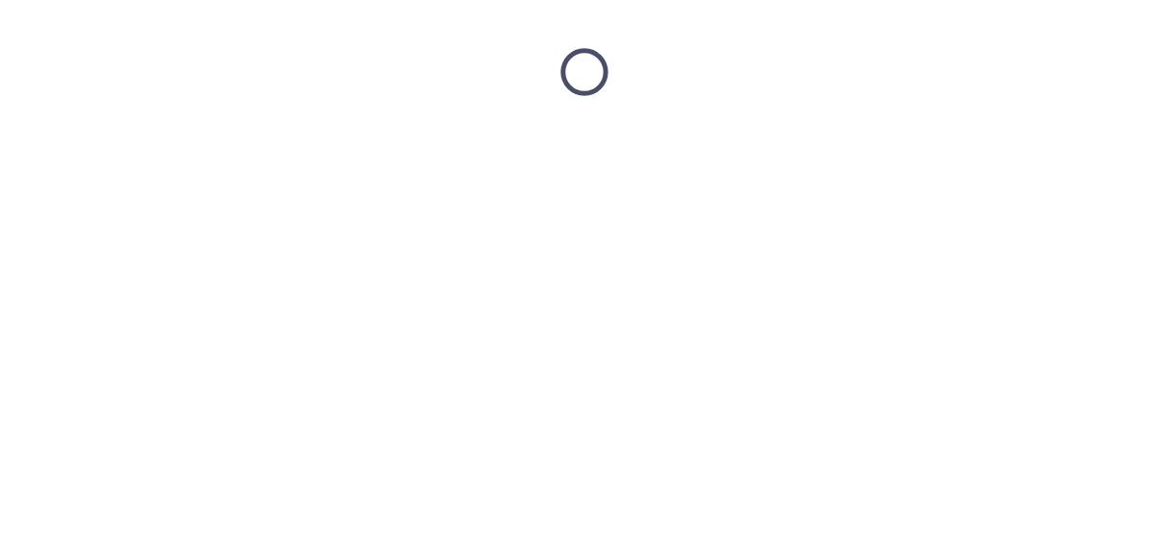
scroll to position [0, 0]
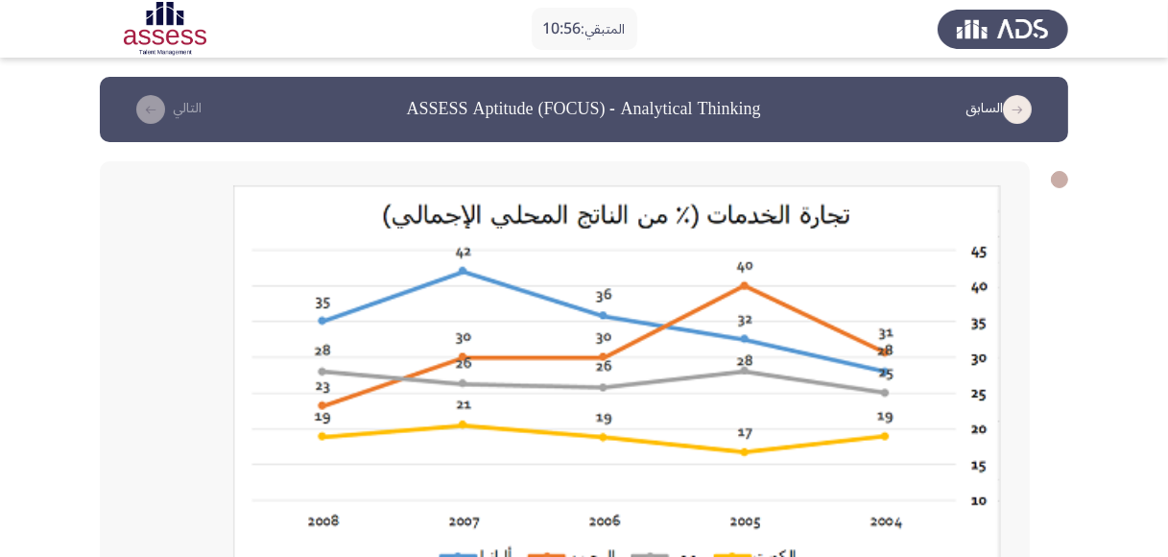
drag, startPoint x: 1166, startPoint y: 199, endPoint x: 1175, endPoint y: 238, distance: 40.3
click at [1168, 238] on html "المتبقي: 10:56 السابق ASSESS Aptitude (FOCUS) - Analytical Thinking التالي في أ…" at bounding box center [584, 509] width 1168 height 1018
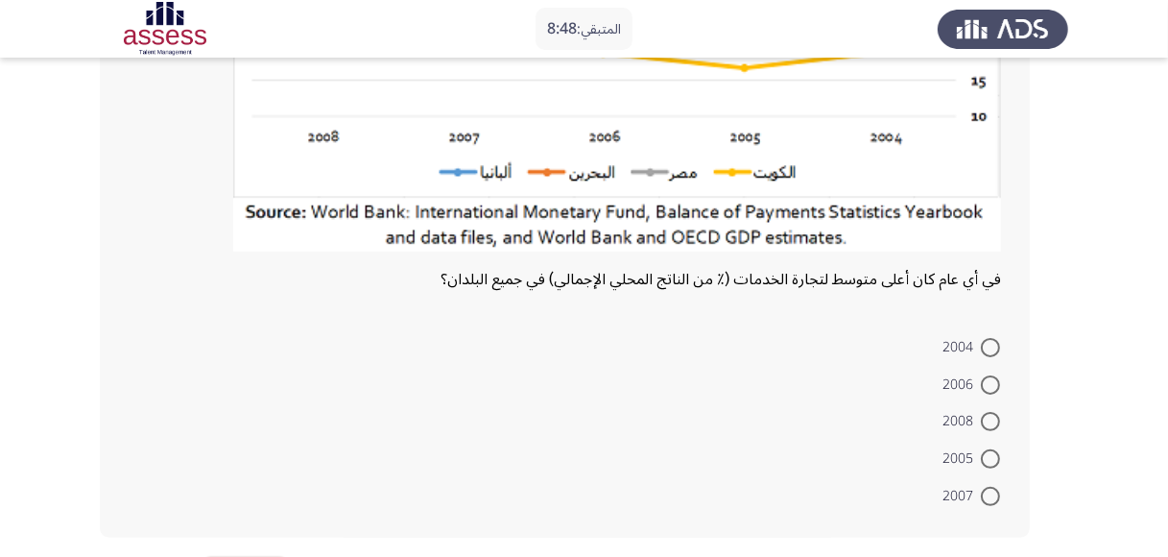
scroll to position [388, 0]
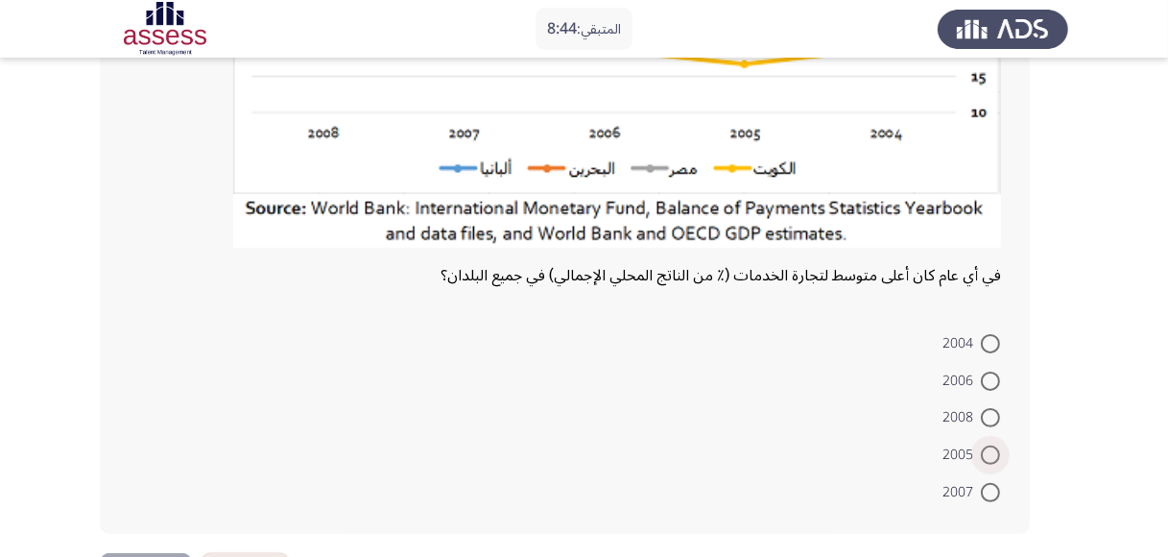
click at [987, 453] on span at bounding box center [990, 454] width 19 height 19
click at [987, 453] on input "2005" at bounding box center [990, 454] width 19 height 19
radio input "true"
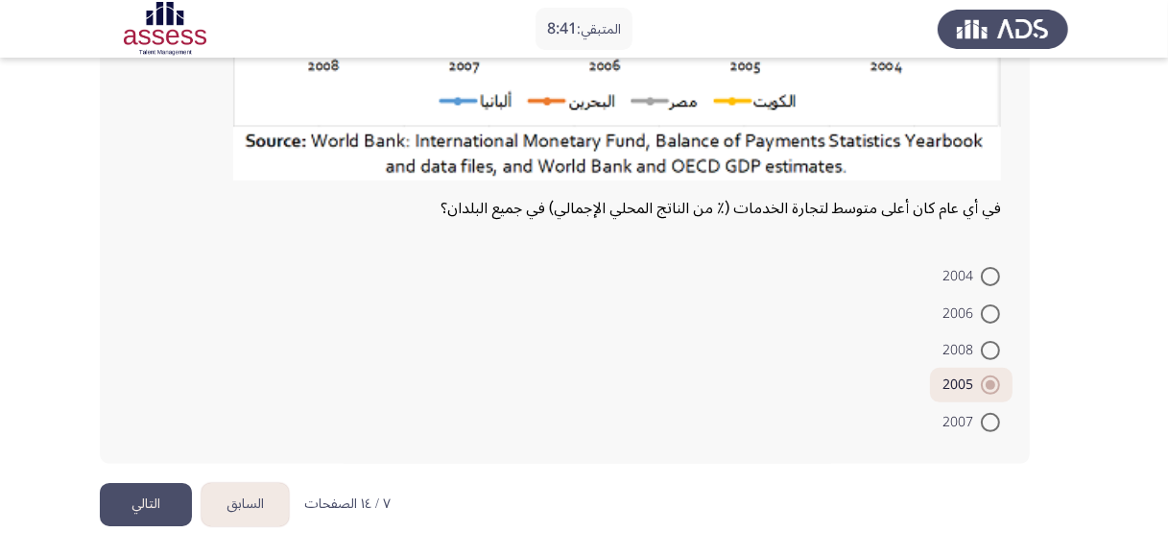
click at [172, 488] on button "التالي" at bounding box center [146, 504] width 92 height 43
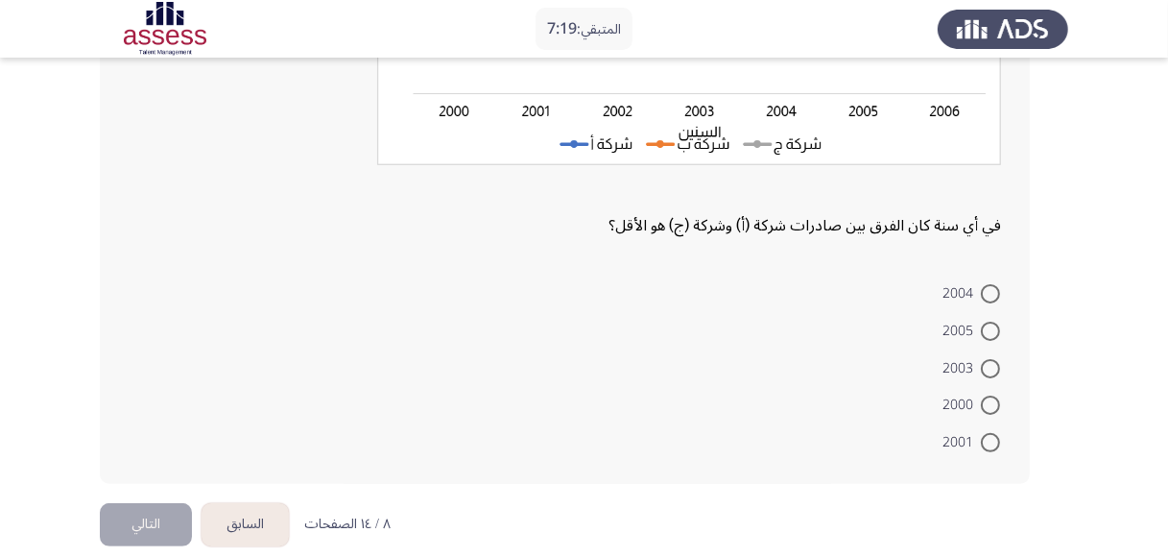
scroll to position [382, 0]
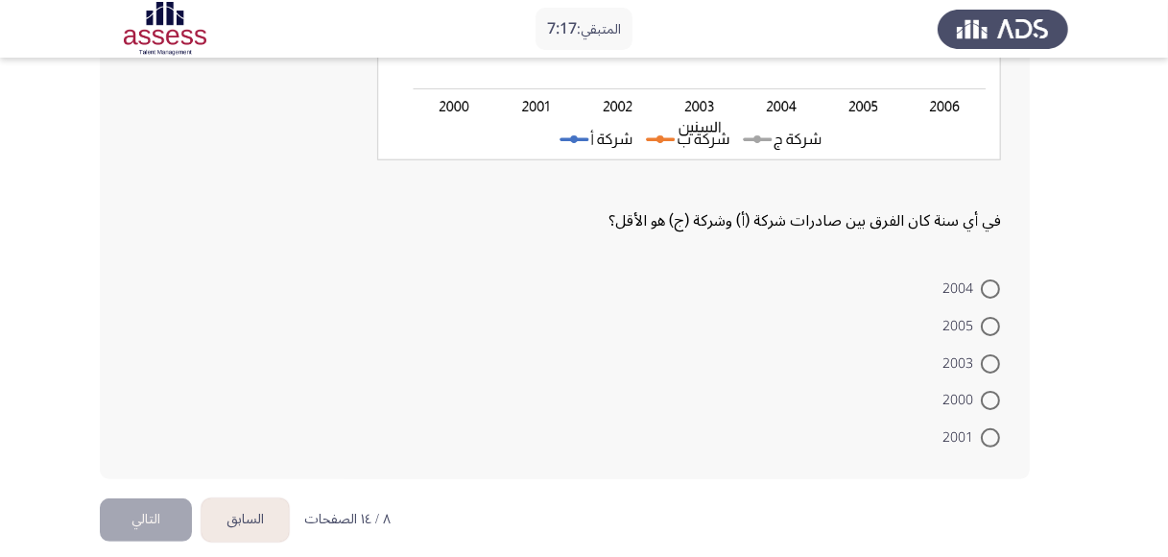
click at [977, 360] on span "2003" at bounding box center [962, 363] width 38 height 23
click at [981, 360] on input "2003" at bounding box center [990, 363] width 19 height 19
radio input "true"
click at [158, 519] on button "التالي" at bounding box center [146, 516] width 92 height 43
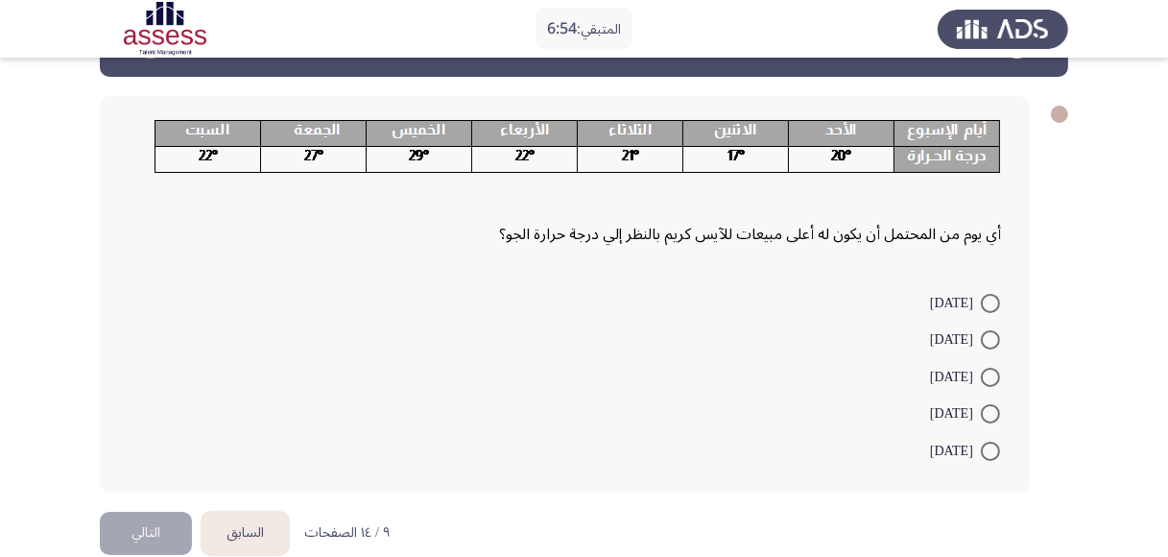
scroll to position [93, 0]
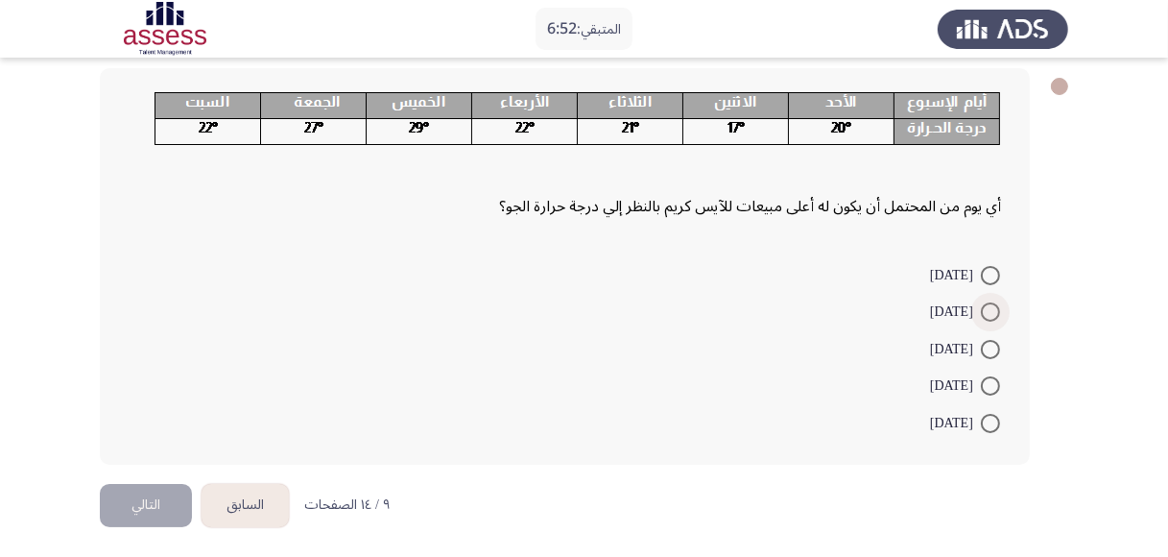
click at [988, 312] on span at bounding box center [990, 311] width 19 height 19
click at [988, 312] on input "[DATE]" at bounding box center [990, 311] width 19 height 19
radio input "true"
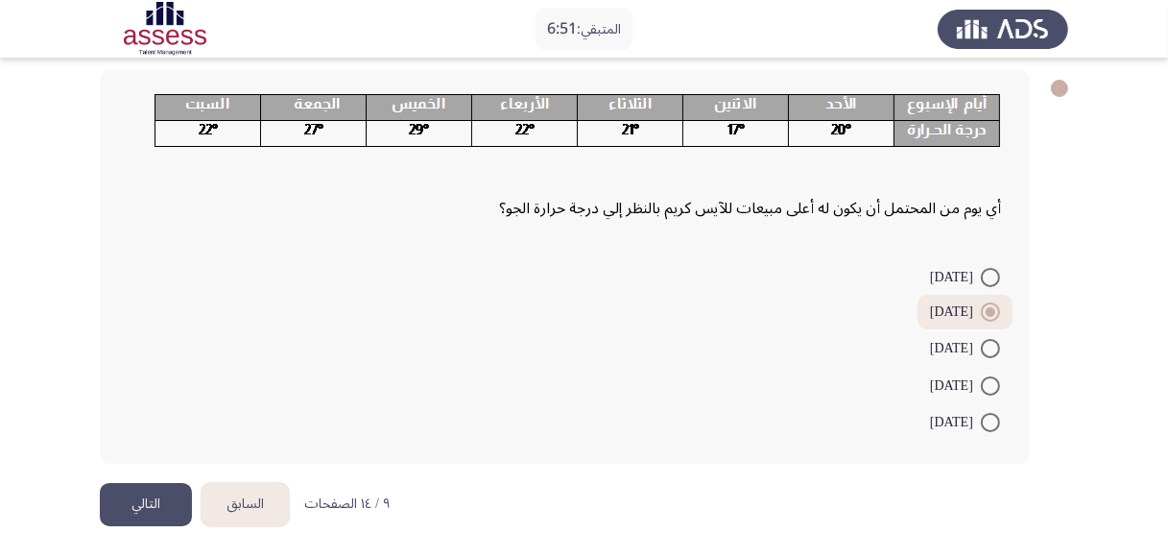
click at [154, 504] on button "التالي" at bounding box center [146, 504] width 92 height 43
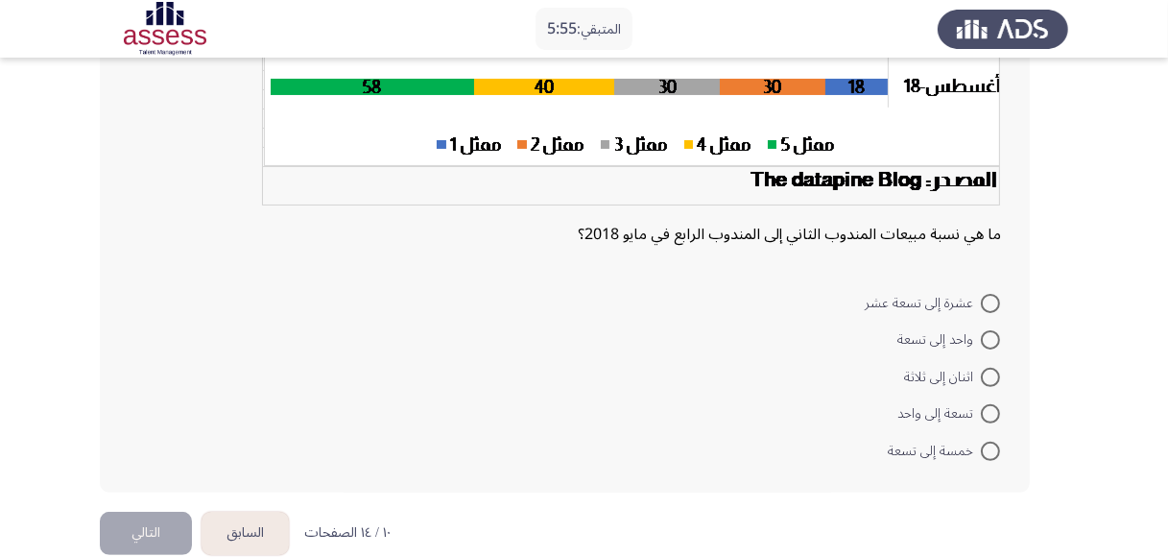
scroll to position [444, 0]
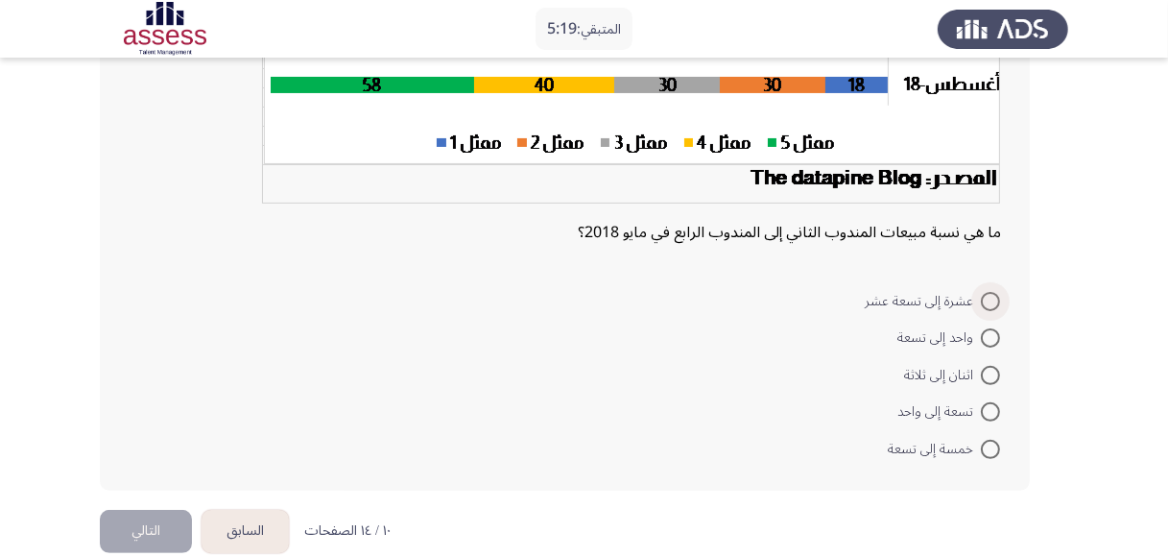
click at [988, 301] on span at bounding box center [990, 301] width 19 height 19
click at [988, 301] on input "عشرة إلى تسعة عشر" at bounding box center [990, 301] width 19 height 19
radio input "true"
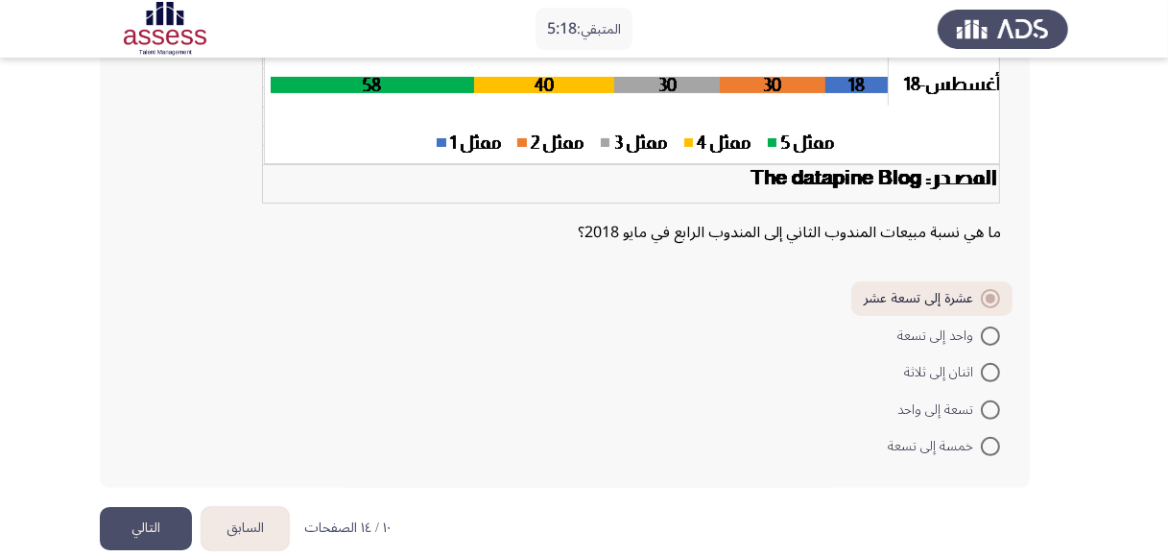
click at [138, 522] on button "التالي" at bounding box center [146, 528] width 92 height 43
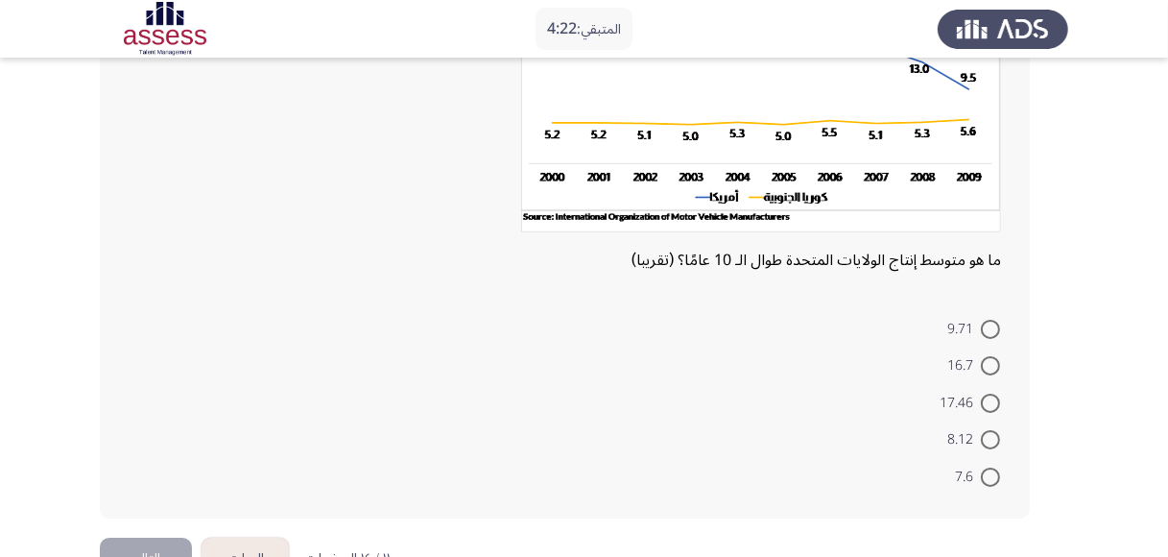
scroll to position [252, 0]
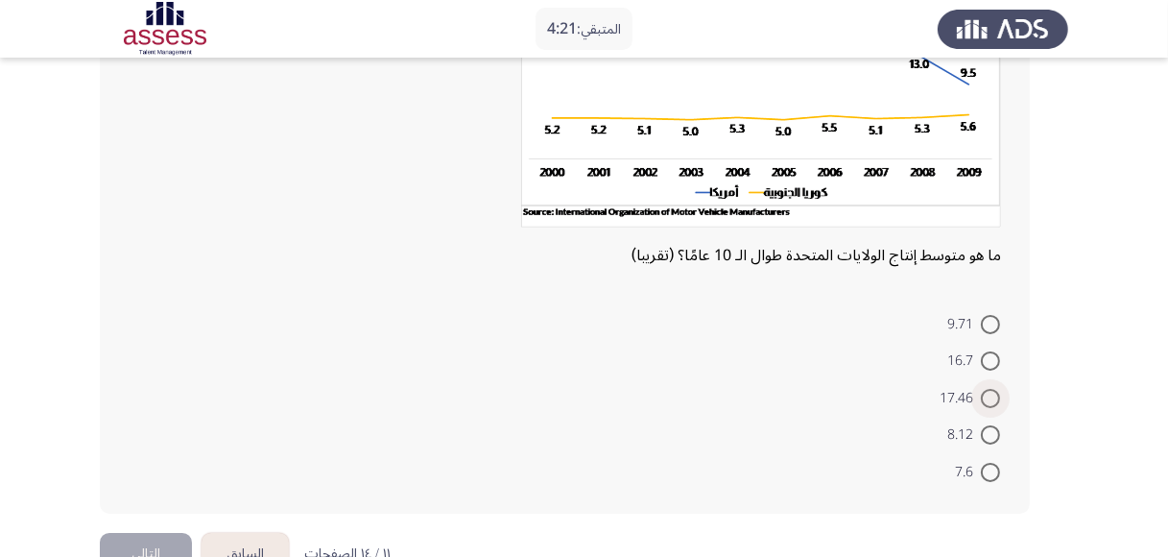
click at [989, 390] on span at bounding box center [990, 398] width 19 height 19
click at [989, 390] on input "17.46" at bounding box center [990, 398] width 19 height 19
radio input "true"
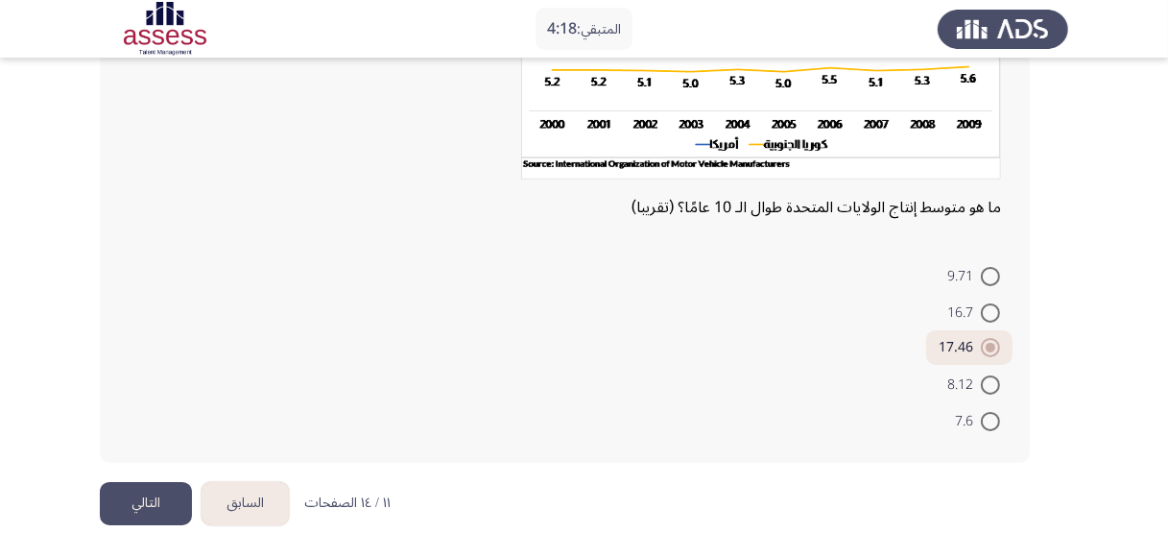
click at [167, 501] on button "التالي" at bounding box center [146, 503] width 92 height 43
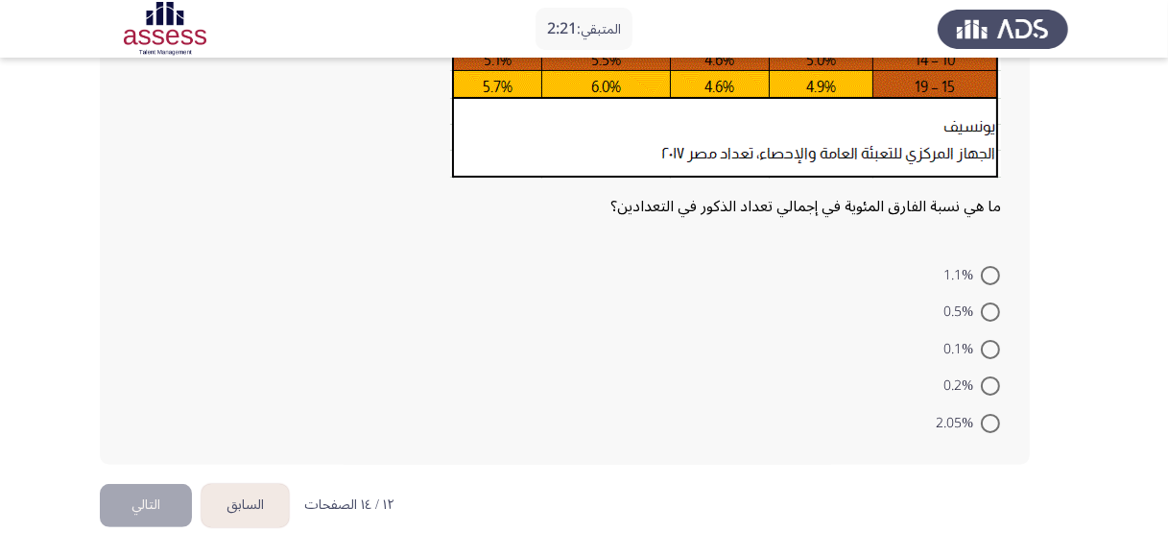
scroll to position [344, 0]
click at [990, 343] on span at bounding box center [990, 348] width 19 height 19
click at [990, 343] on input "0.1%" at bounding box center [990, 348] width 19 height 19
radio input "true"
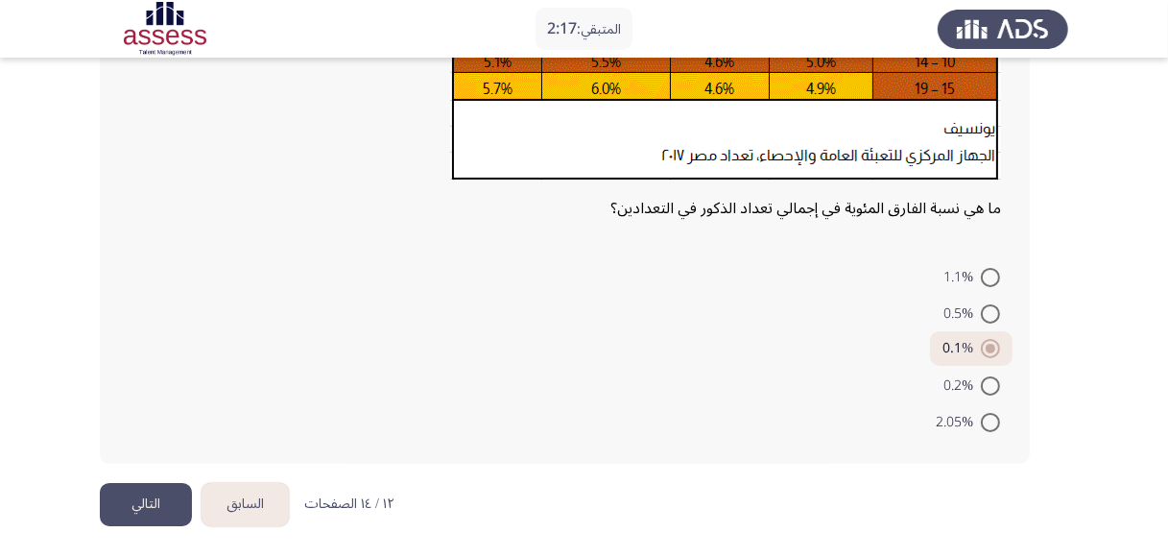
click at [165, 494] on button "التالي" at bounding box center [146, 504] width 92 height 43
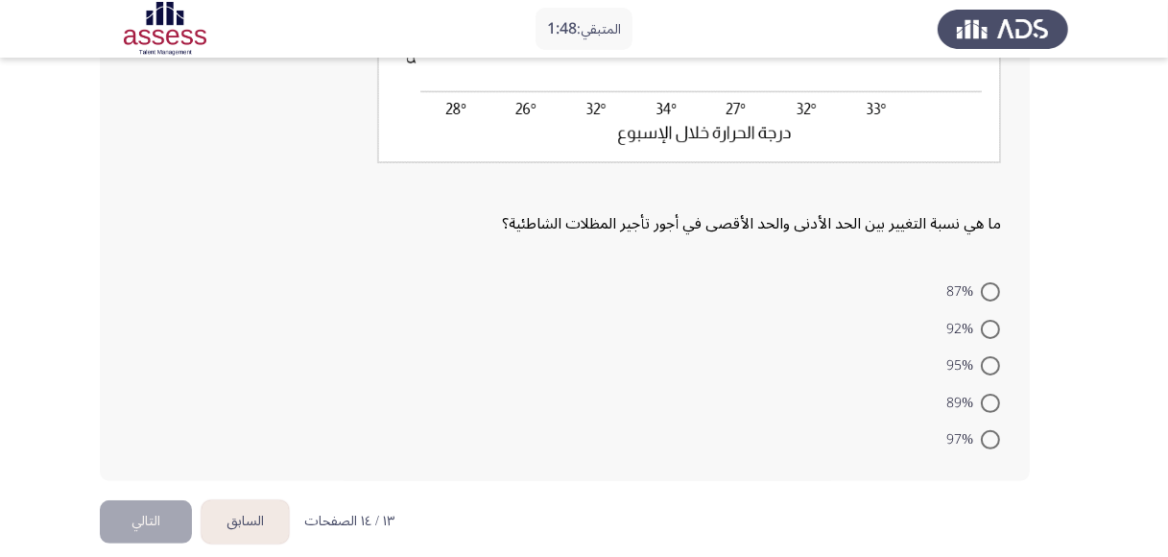
scroll to position [403, 0]
click at [988, 433] on span at bounding box center [990, 438] width 19 height 19
click at [988, 433] on input "97%" at bounding box center [990, 438] width 19 height 19
radio input "true"
click at [158, 508] on button "التالي" at bounding box center [146, 518] width 92 height 43
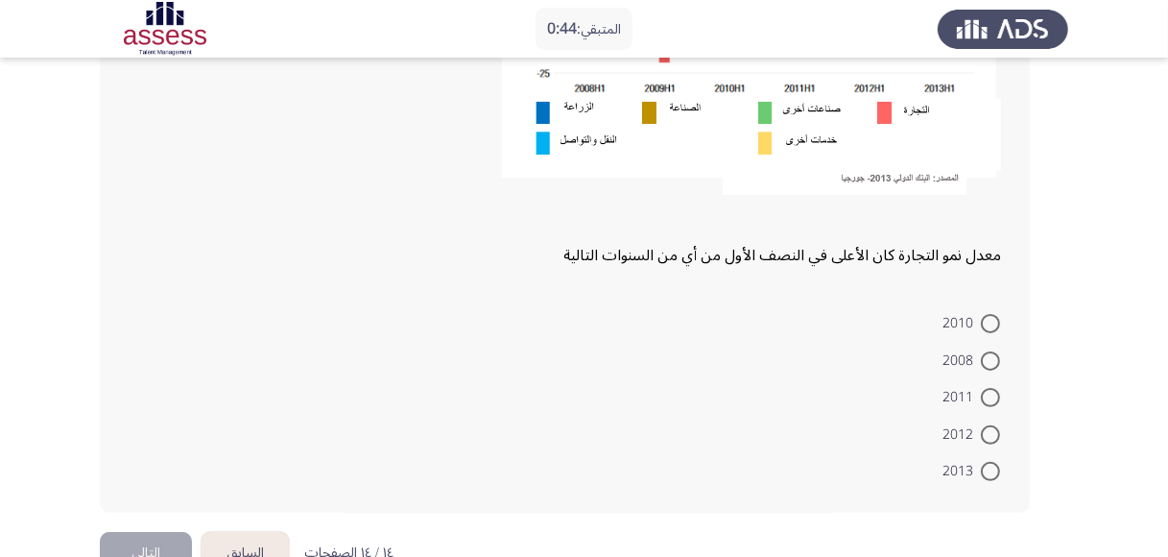
scroll to position [410, 0]
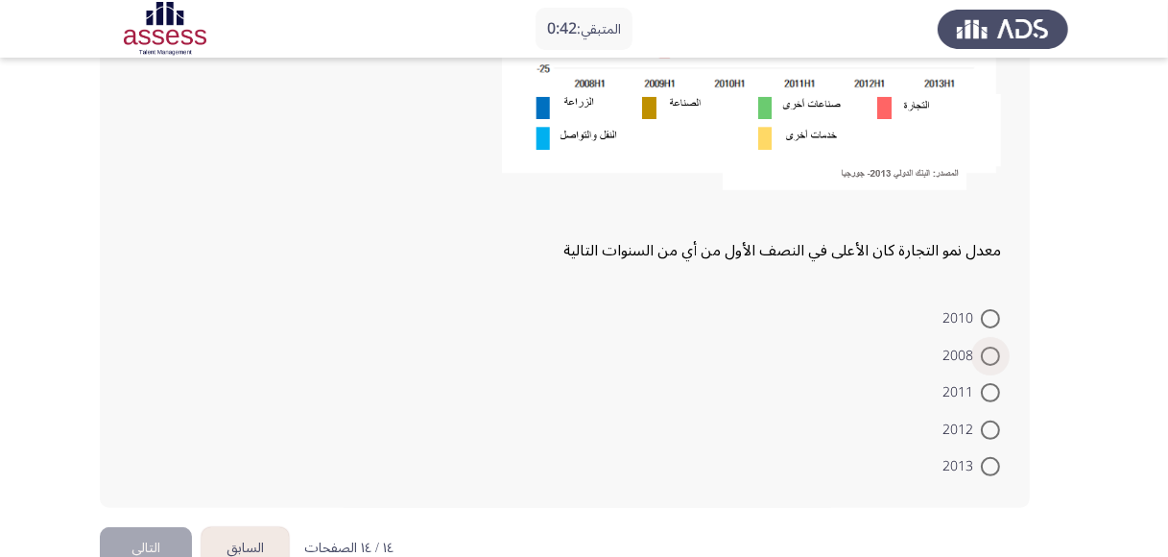
click at [995, 355] on span at bounding box center [990, 356] width 19 height 19
click at [995, 355] on input "2008" at bounding box center [990, 356] width 19 height 19
radio input "true"
click at [164, 545] on button "التالي" at bounding box center [146, 546] width 92 height 43
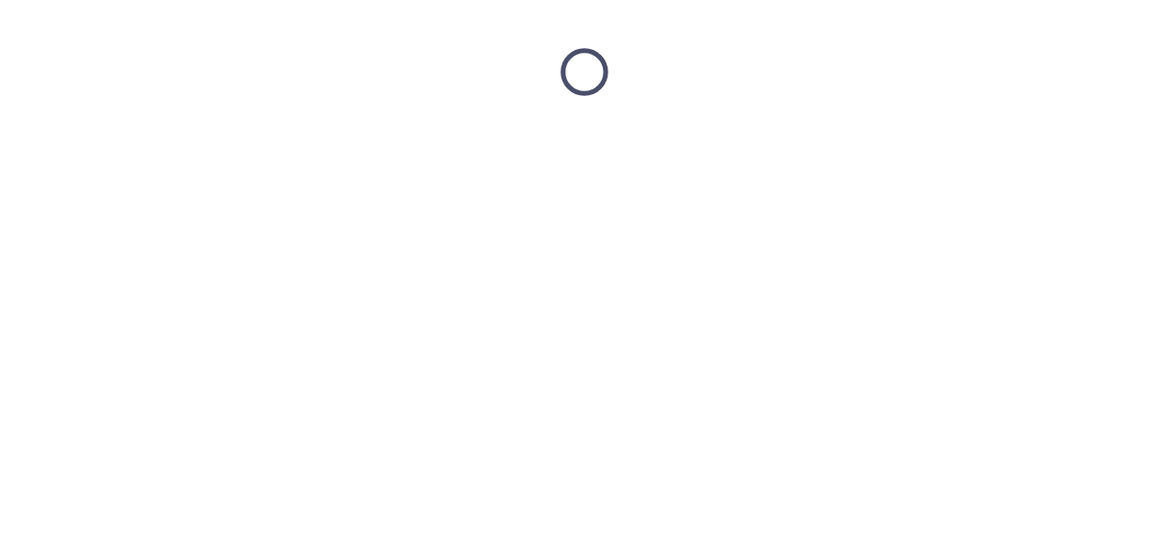
scroll to position [0, 0]
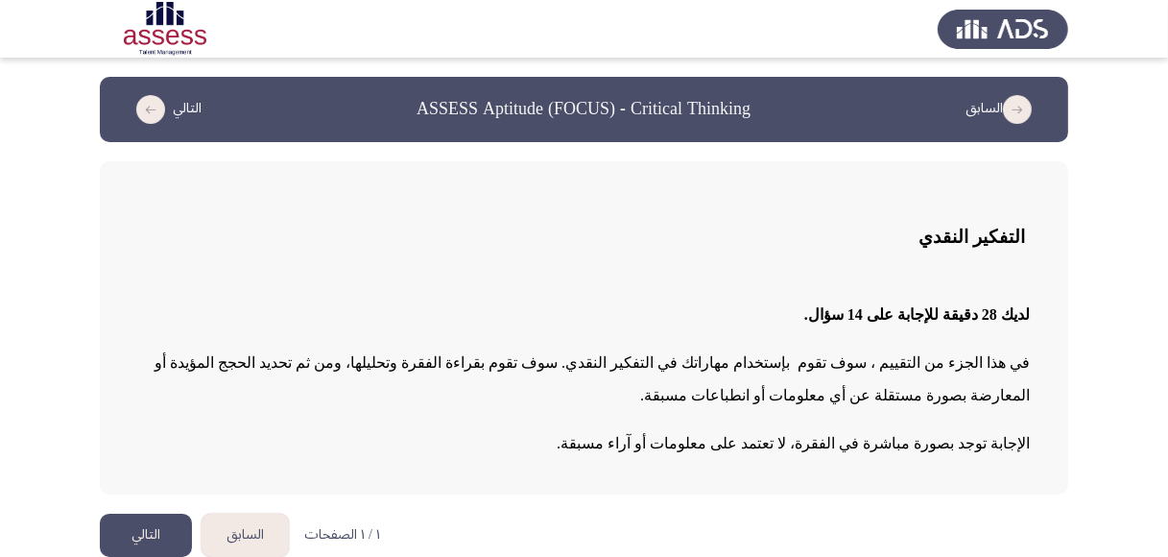
click at [148, 533] on button "التالي" at bounding box center [146, 535] width 92 height 43
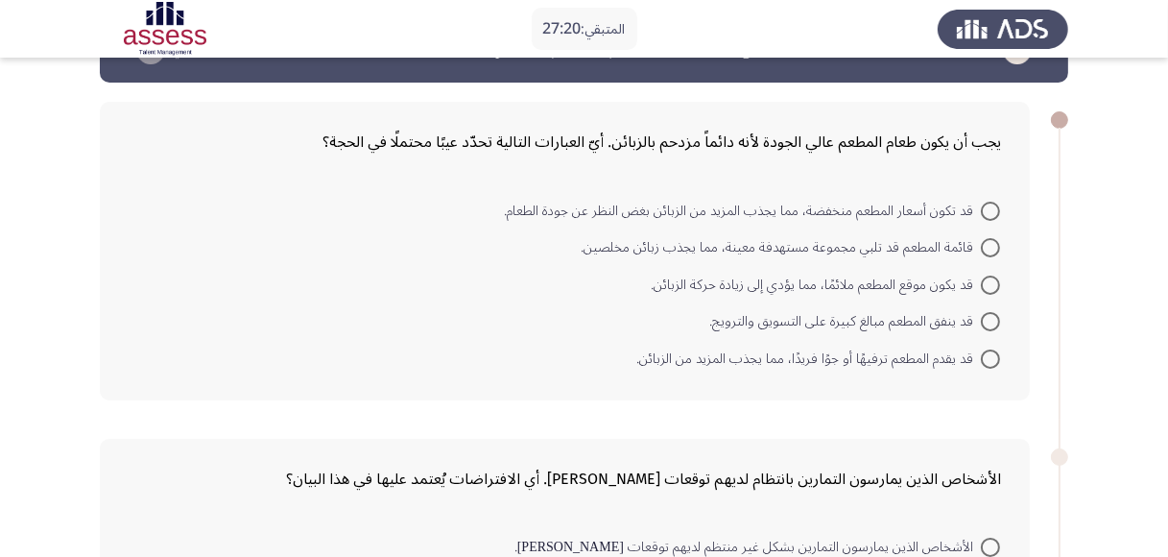
scroll to position [58, 0]
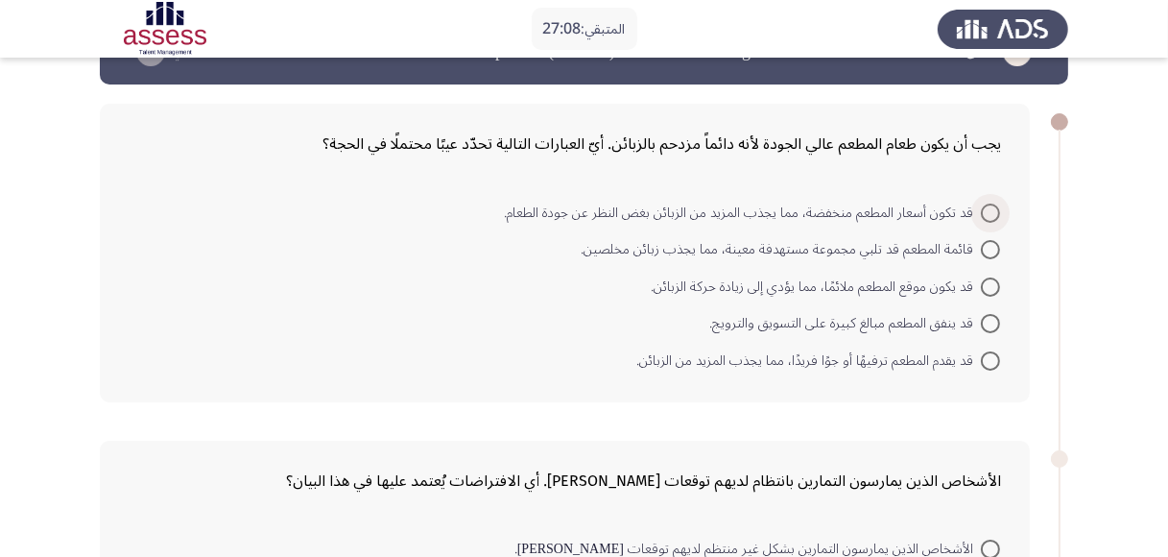
click at [990, 211] on span at bounding box center [990, 213] width 19 height 19
click at [990, 211] on input "قد تكون أسعار المطعم منخفضة، مما يجذب المزيد من الزبائن بغض النظر عن جودة الطعا…" at bounding box center [990, 213] width 19 height 19
radio input "true"
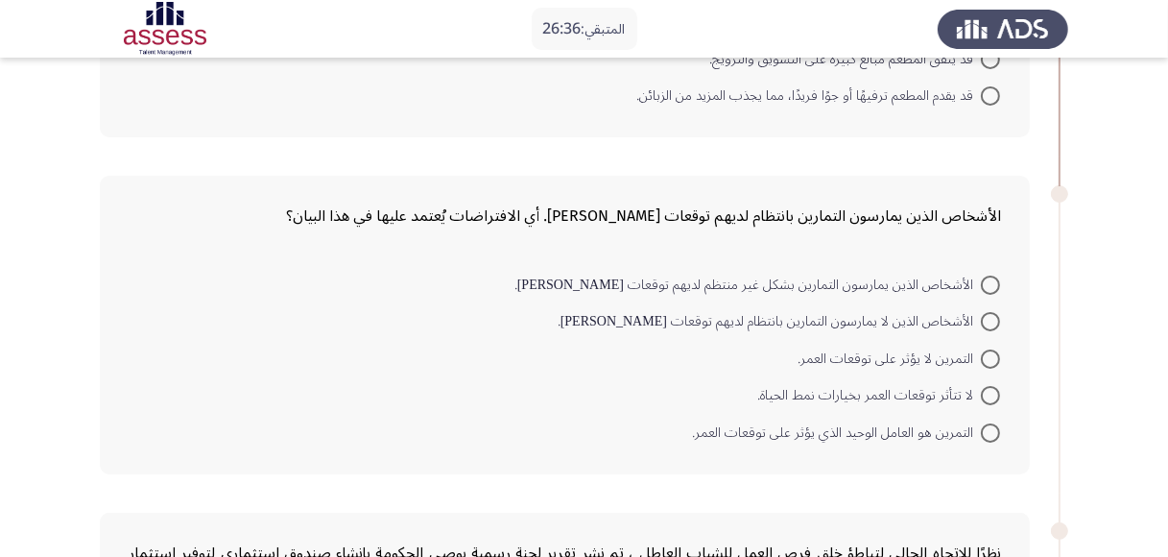
scroll to position [318, 0]
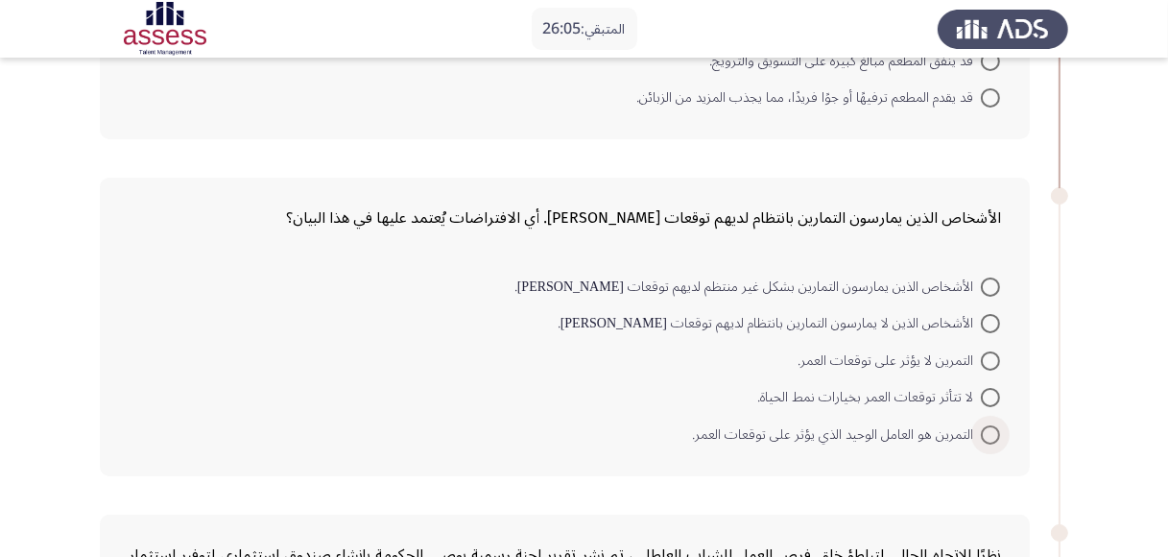
click at [995, 428] on span at bounding box center [990, 434] width 19 height 19
click at [995, 428] on input "التمرين هو العامل الوحيد الذي يؤثر على توقعات العمر." at bounding box center [990, 434] width 19 height 19
radio input "true"
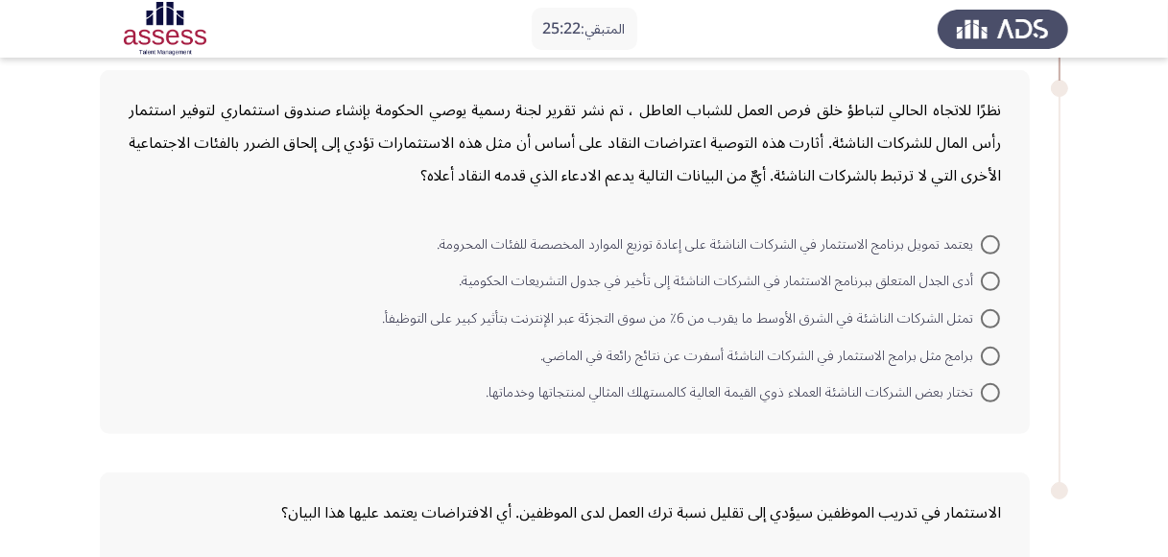
scroll to position [761, 0]
click at [990, 233] on span at bounding box center [990, 242] width 19 height 19
click at [990, 233] on input "يعتمد تمويل برنامج الاستثمار في الشركات الناشئة على إعادة توزيع الموارد المخصصة…" at bounding box center [990, 242] width 19 height 19
radio input "true"
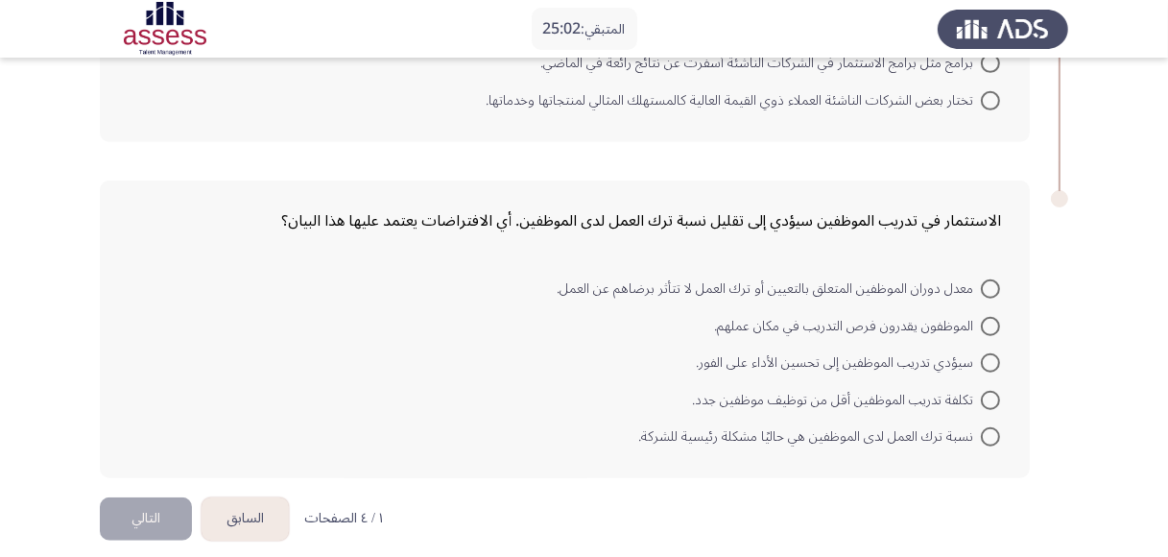
scroll to position [1058, 0]
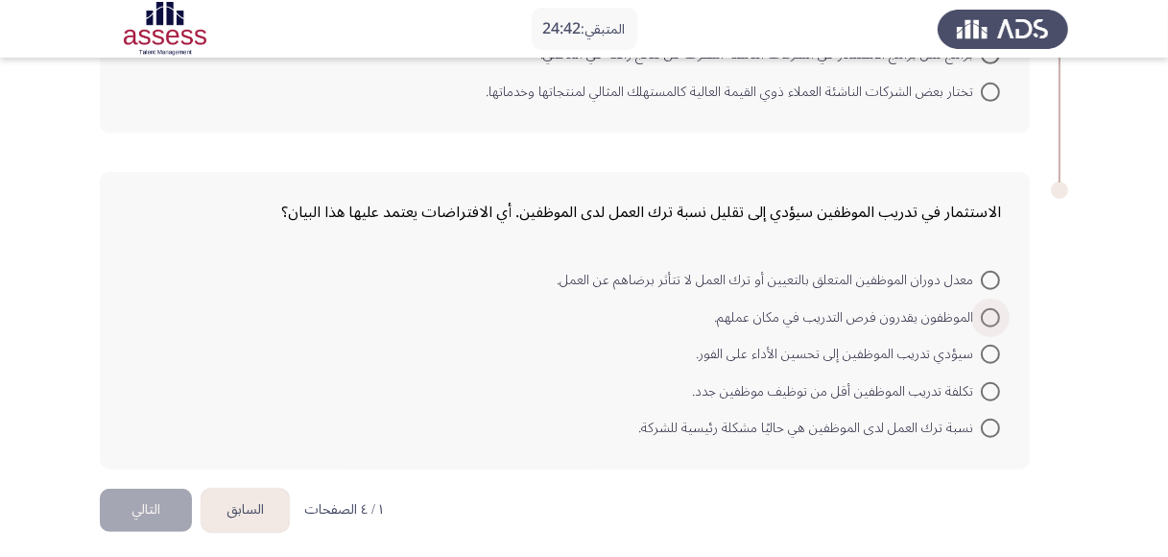
click at [983, 310] on span at bounding box center [990, 317] width 19 height 19
click at [983, 310] on input "الموظفون يقدرون فرص التدريب في مكان عملهم." at bounding box center [990, 317] width 19 height 19
radio input "true"
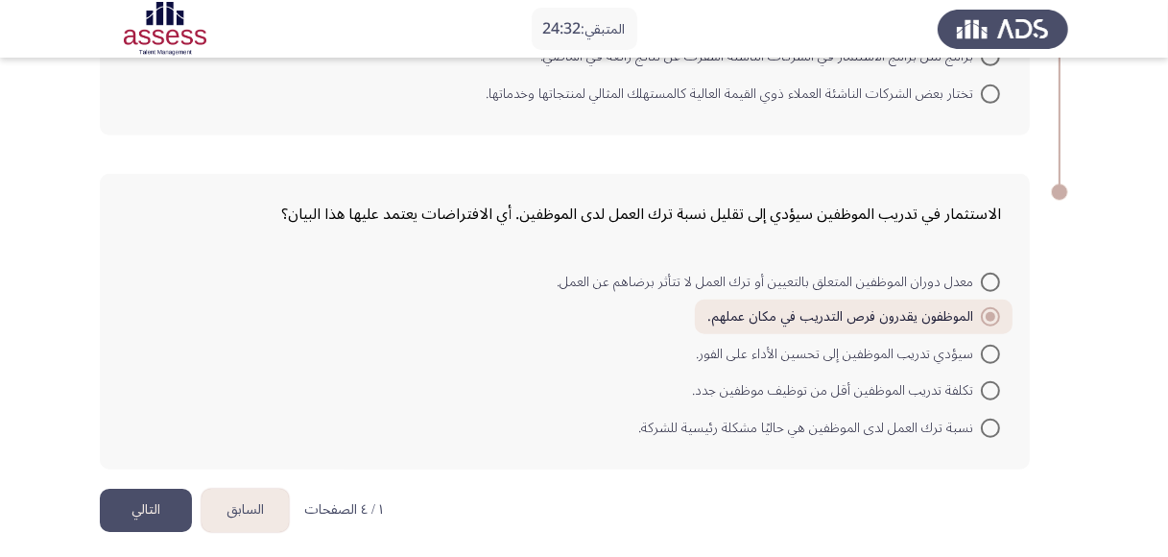
click at [142, 509] on button "التالي" at bounding box center [146, 510] width 92 height 43
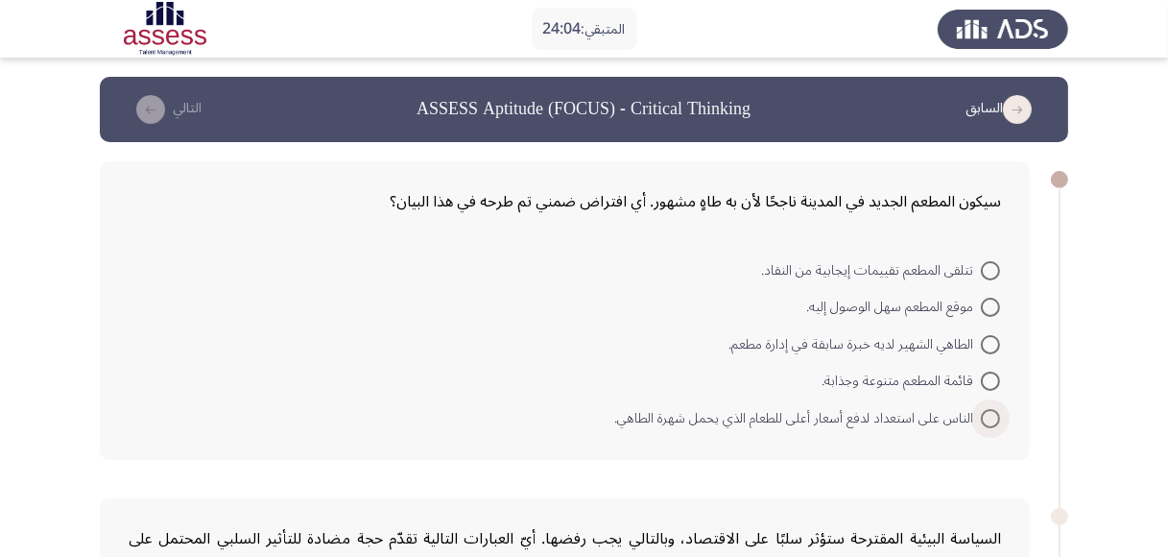
click at [989, 416] on span at bounding box center [990, 418] width 19 height 19
click at [989, 416] on input "الناس على استعداد لدفع أسعار أعلى للطعام الذي يحمل شهرة الطاهي." at bounding box center [990, 418] width 19 height 19
radio input "true"
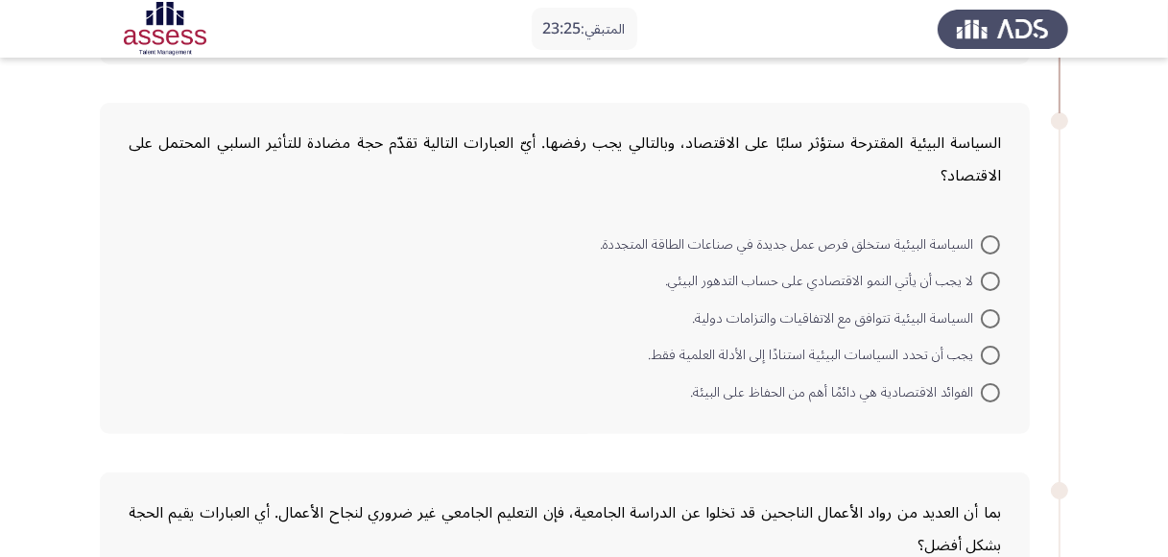
scroll to position [396, 0]
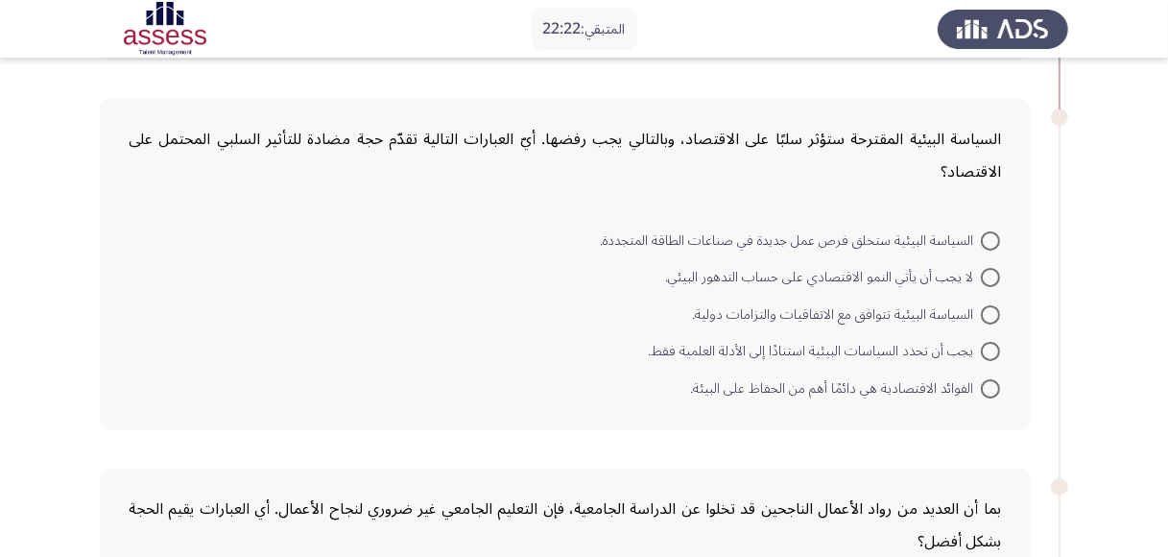
click at [982, 275] on span at bounding box center [990, 277] width 19 height 19
click at [982, 275] on input "لا يجب أن يأتي النمو الاقتصادي على حساب التدهور البيئي." at bounding box center [990, 277] width 19 height 19
radio input "true"
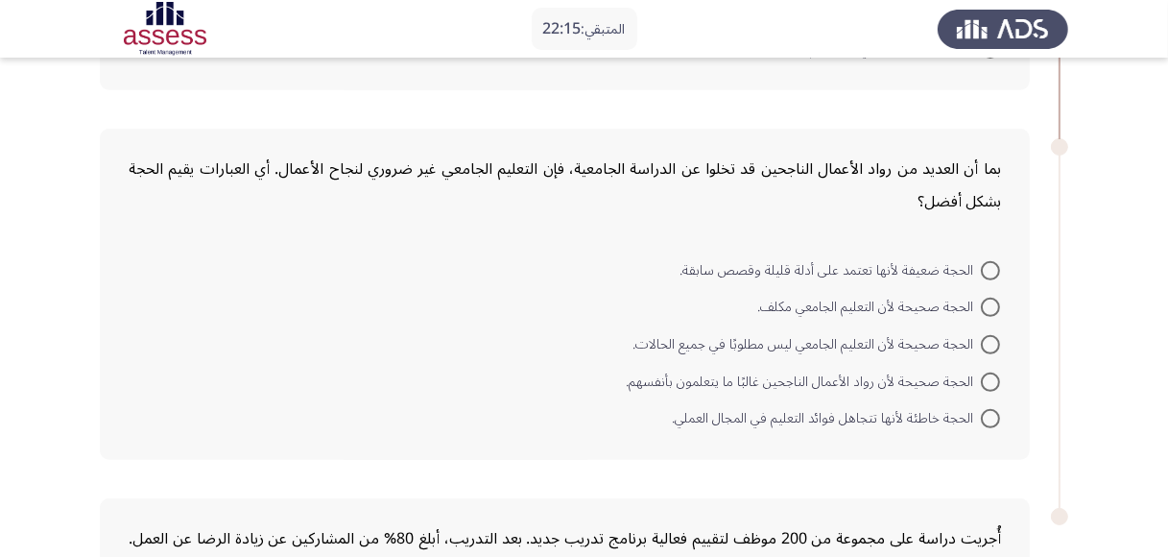
scroll to position [740, 0]
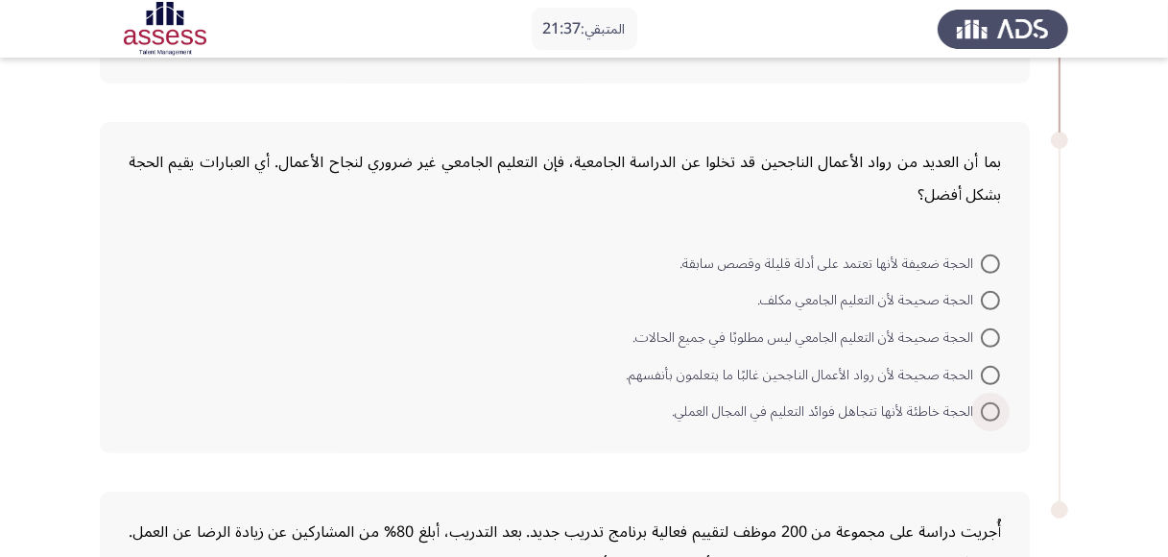
click at [983, 403] on span at bounding box center [990, 411] width 19 height 19
click at [983, 403] on input "الحجة خاطئة لأنها تتجاهل فوائد التعليم في المجال العملي." at bounding box center [990, 411] width 19 height 19
radio input "true"
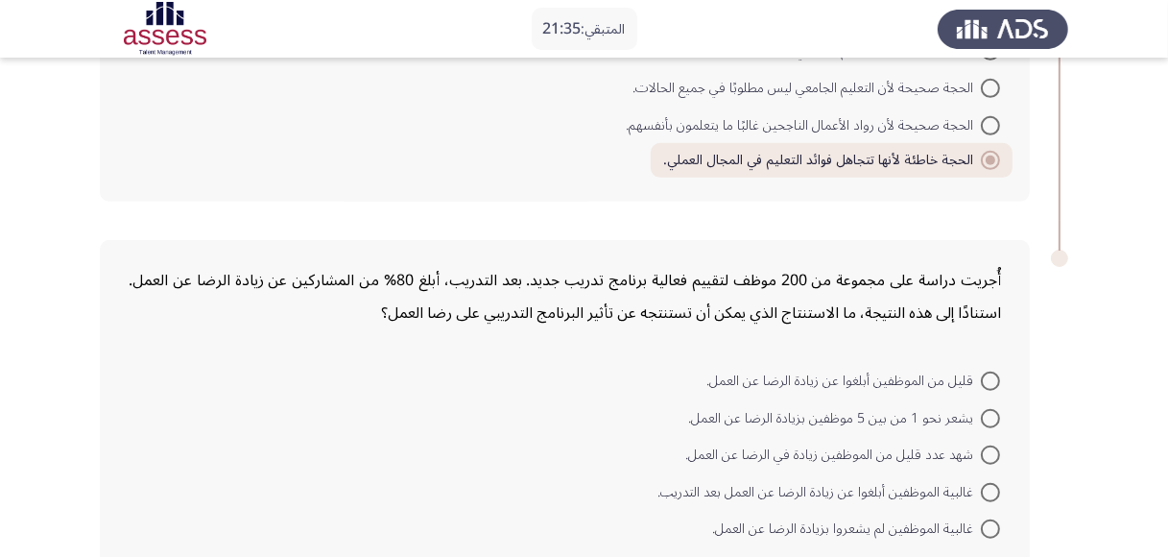
scroll to position [1091, 0]
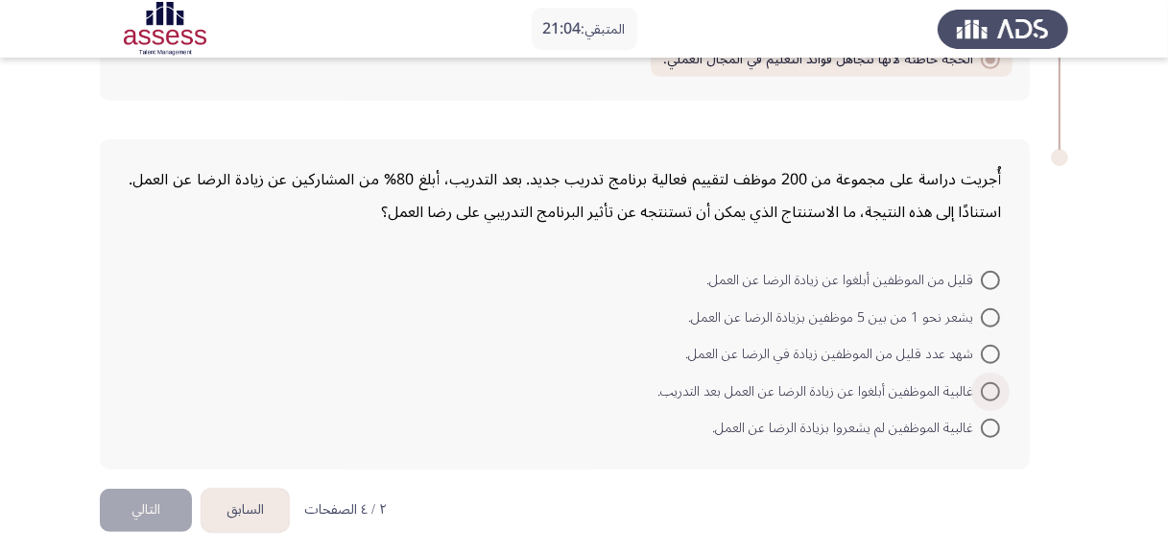
click at [993, 387] on span at bounding box center [990, 391] width 19 height 19
click at [993, 387] on input "غالبية الموظفين أبلغوا عن زيادة الرضا عن العمل بعد التدريب." at bounding box center [990, 391] width 19 height 19
radio input "true"
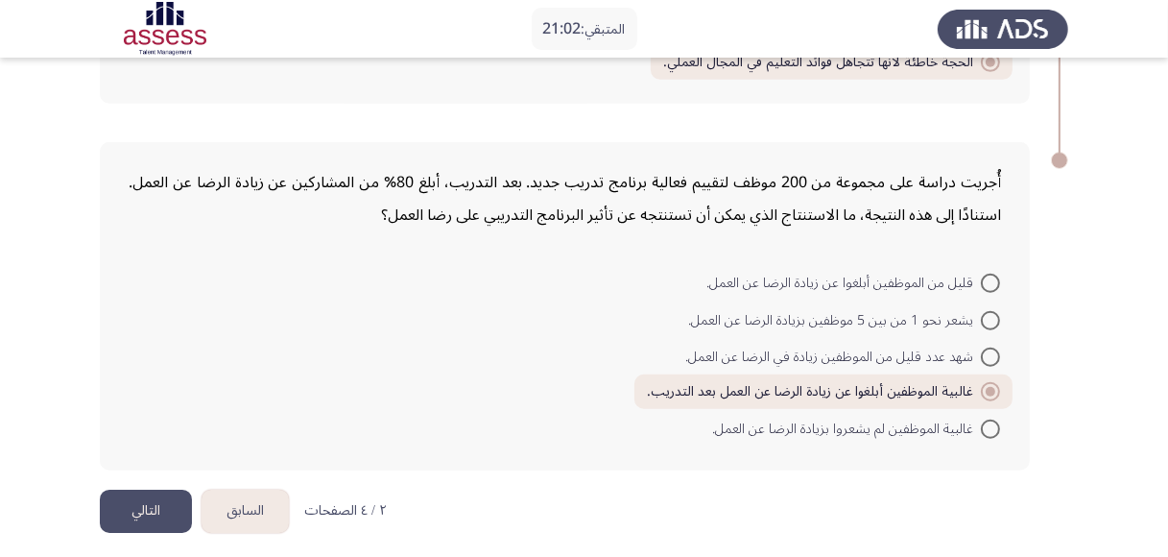
click at [163, 509] on button "التالي" at bounding box center [146, 511] width 92 height 43
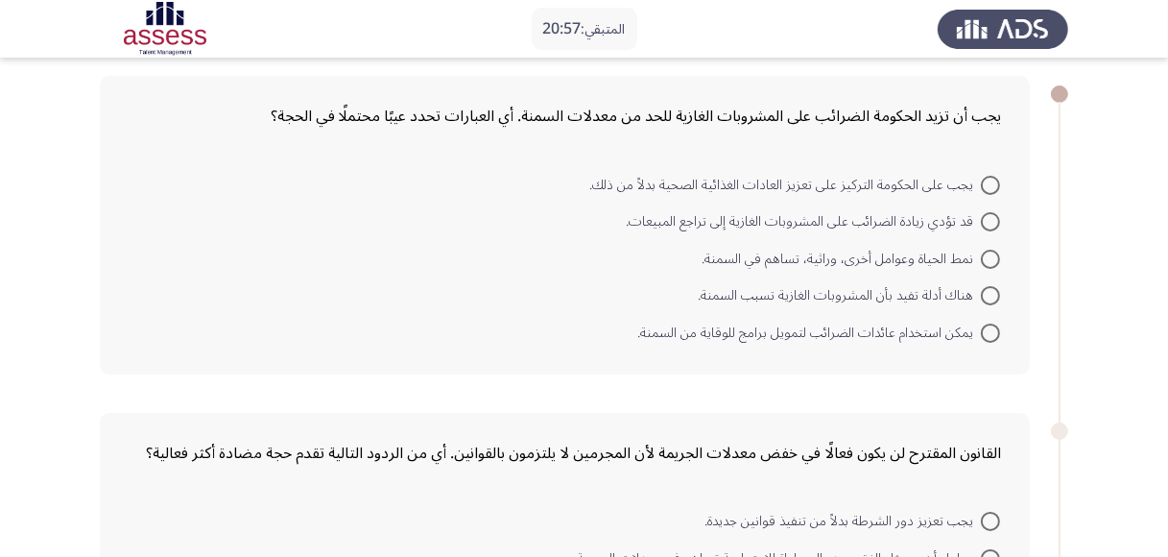
scroll to position [69, 0]
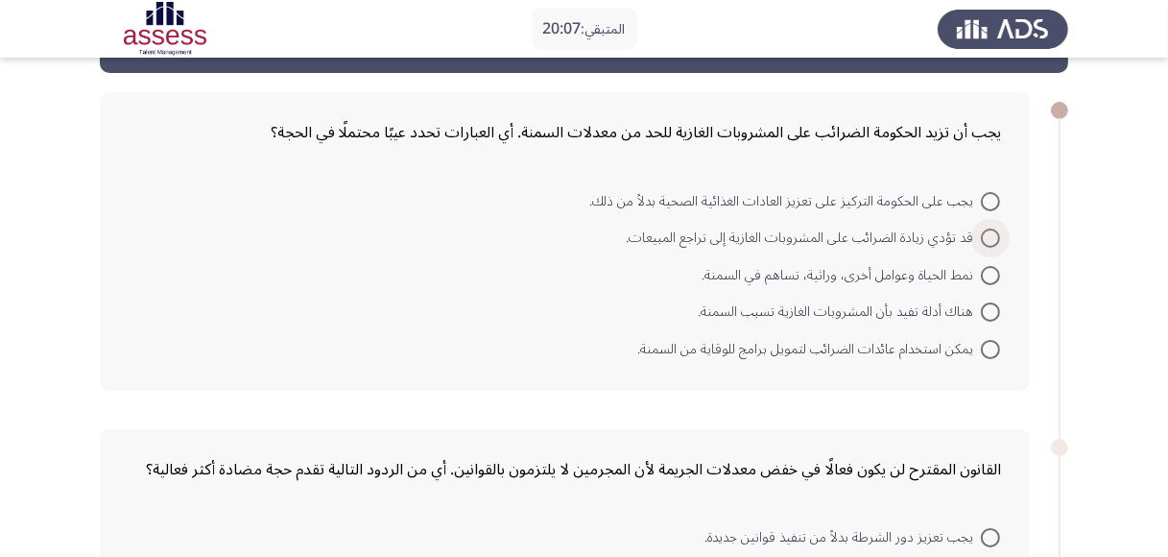
click at [985, 234] on span at bounding box center [990, 237] width 19 height 19
click at [985, 234] on input "قد تؤدي زيادة الضرائب على المشروبات الغازية إلى تراجع المبيعات." at bounding box center [990, 237] width 19 height 19
radio input "true"
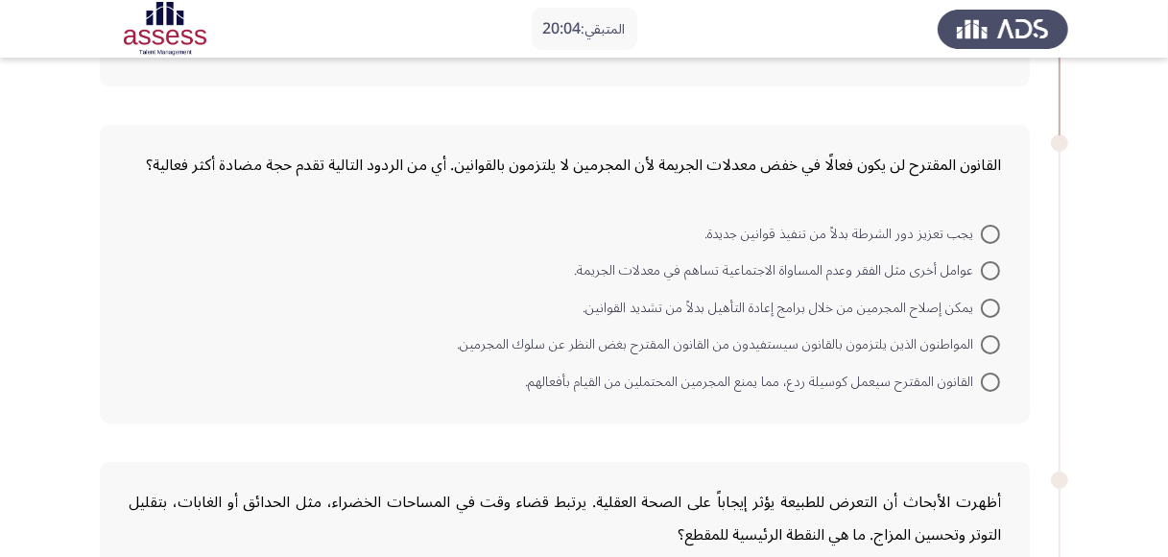
scroll to position [380, 0]
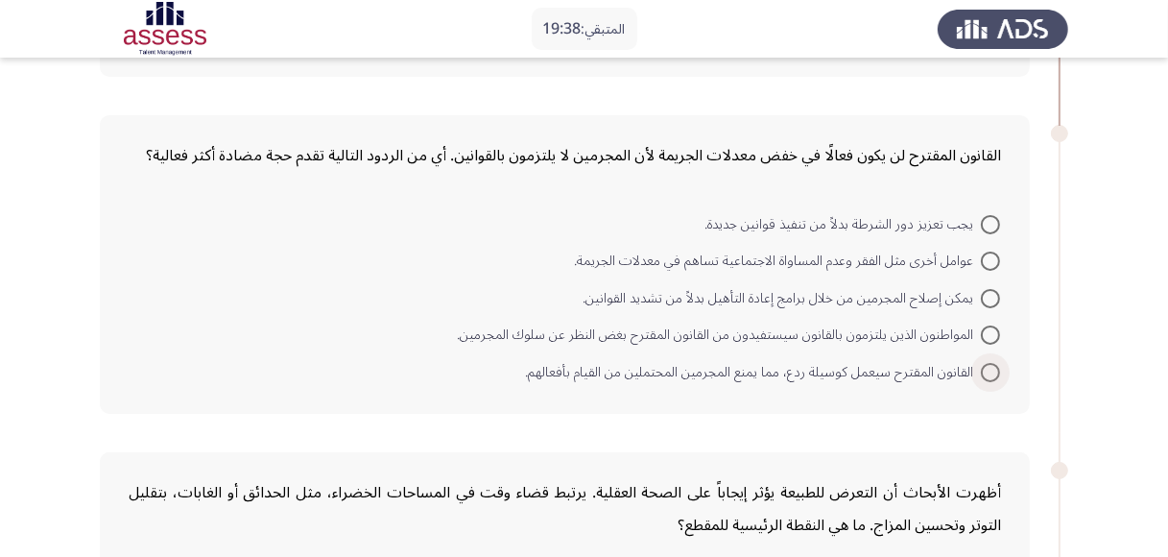
click at [994, 373] on span at bounding box center [990, 372] width 19 height 19
click at [994, 373] on input "القانون المقترح سيعمل كوسيلة ردع، مما يمنع المجرمين المحتملين من القيام بأفعاله…" at bounding box center [990, 372] width 19 height 19
radio input "true"
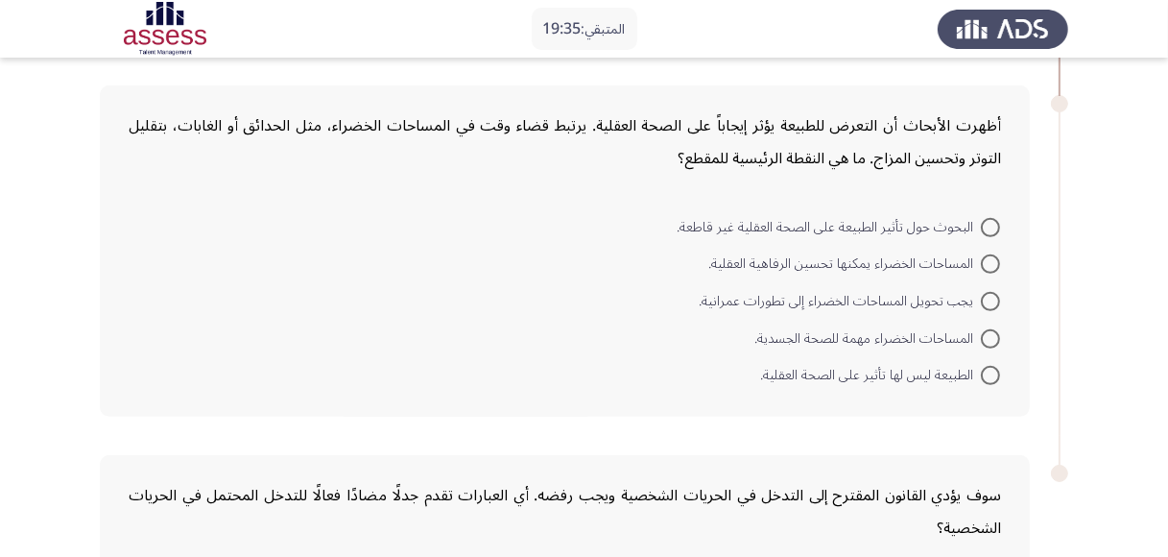
scroll to position [740, 0]
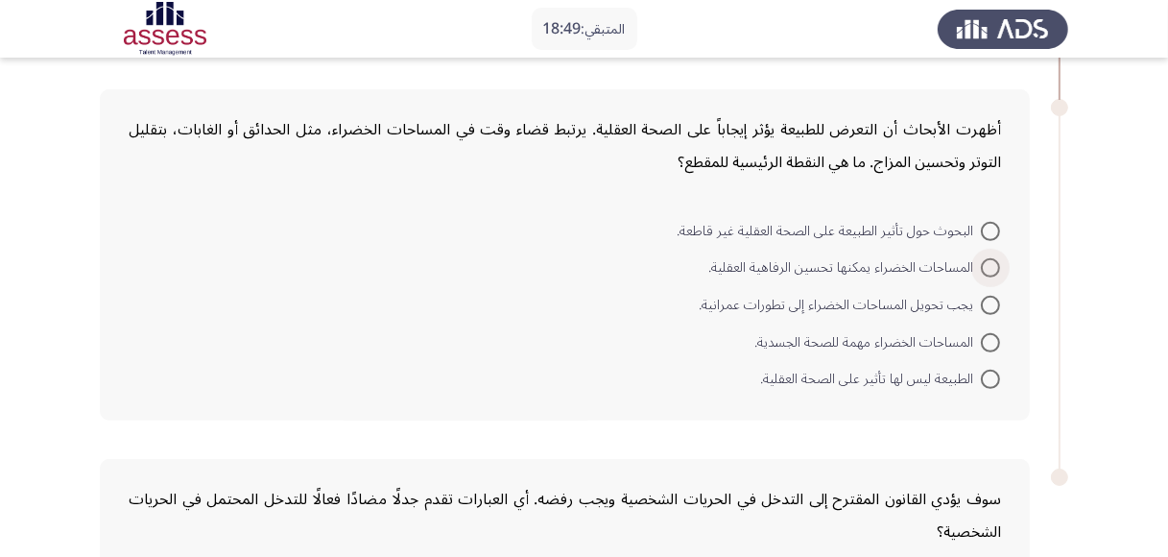
click at [990, 264] on span at bounding box center [990, 267] width 19 height 19
click at [990, 264] on input "المساحات الخضراء يمكنها تحسين الرفاهية العقلية." at bounding box center [990, 267] width 19 height 19
radio input "true"
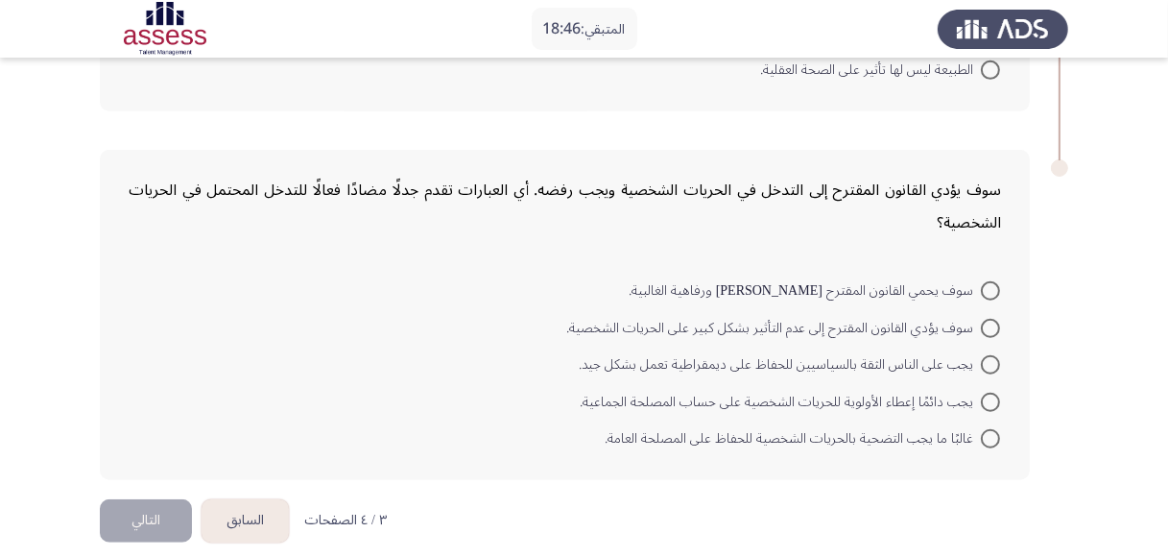
scroll to position [1058, 0]
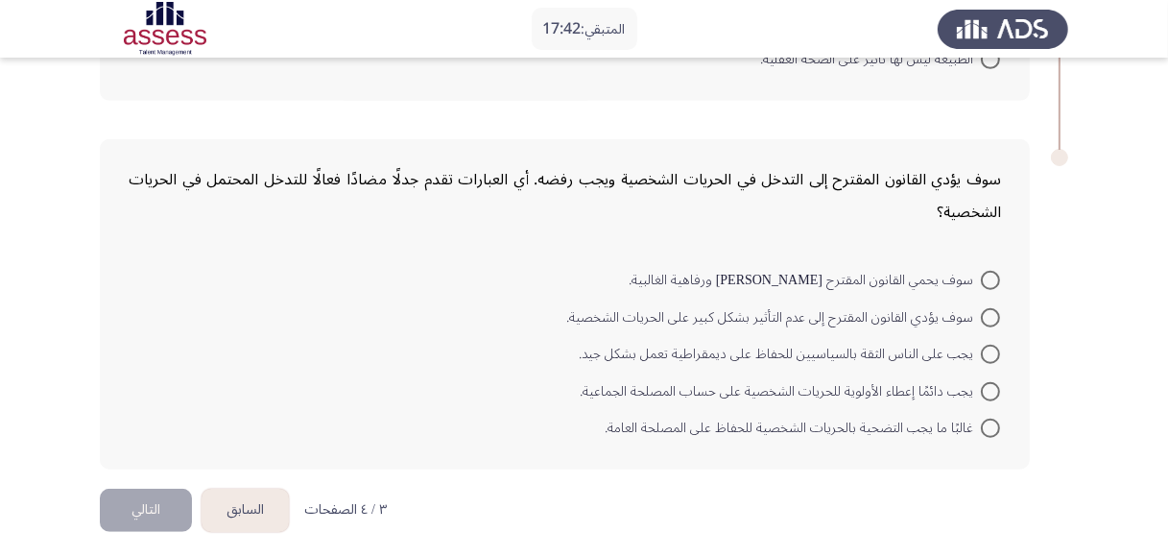
click at [983, 389] on span at bounding box center [990, 391] width 19 height 19
click at [983, 389] on input "يجب دائمًا إعطاء الأولوية للحريات الشخصية على حساب المصلحة الجماعية." at bounding box center [990, 391] width 19 height 19
radio input "true"
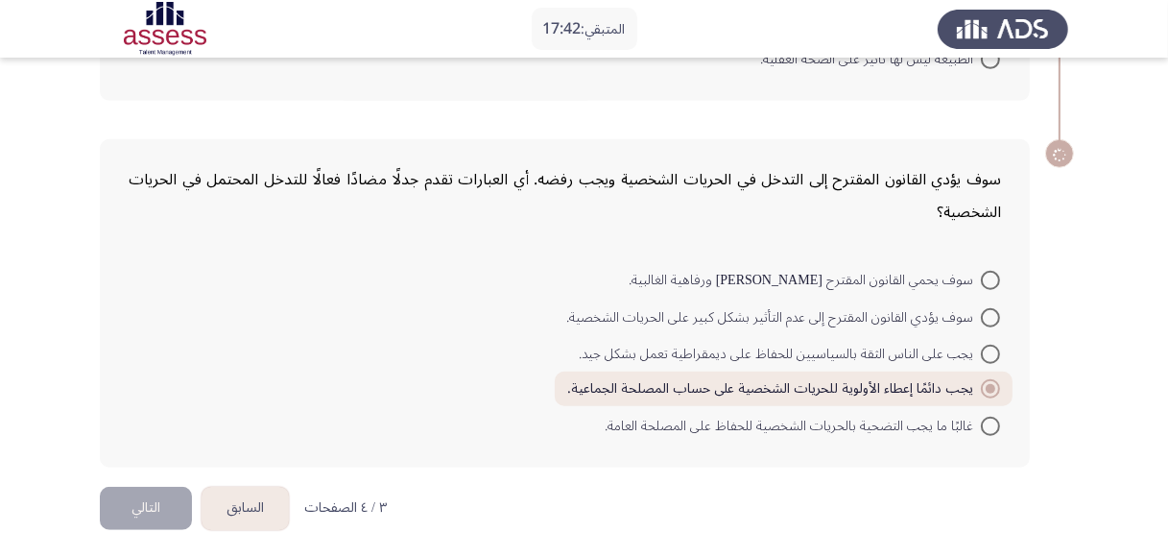
scroll to position [1056, 0]
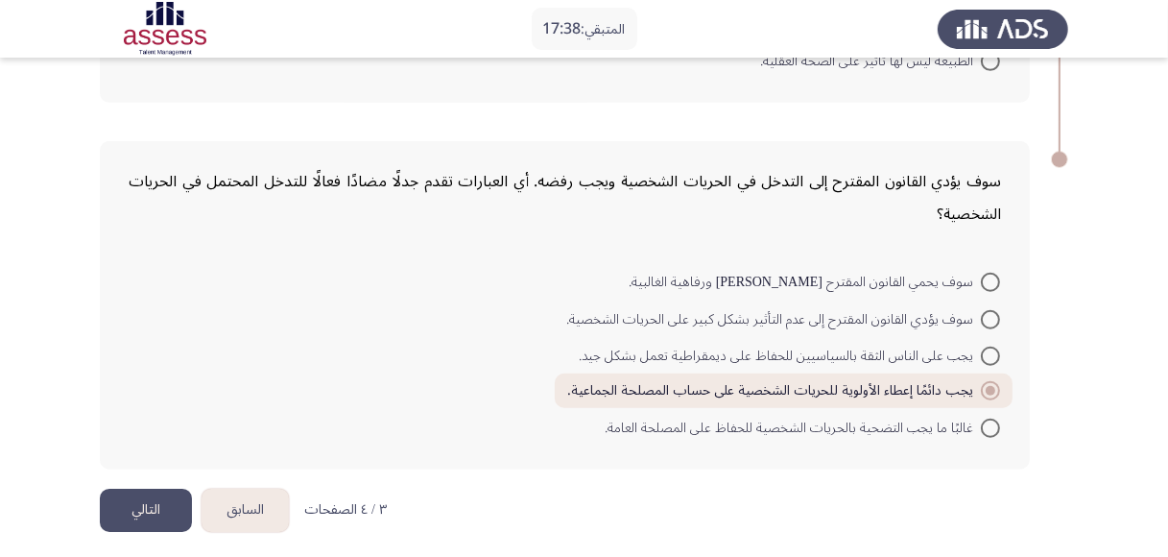
click at [132, 492] on button "التالي" at bounding box center [146, 510] width 92 height 43
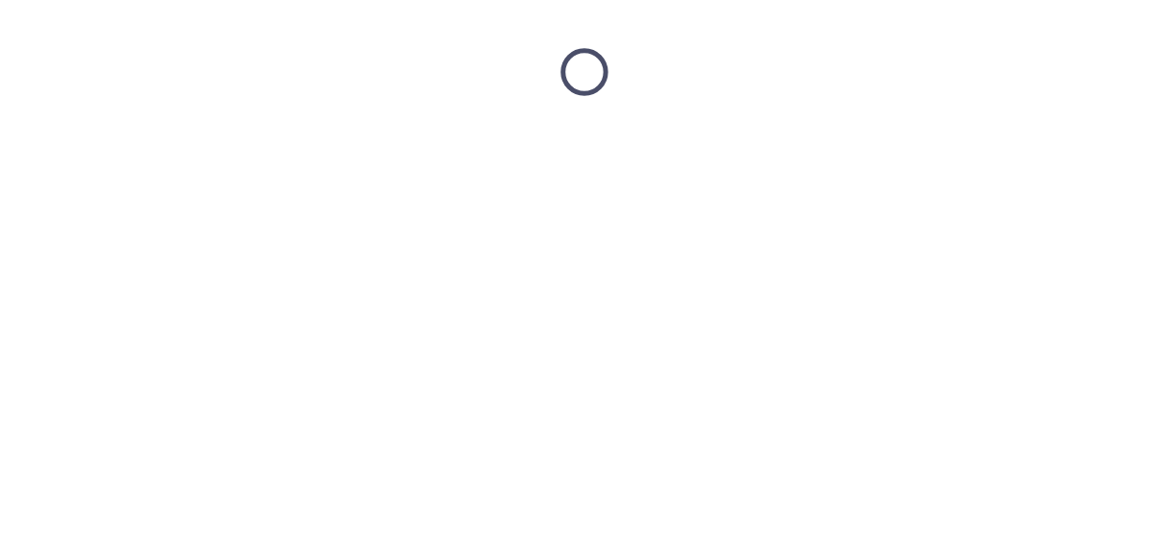
scroll to position [0, 0]
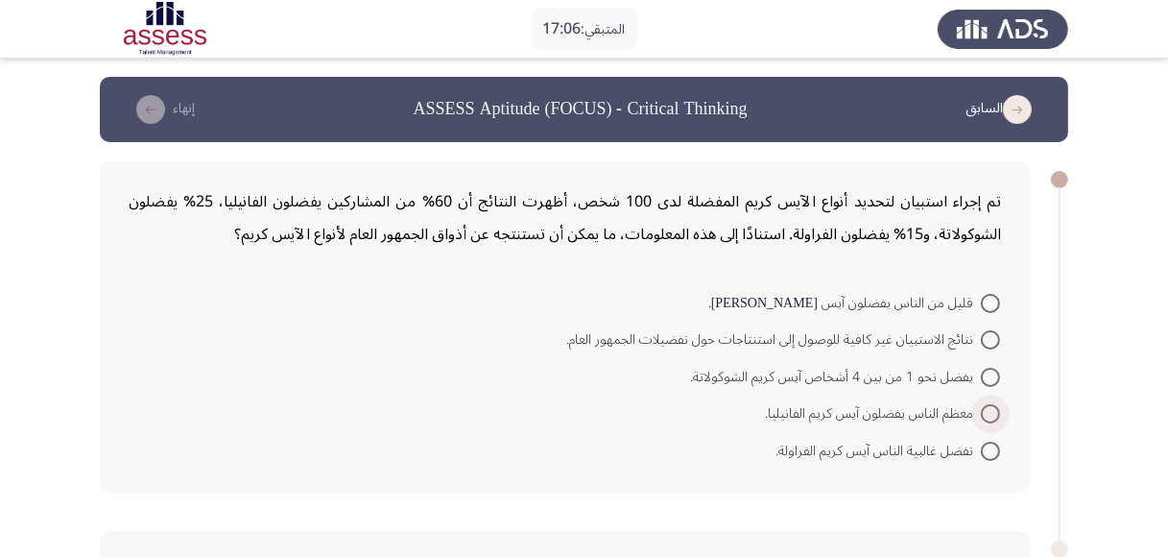
click at [988, 413] on span at bounding box center [990, 413] width 19 height 19
click at [988, 413] on input "معظم الناس يفضلون آيس كريم الفانيليا." at bounding box center [990, 413] width 19 height 19
radio input "true"
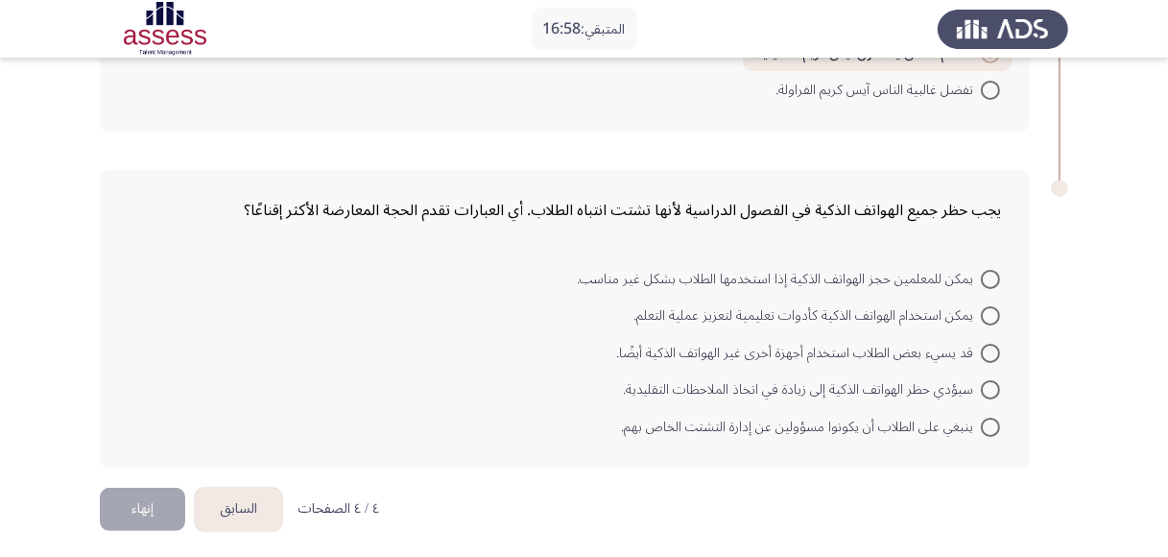
scroll to position [361, 0]
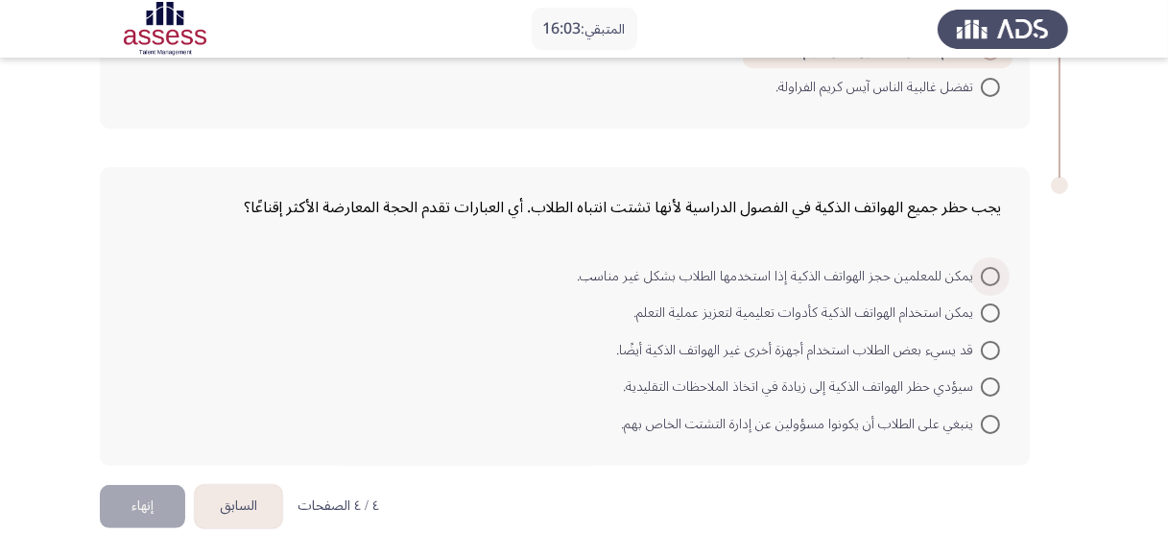
click at [986, 275] on span at bounding box center [990, 276] width 19 height 19
click at [986, 275] on input "يمكن للمعلمين حجز الهواتف الذكية إذا استخدمها الطلاب بشكل غير مناسب." at bounding box center [990, 276] width 19 height 19
radio input "true"
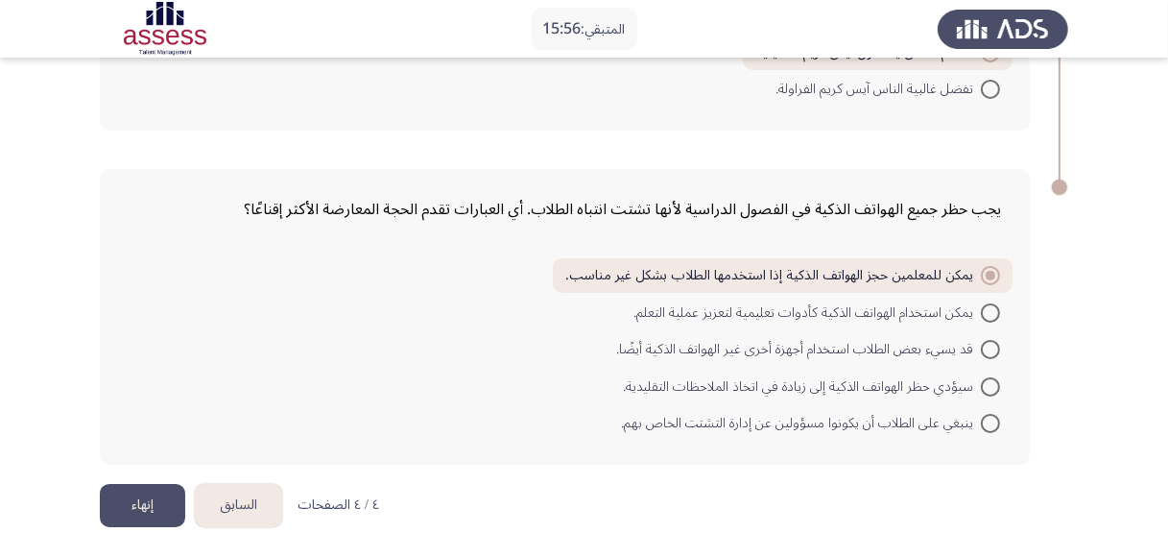
click at [135, 502] on button "إنهاء" at bounding box center [142, 505] width 85 height 43
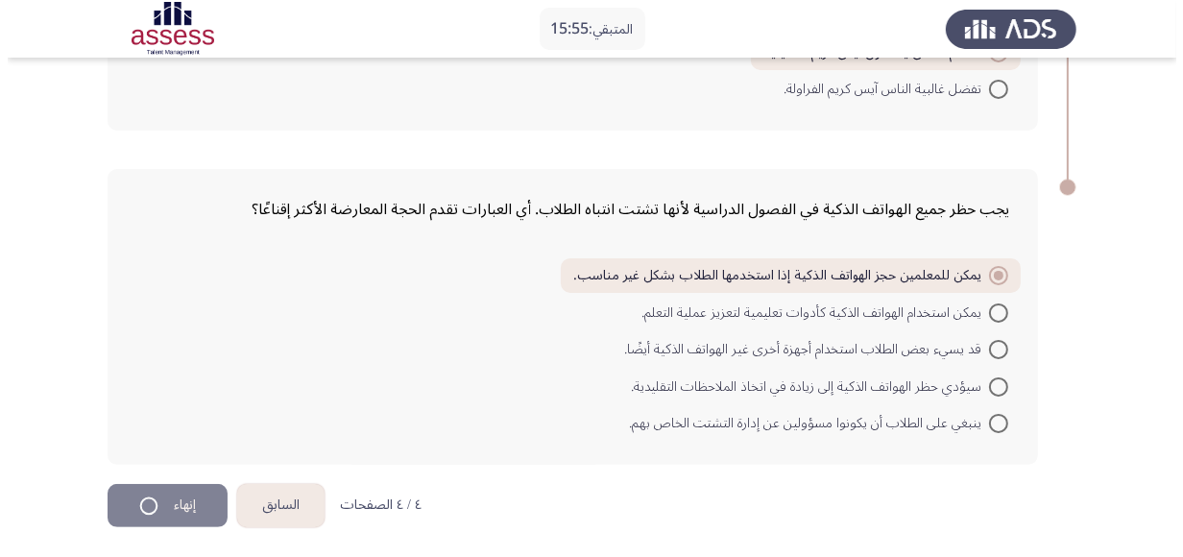
scroll to position [0, 0]
